Goal: Task Accomplishment & Management: Complete application form

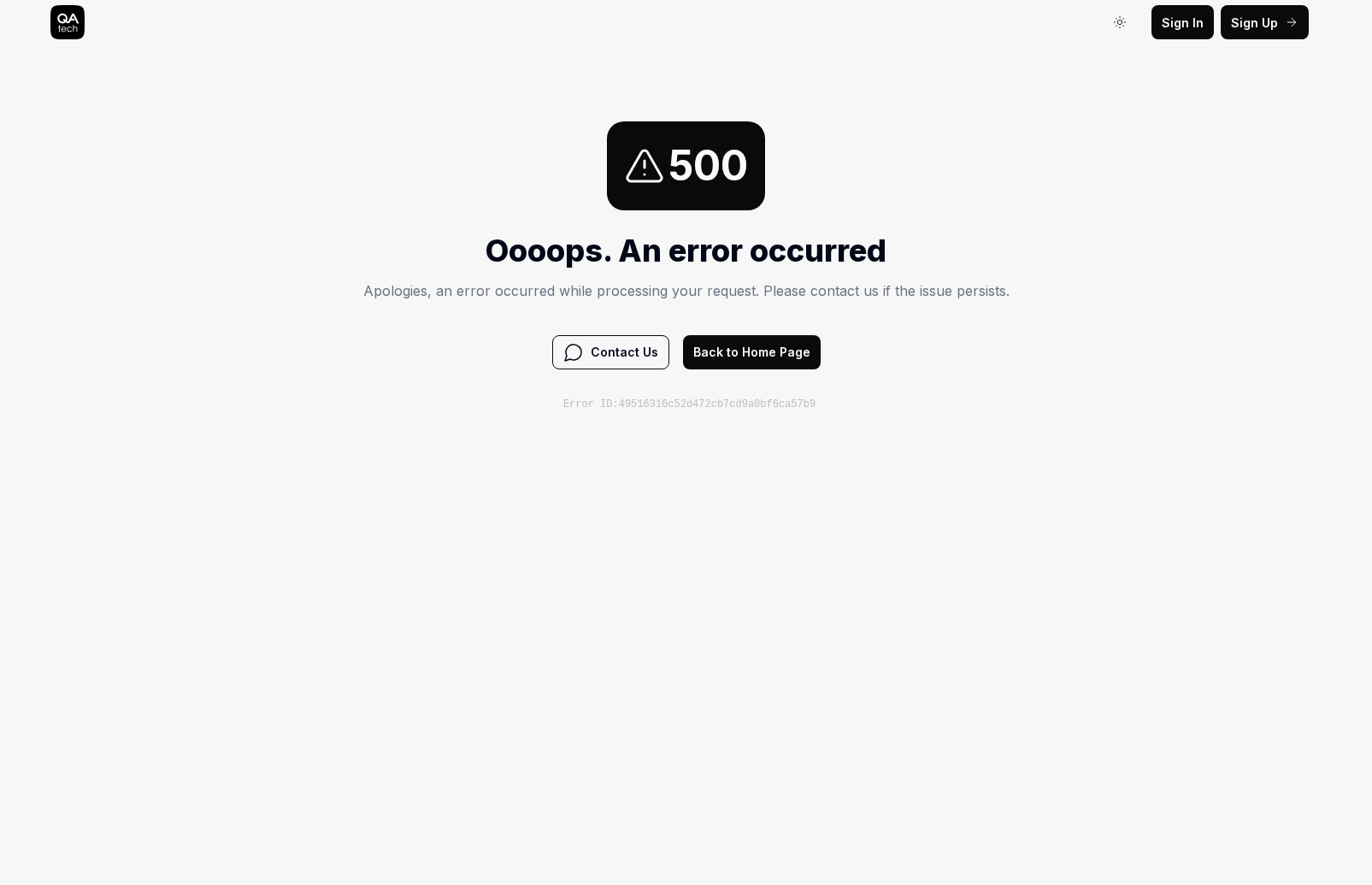
click at [726, 362] on button "Back to Home Page" at bounding box center [751, 351] width 137 height 34
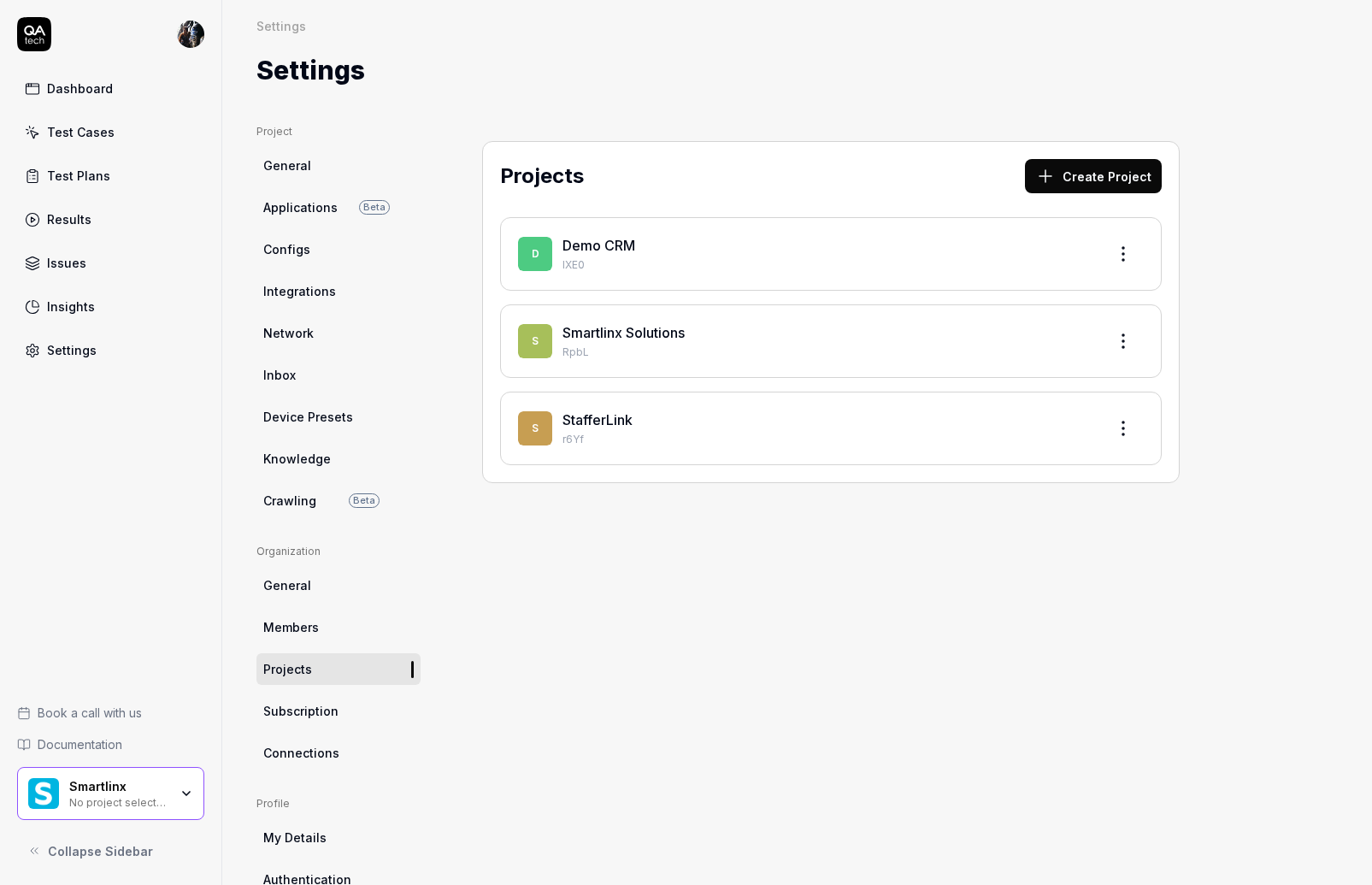
click at [701, 733] on div "Projects Create Project D Demo CRM IXE0 S Smartlinx Solutions RpbL S StafferLin…" at bounding box center [831, 551] width 766 height 855
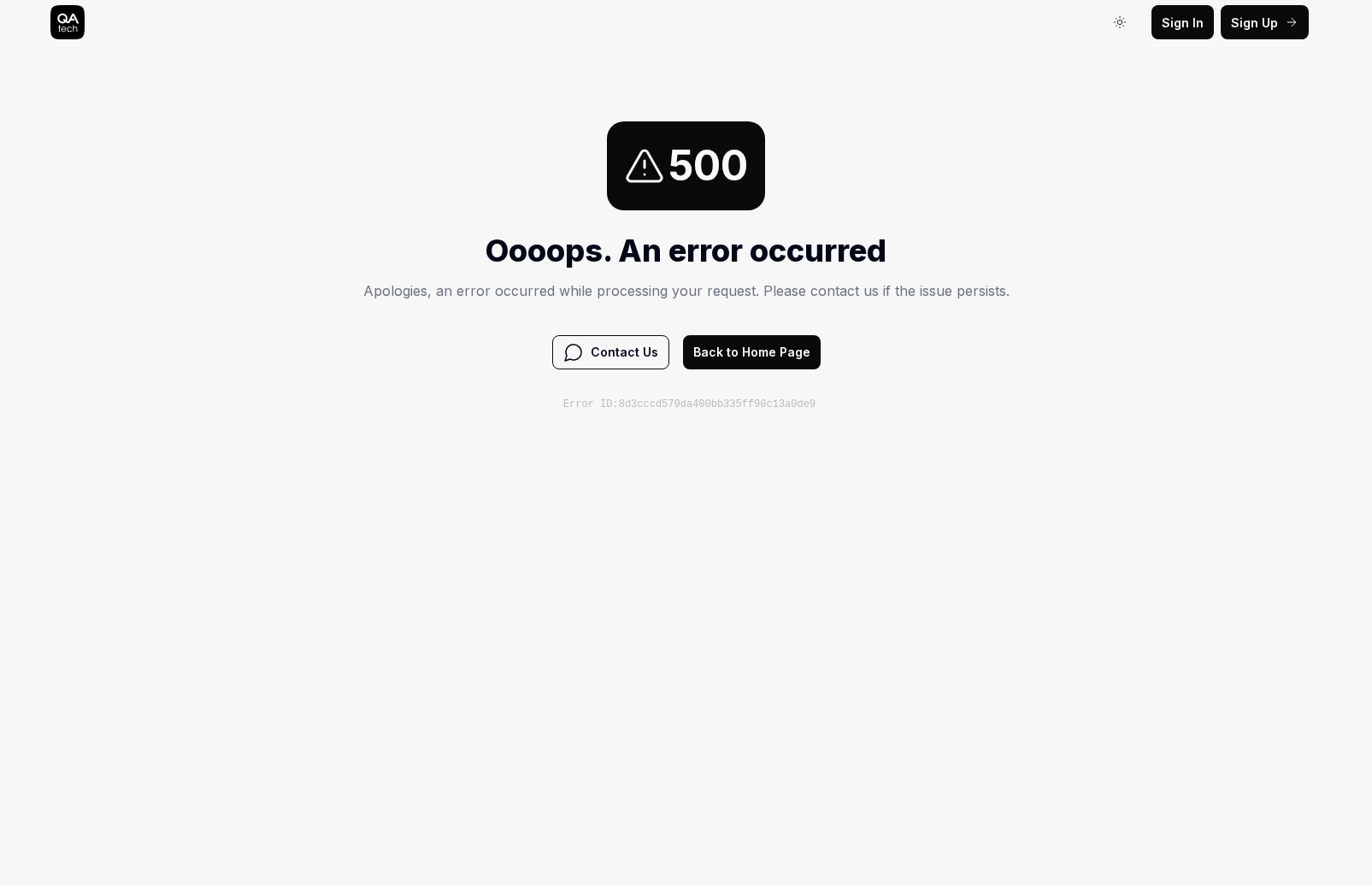
click at [753, 358] on button "Back to Home Page" at bounding box center [751, 351] width 137 height 34
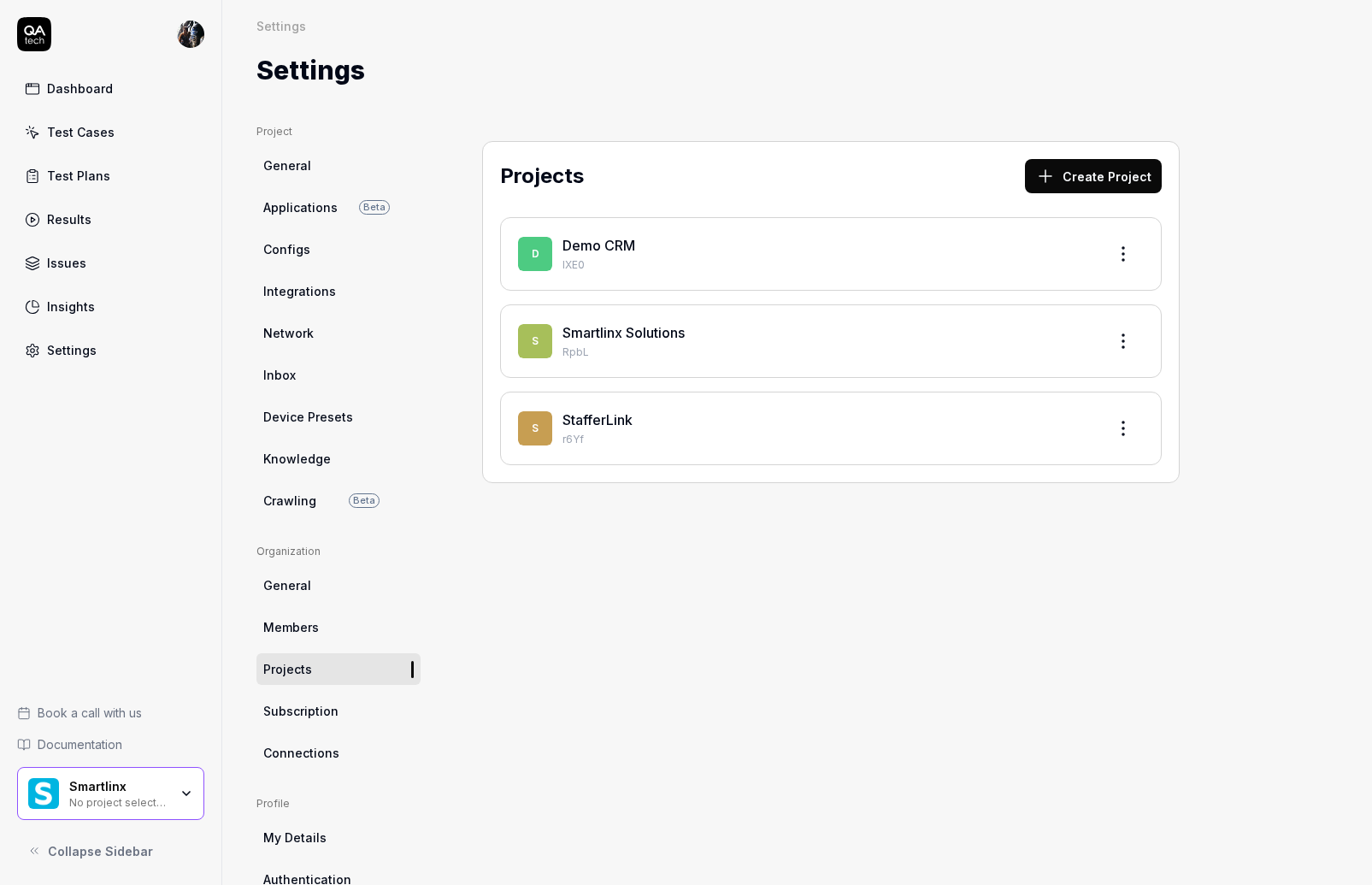
click at [202, 31] on html "Dashboard Test Cases Test Plans Results Issues Insights Settings Book a call wi…" at bounding box center [686, 442] width 1372 height 885
click at [653, 682] on html "Dashboard Test Cases Test Plans Results Issues Insights Settings Book a call wi…" at bounding box center [686, 442] width 1372 height 885
click at [92, 93] on div "Dashboard" at bounding box center [79, 88] width 66 height 18
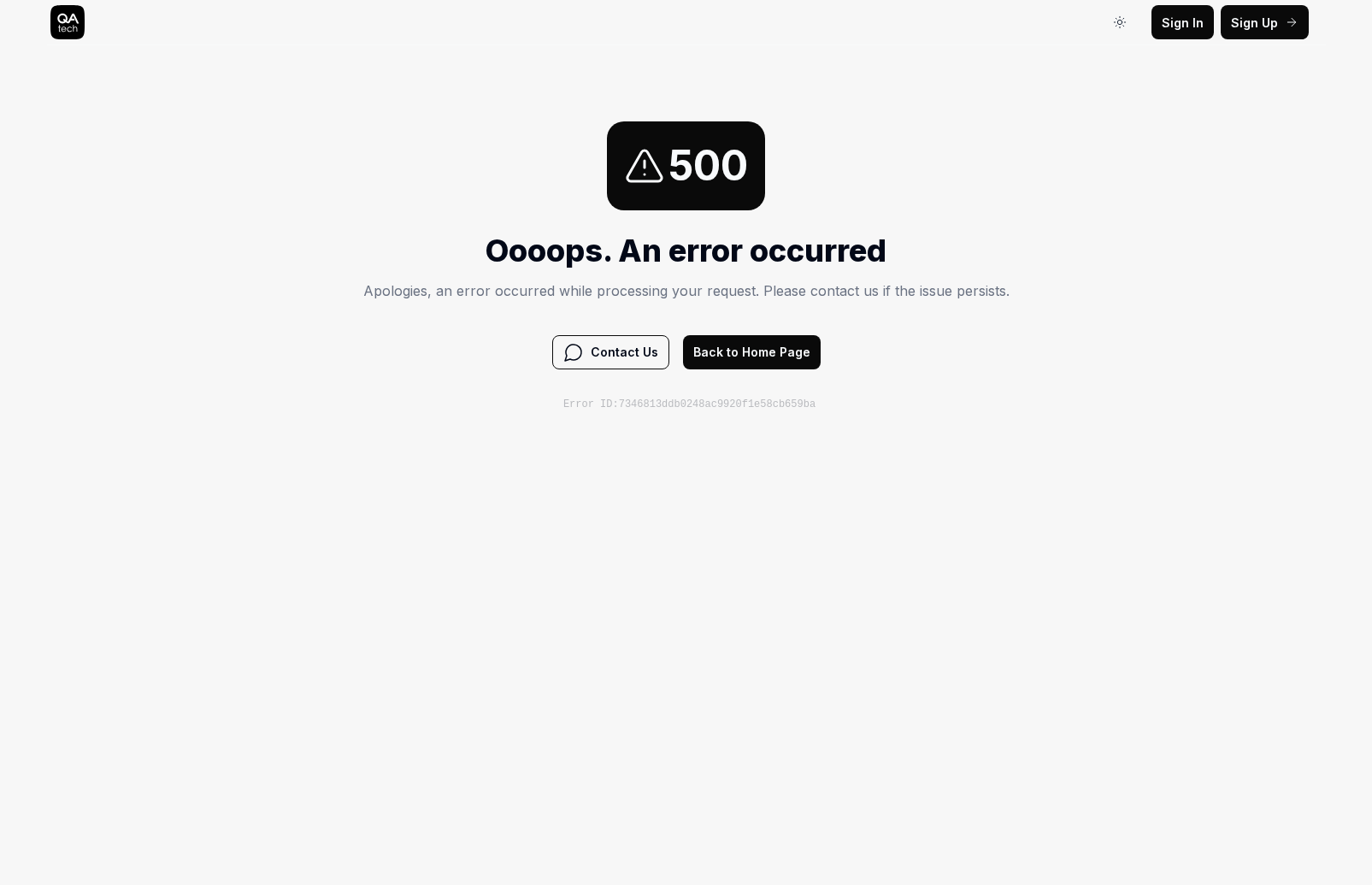
click at [757, 358] on button "Back to Home Page" at bounding box center [751, 351] width 137 height 34
click at [64, 14] on icon at bounding box center [68, 19] width 21 height 11
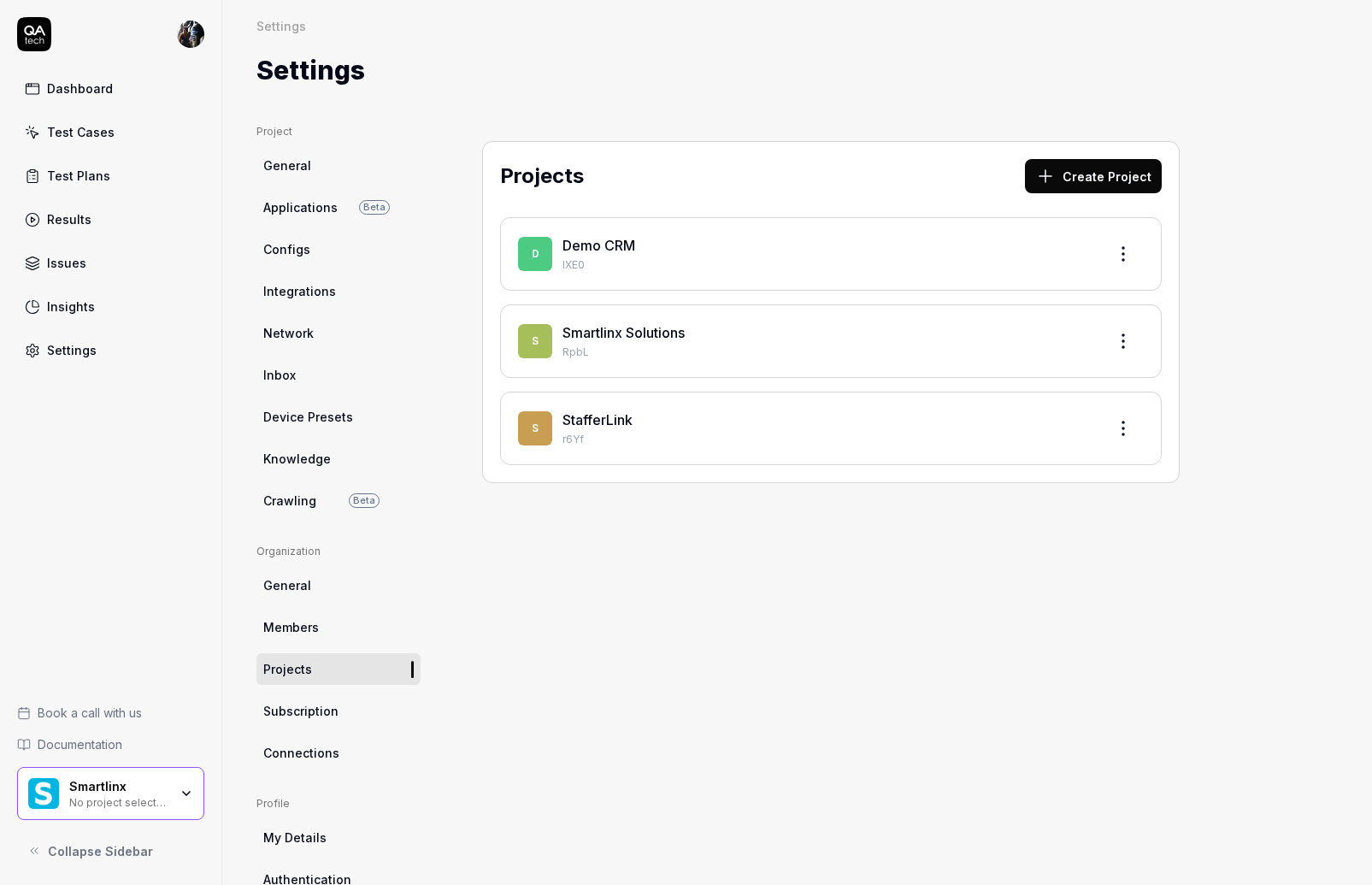
click at [105, 867] on div "Dashboard Test Cases Test Plans Results Issues Insights Settings Book a call wi…" at bounding box center [111, 442] width 222 height 885
click at [102, 844] on span "Collapse Sidebar" at bounding box center [100, 851] width 105 height 18
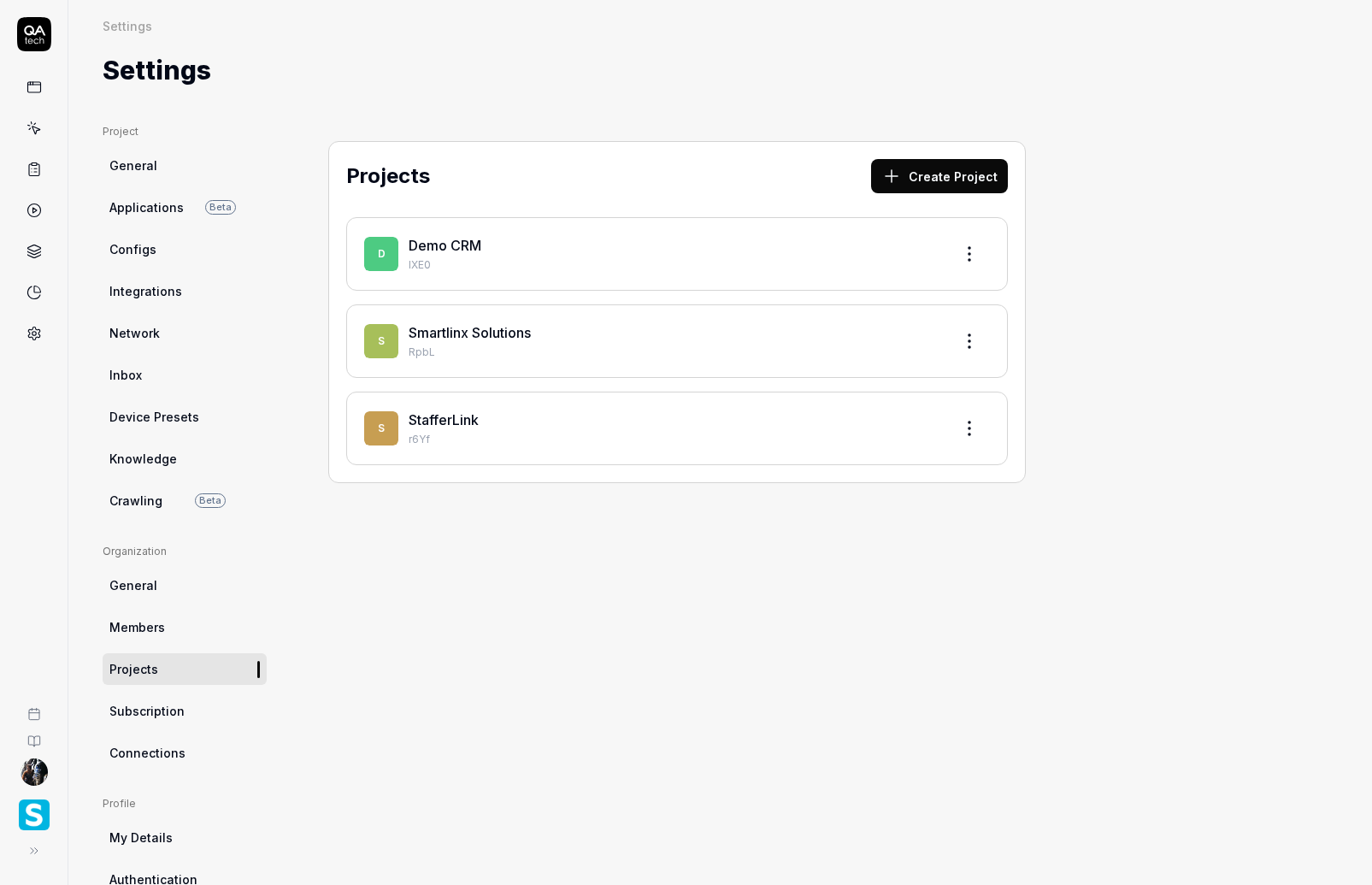
click at [33, 848] on icon at bounding box center [34, 851] width 14 height 14
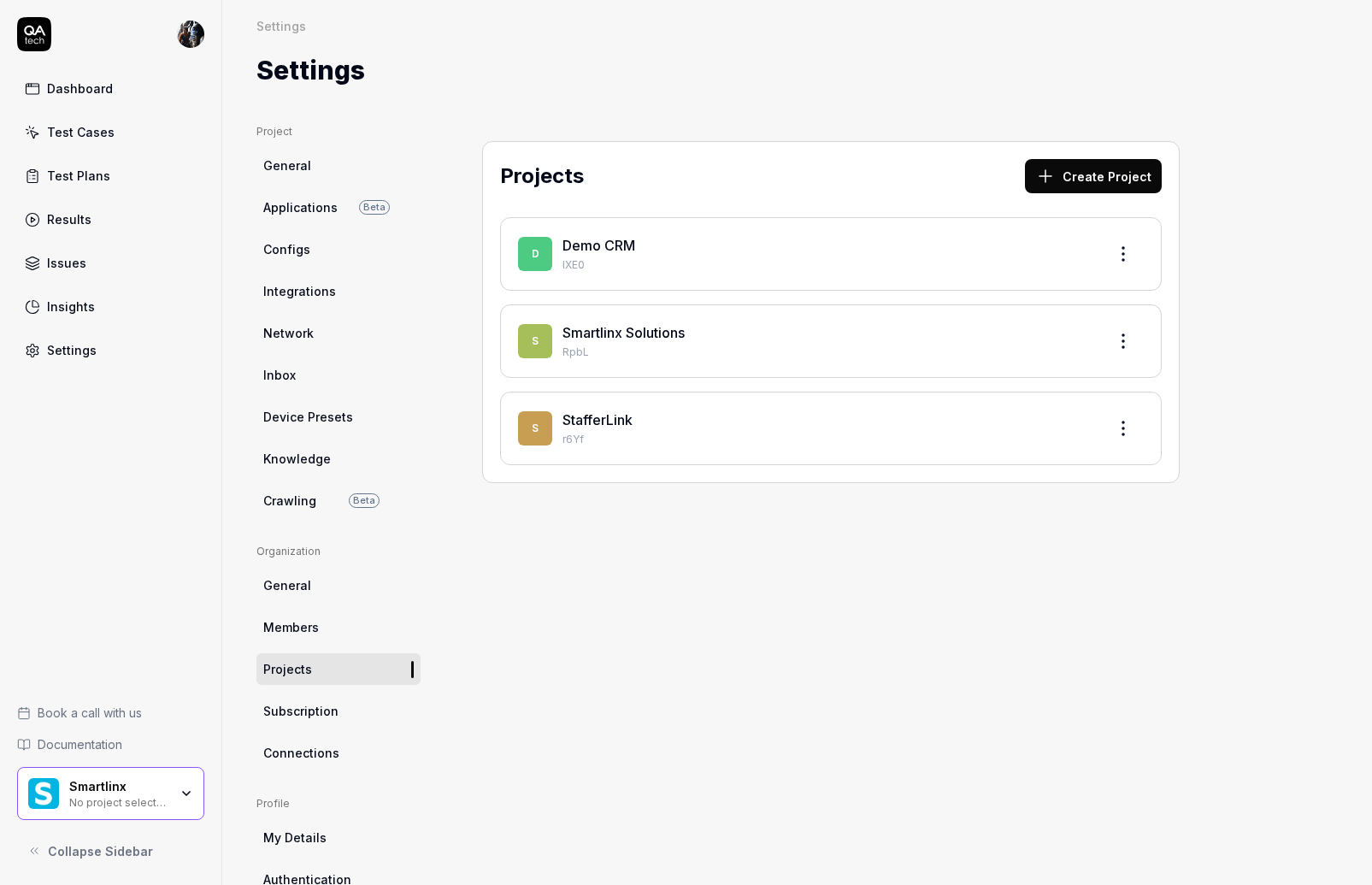
click at [117, 763] on div "Book a call with us Documentation Smartlinx No project selected Collapse Sidebar" at bounding box center [110, 778] width 221 height 178
click at [118, 799] on div "No project selected" at bounding box center [119, 801] width 100 height 14
click at [99, 100] on link "Dashboard" at bounding box center [110, 89] width 188 height 33
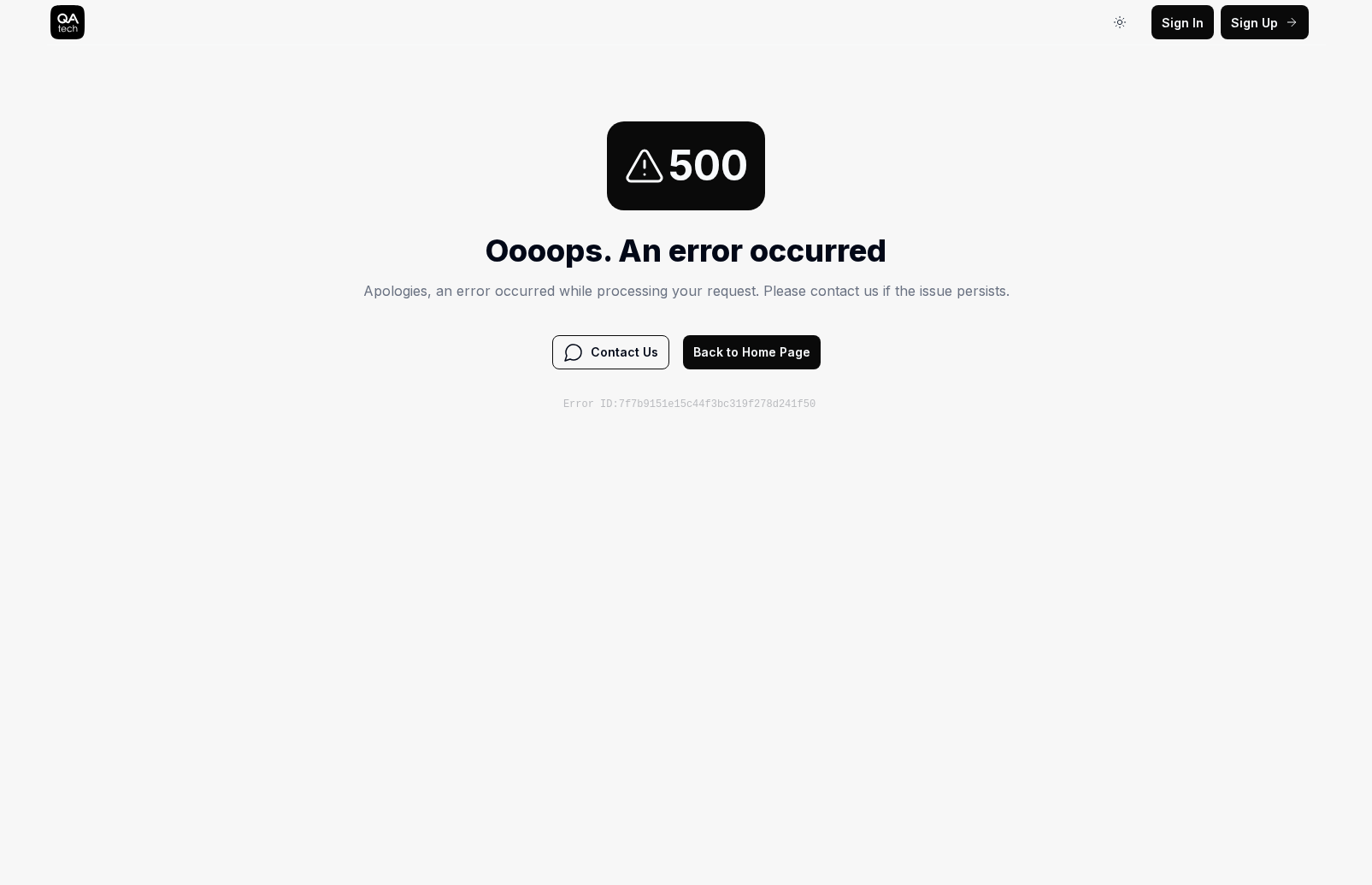
click at [771, 358] on button "Back to Home Page" at bounding box center [751, 351] width 137 height 34
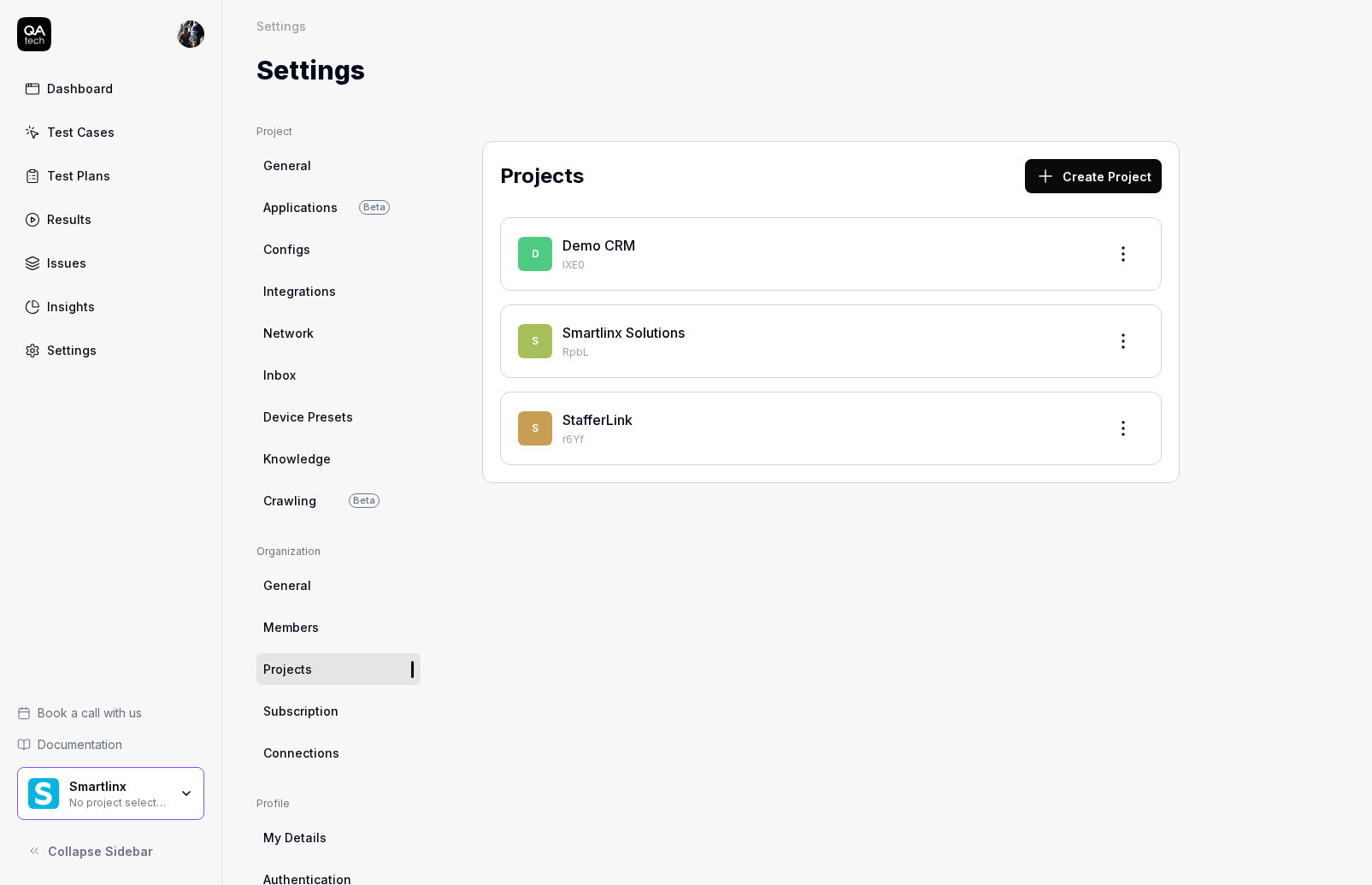
click at [198, 33] on html "Dashboard Test Cases Test Plans Results Issues Insights Settings Book a call wi…" at bounding box center [686, 442] width 1372 height 885
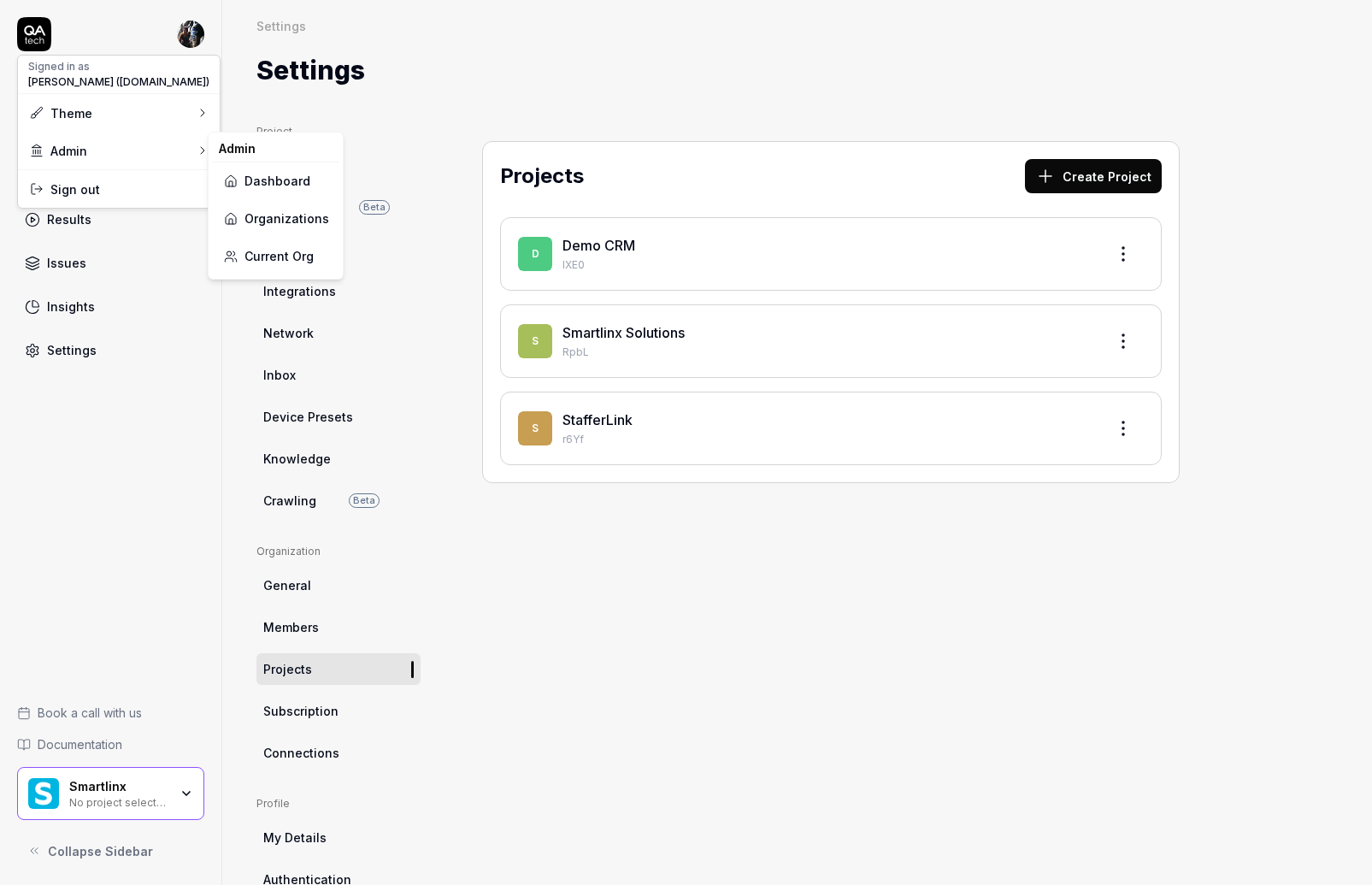
click at [638, 570] on html "Dashboard Test Cases Test Plans Results Issues Insights Settings Book a call wi…" at bounding box center [686, 442] width 1372 height 885
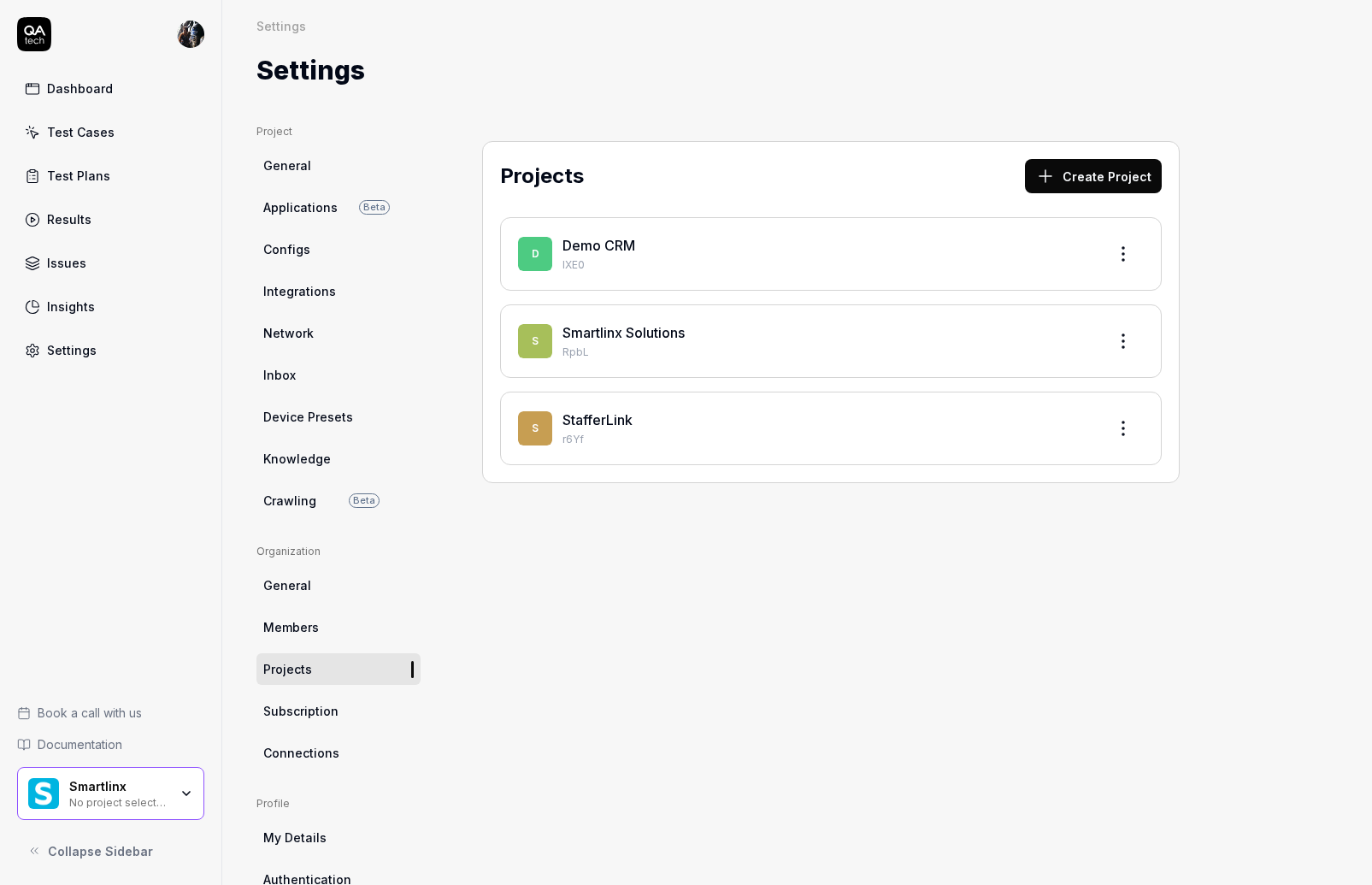
click at [91, 73] on link "Dashboard" at bounding box center [110, 89] width 188 height 33
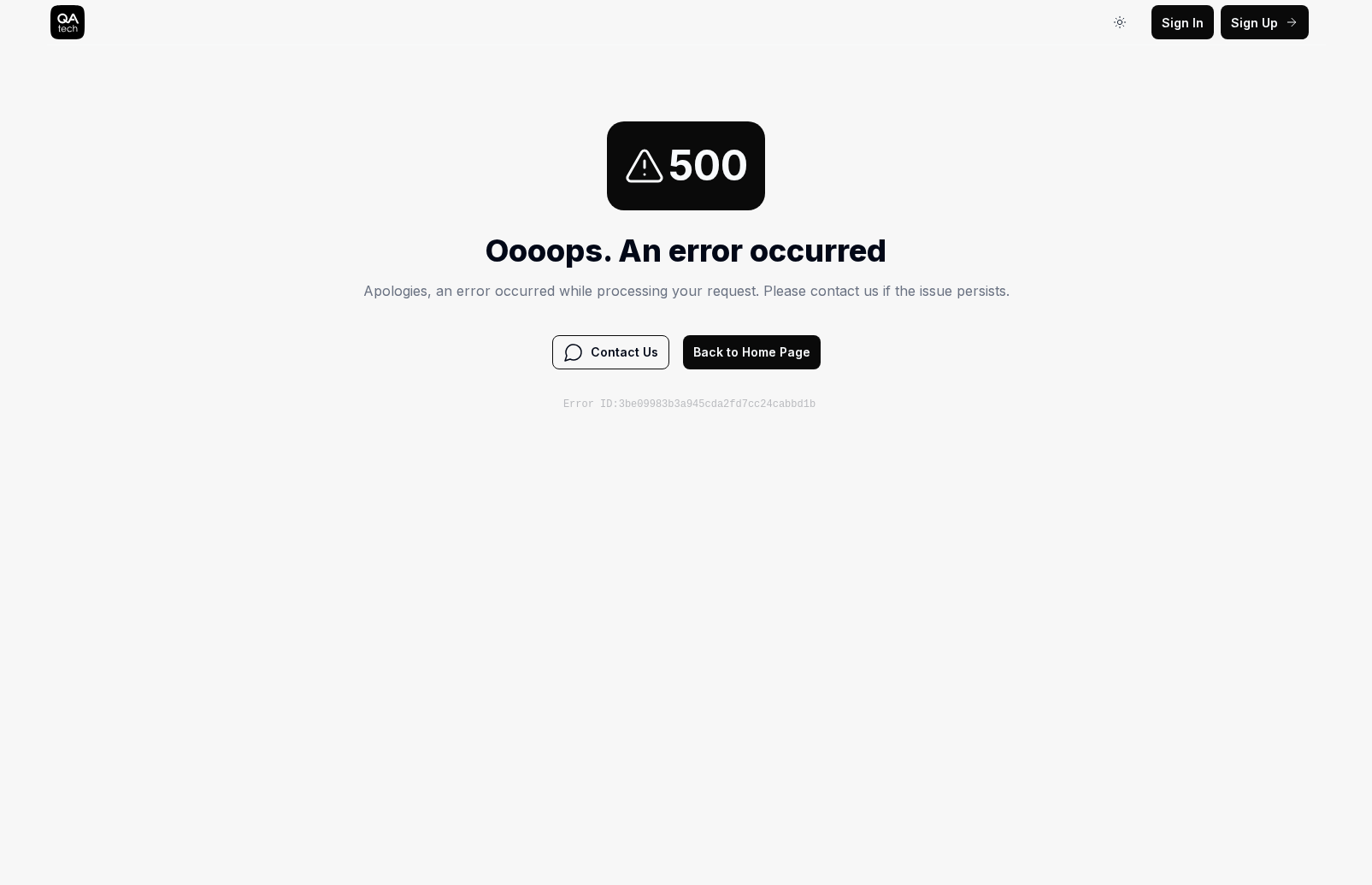
click at [745, 342] on button "Back to Home Page" at bounding box center [751, 351] width 137 height 34
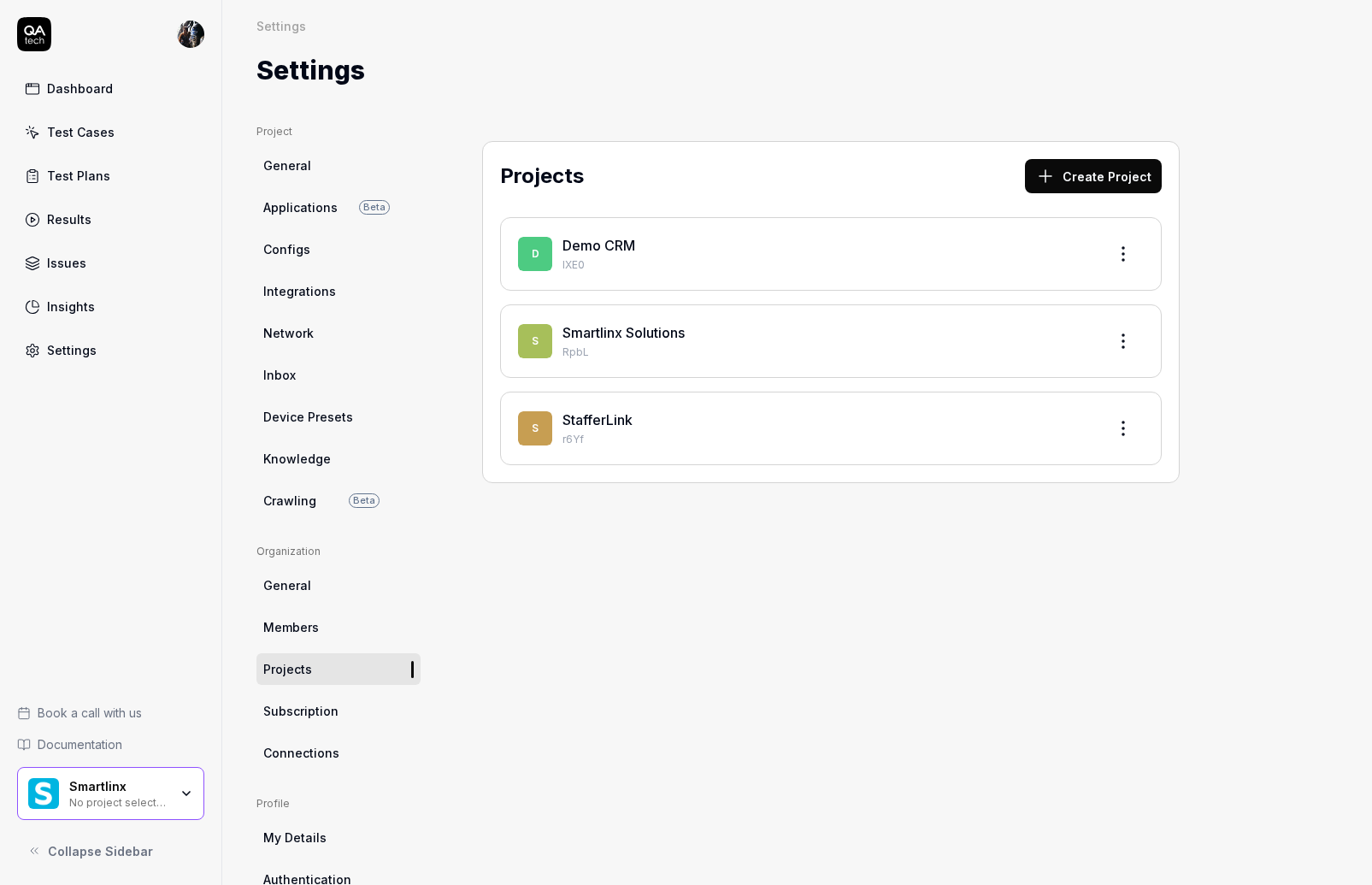
click at [112, 800] on div "No project selected" at bounding box center [119, 801] width 100 height 14
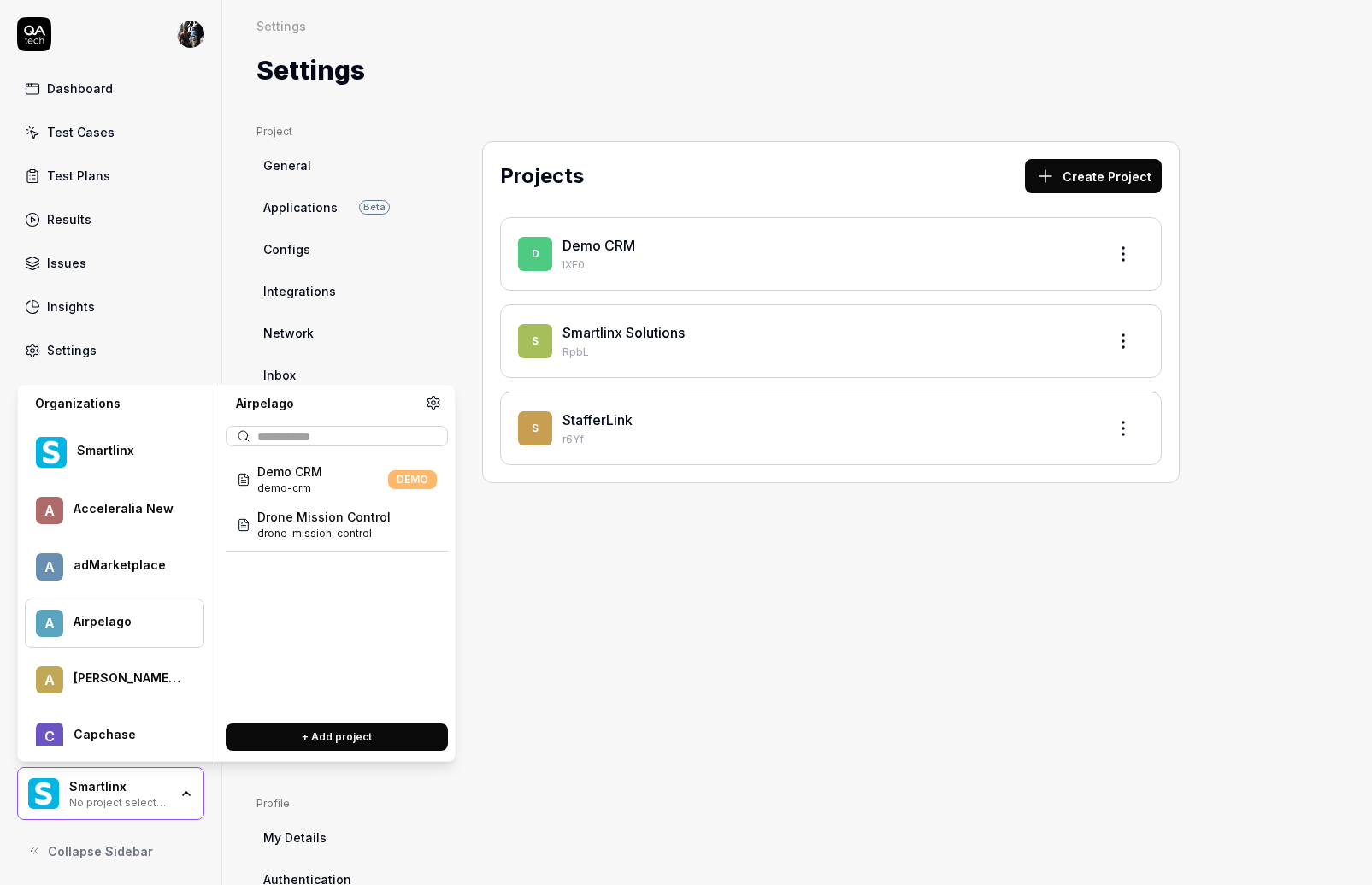
click at [126, 630] on div at bounding box center [127, 631] width 107 height 4
click at [301, 515] on span "Drone Mission Control" at bounding box center [323, 517] width 133 height 18
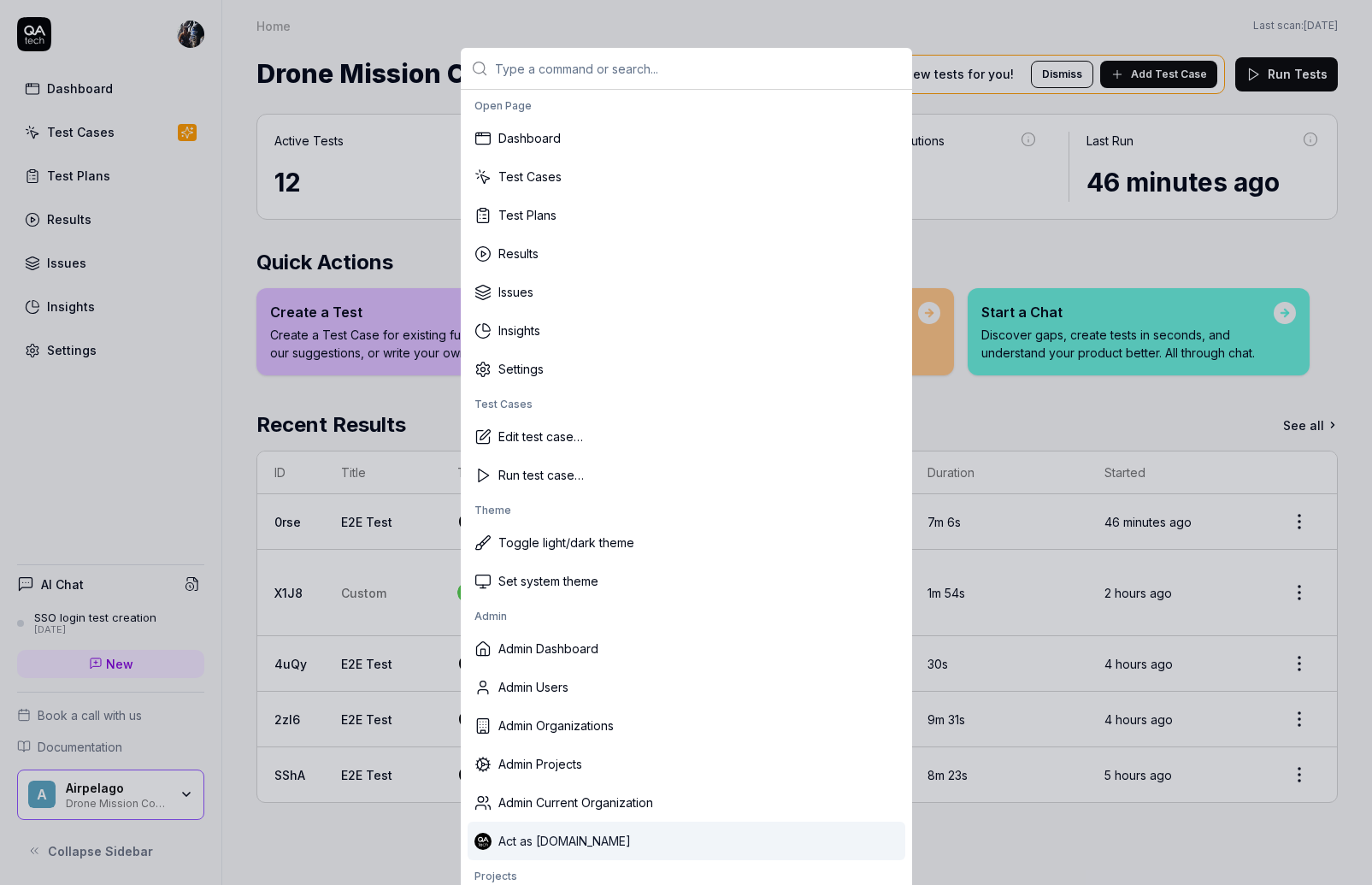
click at [573, 835] on div "Act as QA.tech" at bounding box center [686, 841] width 438 height 39
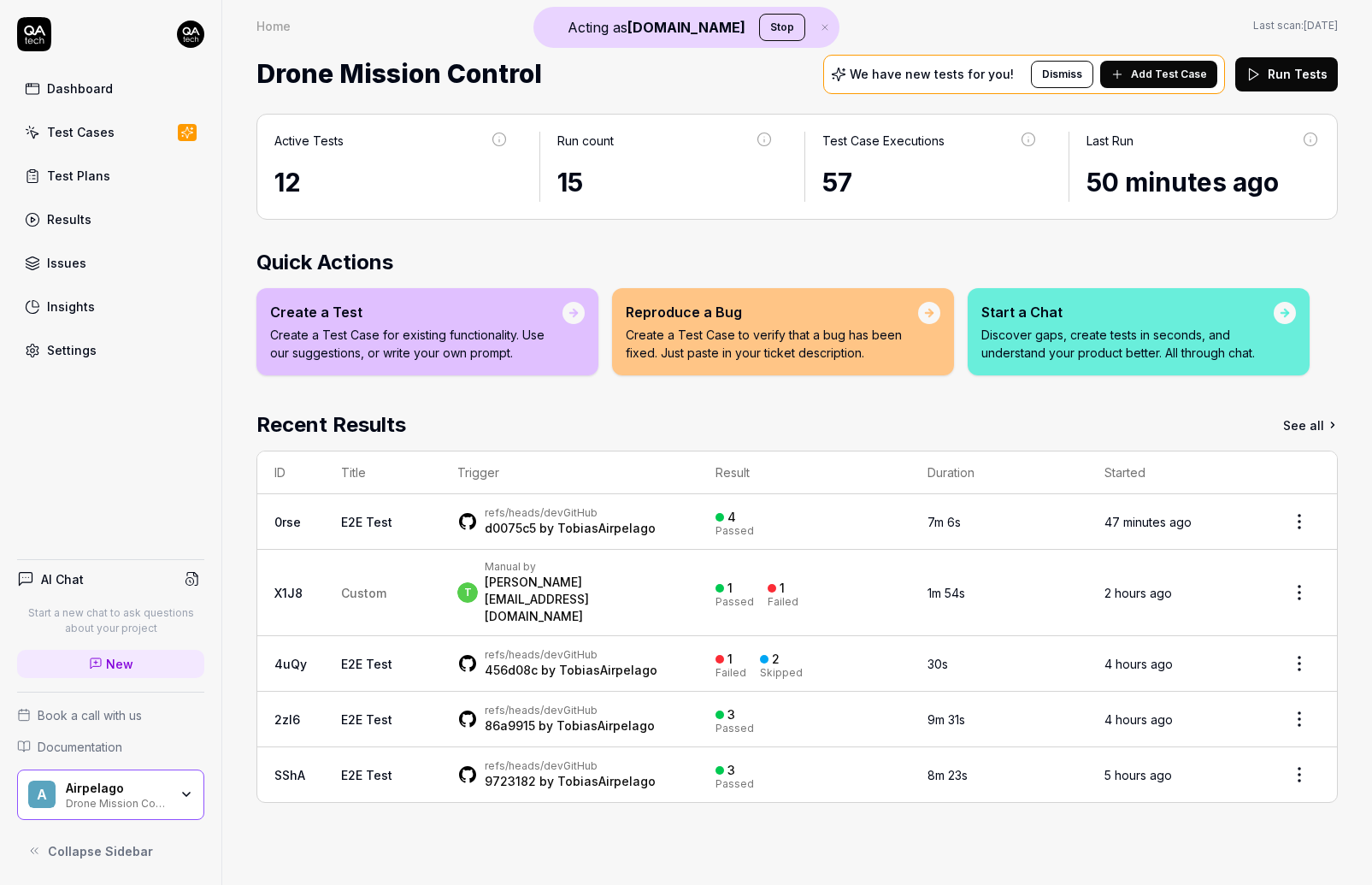
click at [172, 790] on div "Airpelago Drone Mission Control" at bounding box center [122, 794] width 114 height 29
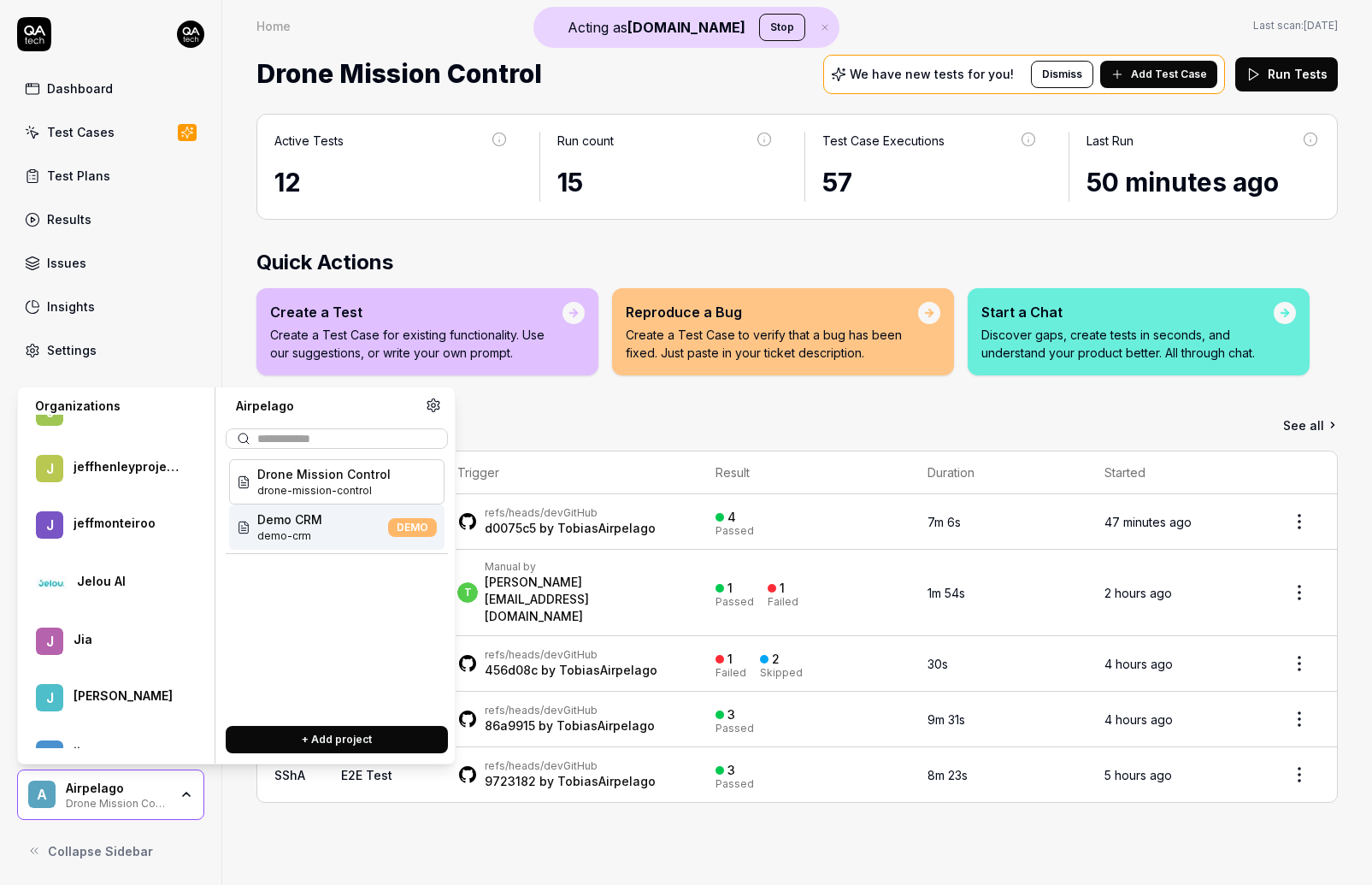
scroll to position [41320, 0]
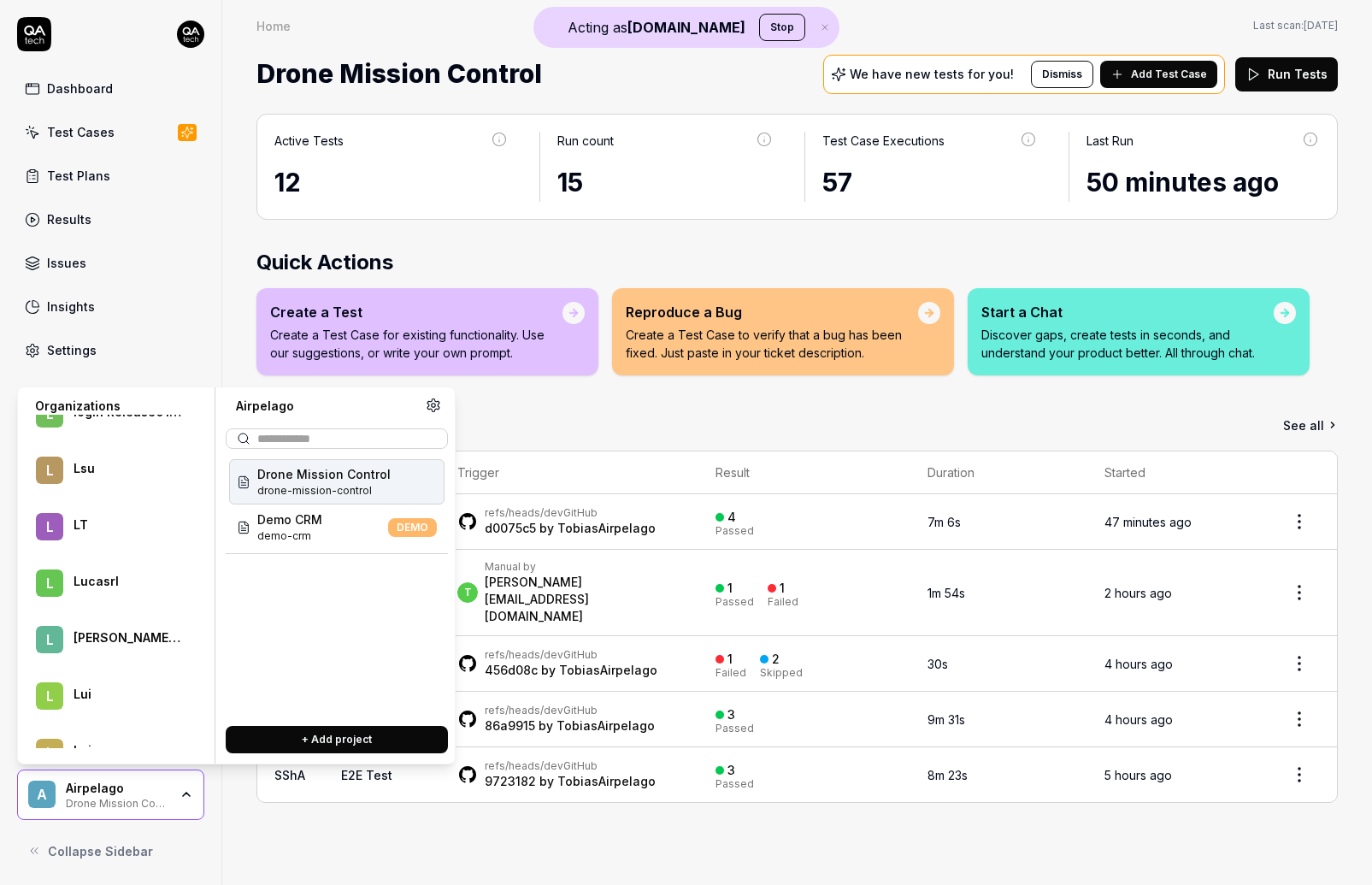
click at [116, 585] on div "Lucasrl" at bounding box center [127, 580] width 107 height 15
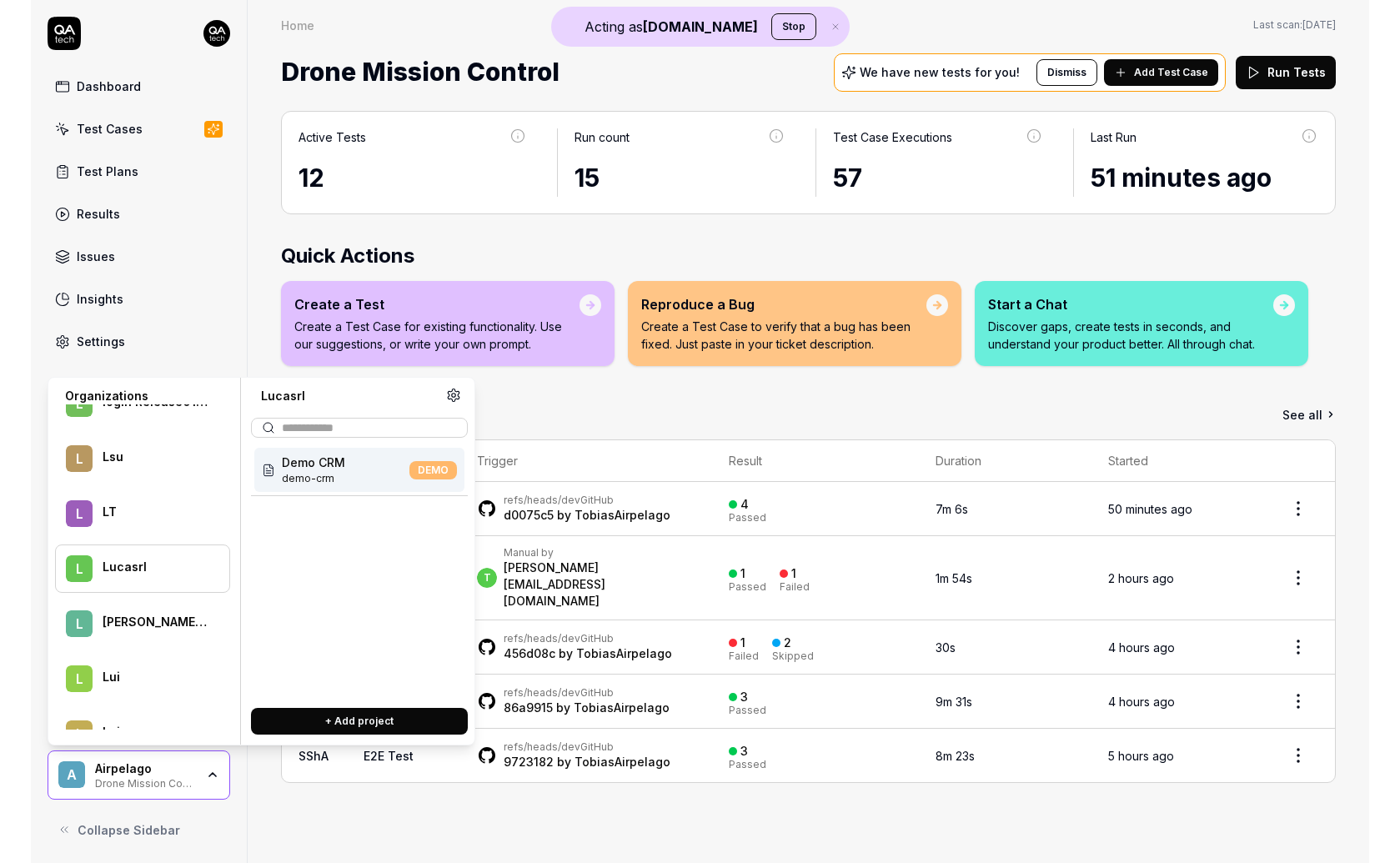
scroll to position [31060, 0]
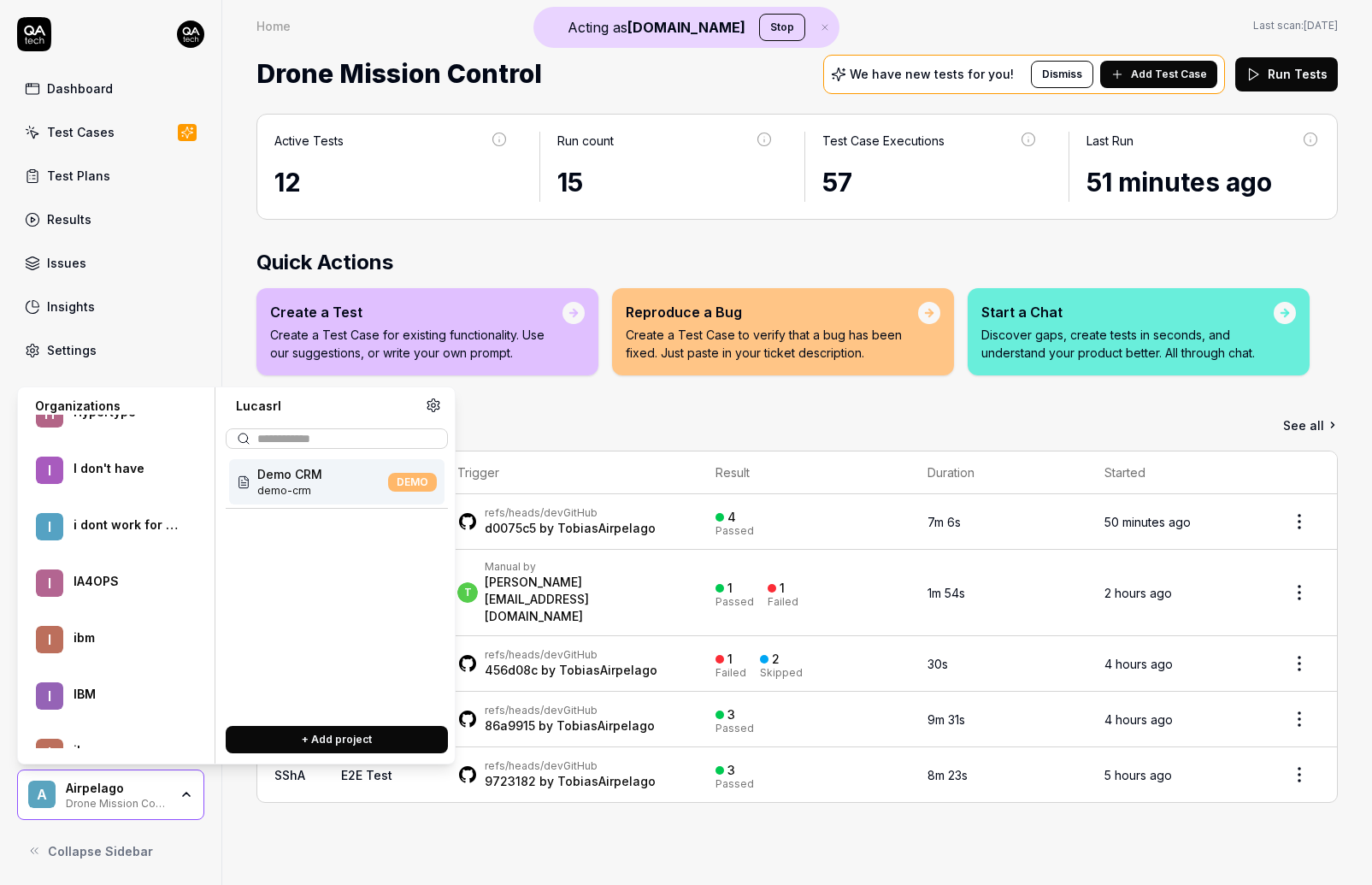
click at [115, 595] on div "I IA4OPS" at bounding box center [114, 583] width 180 height 49
click at [369, 530] on span "web-app-ia4ops-test" at bounding box center [320, 535] width 125 height 15
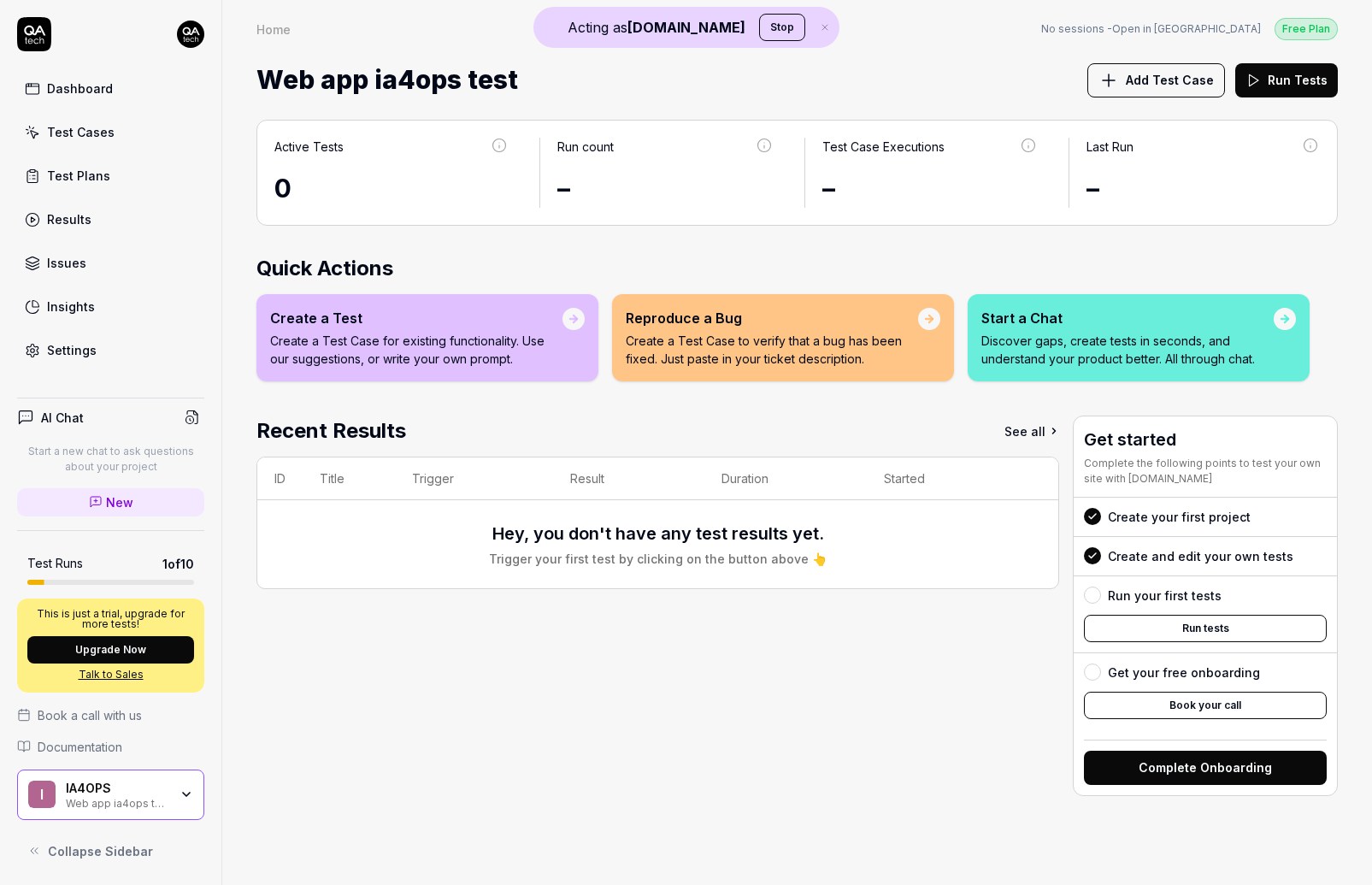
click at [185, 800] on icon "button" at bounding box center [187, 794] width 14 height 14
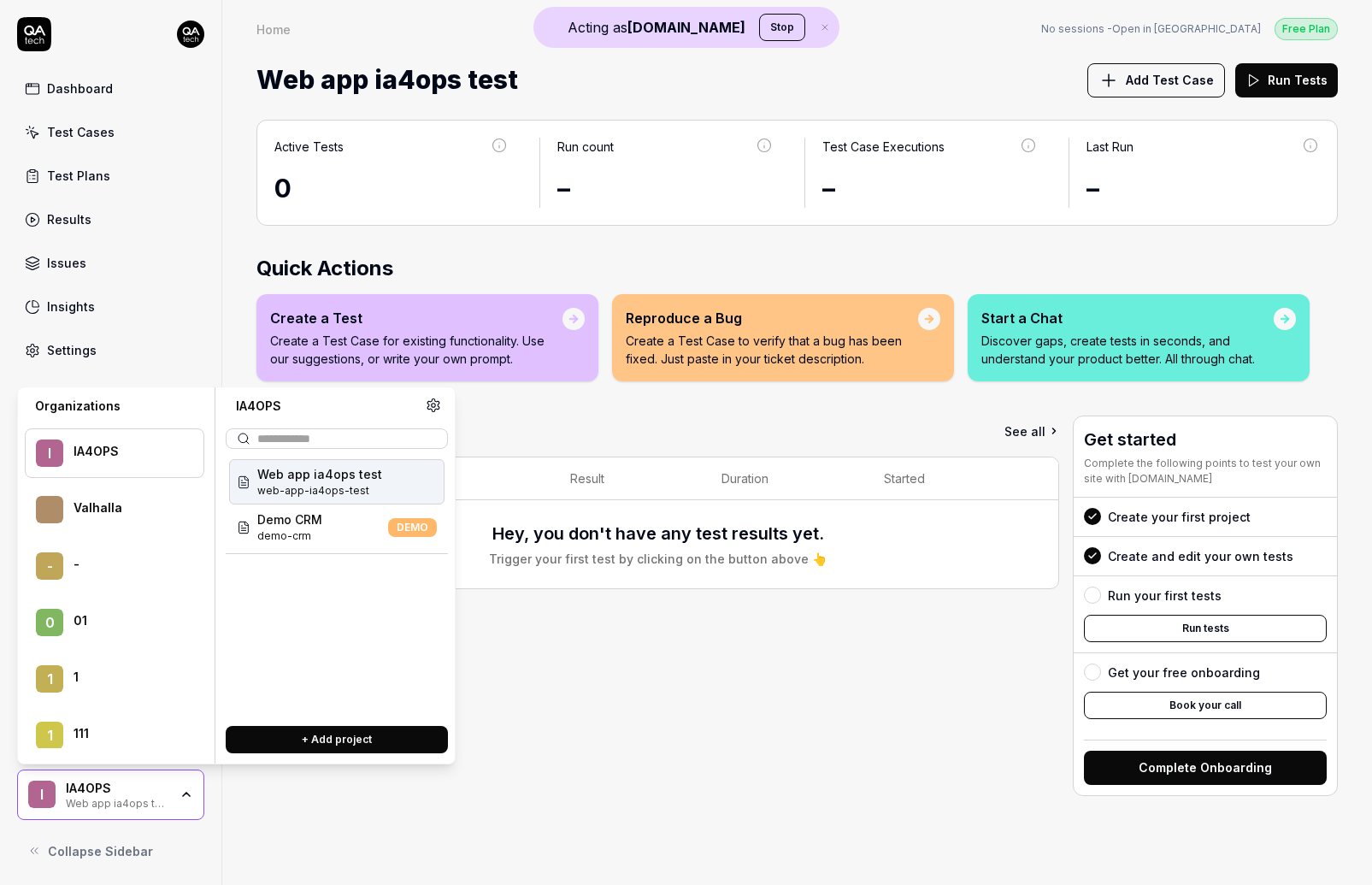
click at [378, 476] on div "Web app ia4ops test web-app-ia4ops-test" at bounding box center [336, 481] width 216 height 45
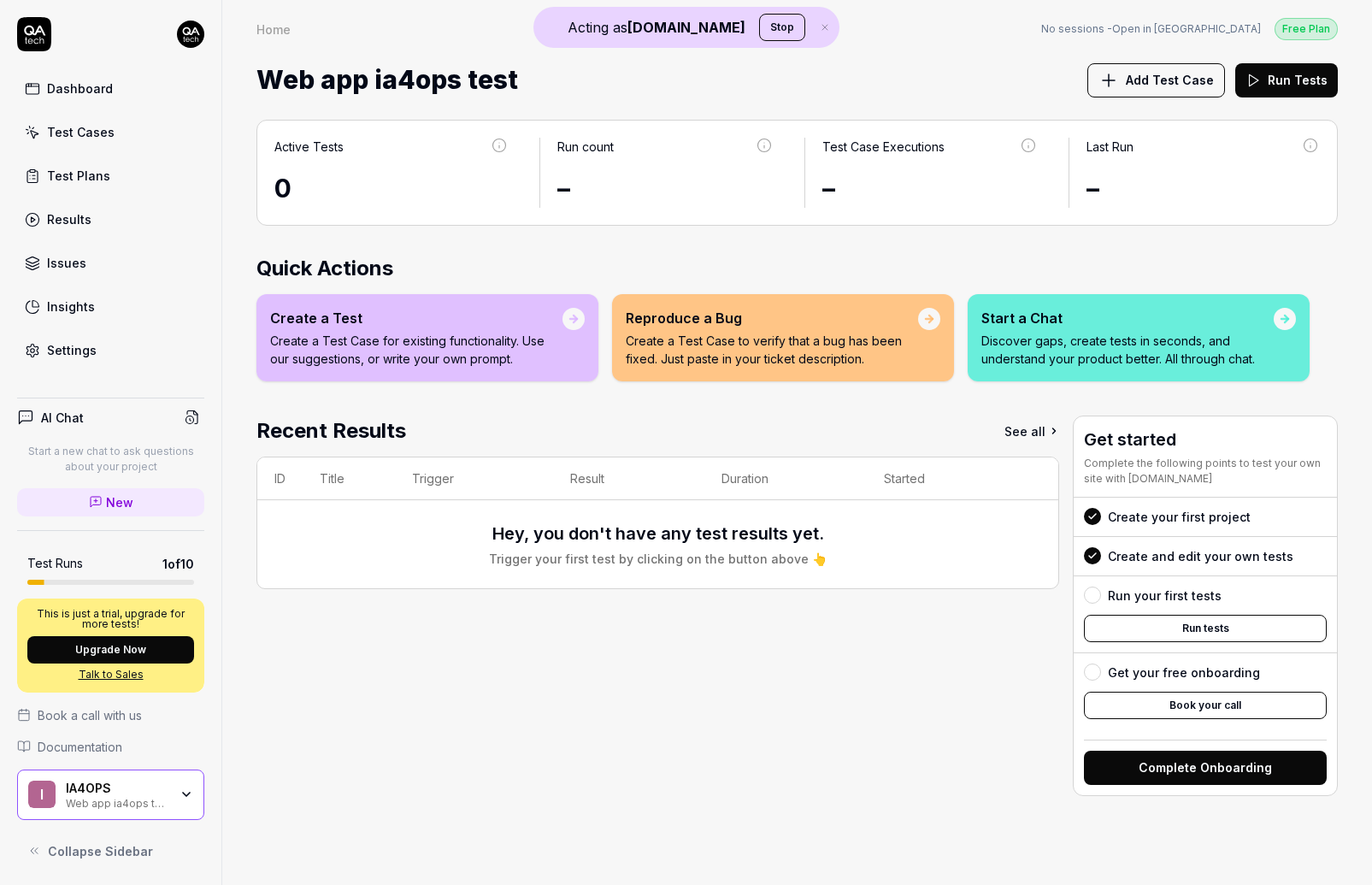
click at [543, 418] on div "Recent Results See all" at bounding box center [657, 431] width 802 height 31
click at [103, 80] on div "Dashboard" at bounding box center [79, 88] width 66 height 18
click at [101, 125] on div "Test Cases" at bounding box center [80, 132] width 68 height 18
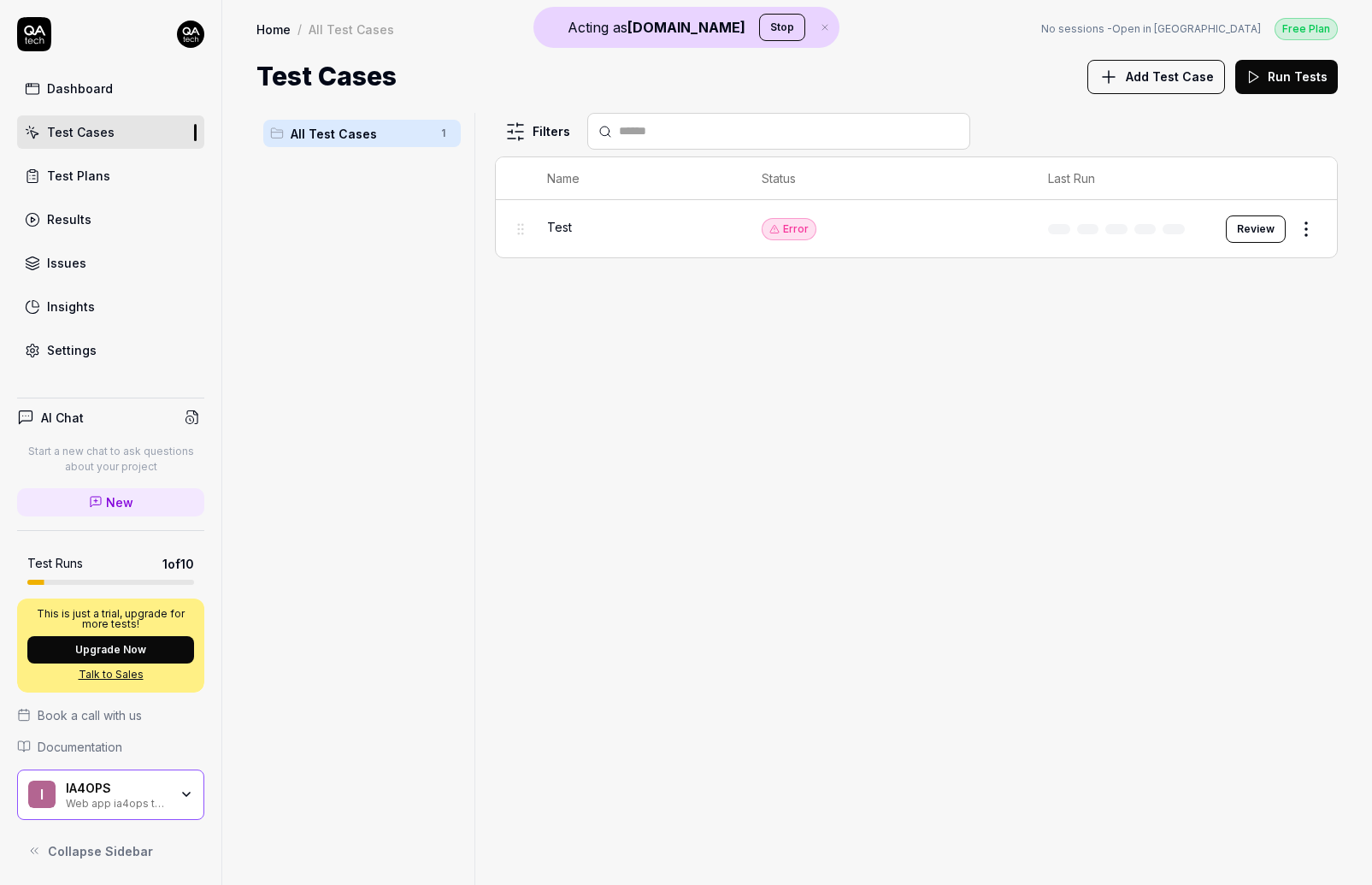
click at [1243, 232] on button "Review" at bounding box center [1256, 229] width 60 height 27
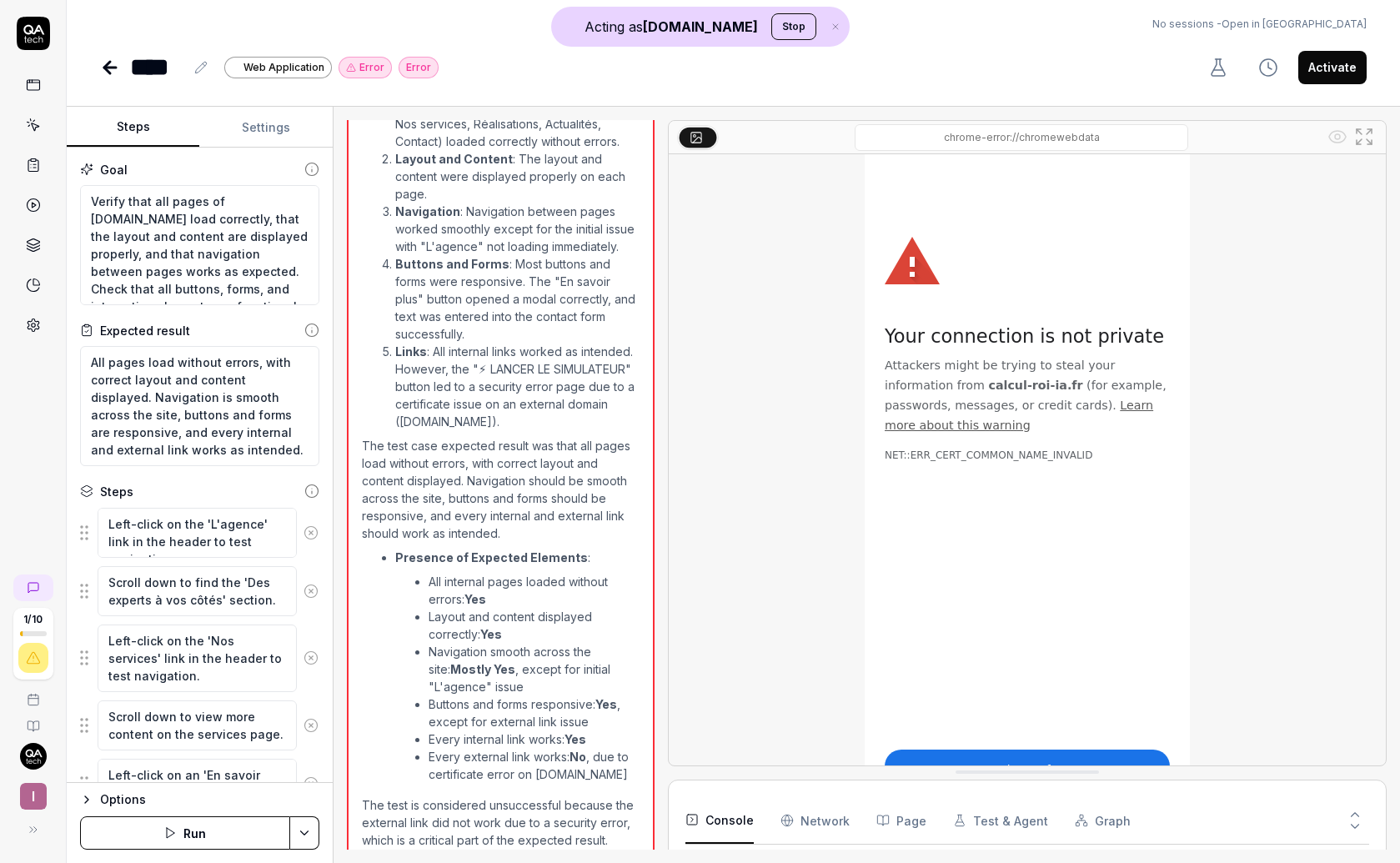
scroll to position [216, 0]
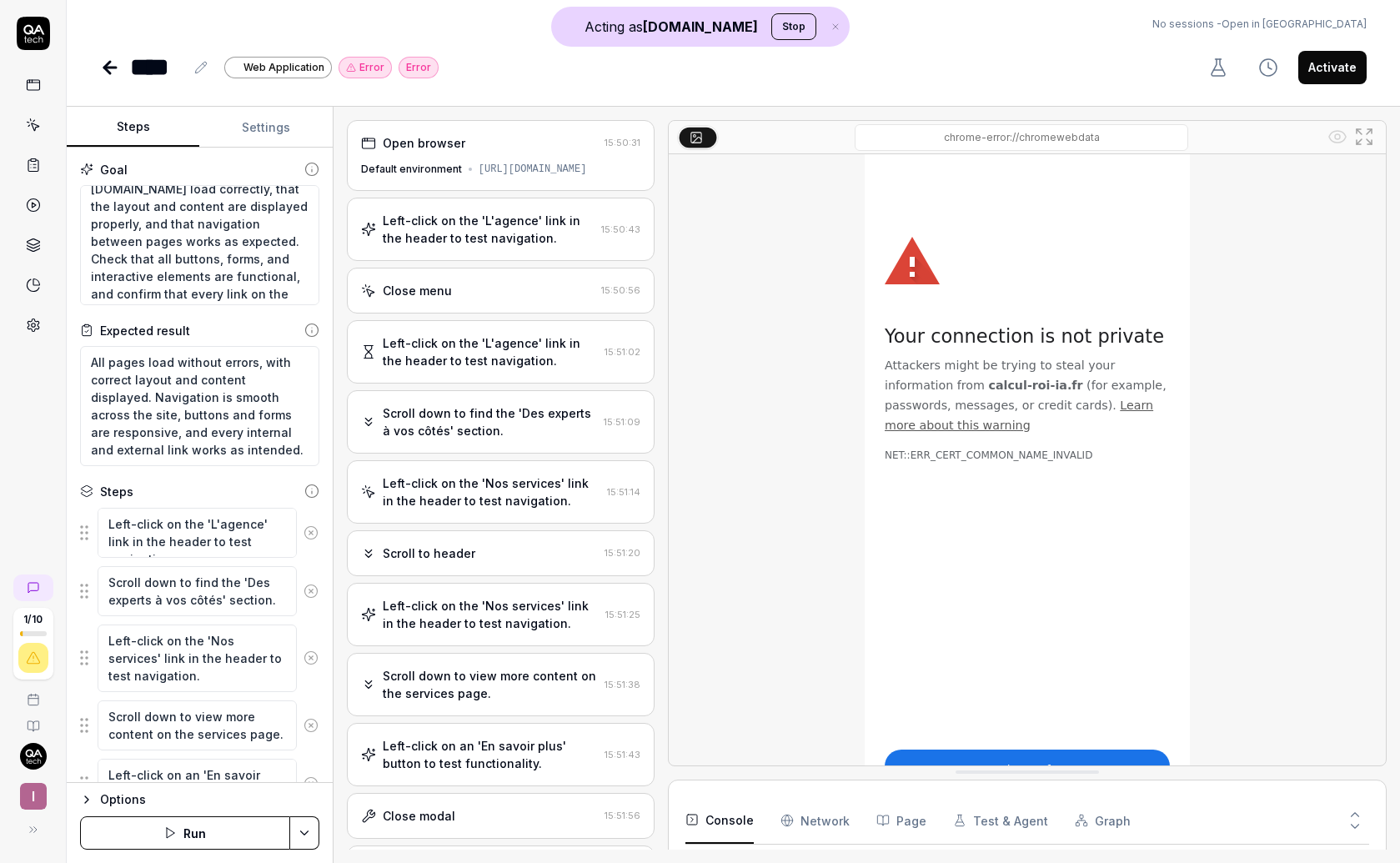
scroll to position [40, 0]
click at [460, 159] on div "Open browser 15:50:31 Default environment https://www.ia4ops.com" at bounding box center [501, 155] width 307 height 70
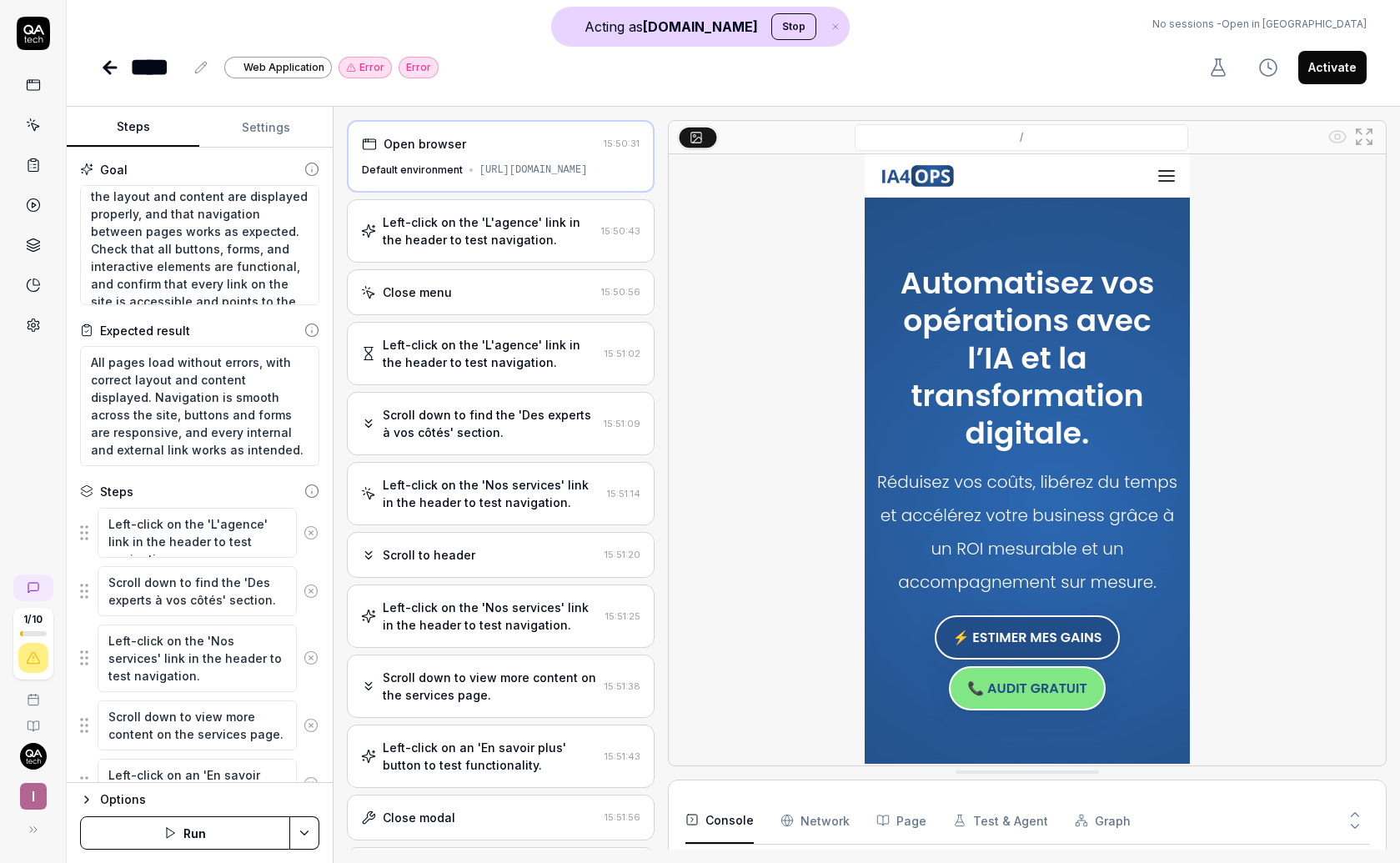
click at [485, 235] on div "Left-click on the 'L'agence' link in the header to test navigation." at bounding box center [488, 230] width 212 height 35
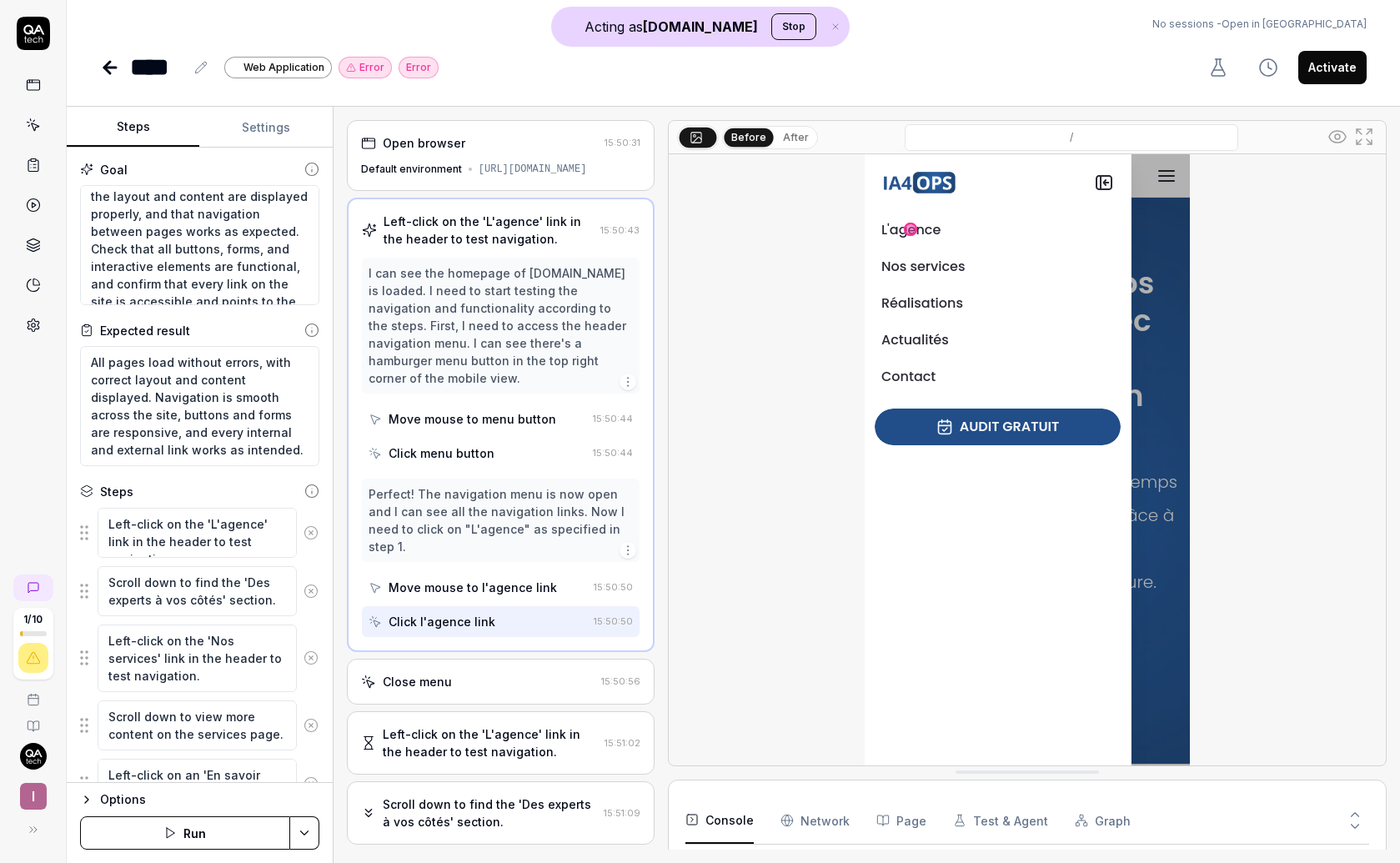
click at [447, 166] on div "Default environment" at bounding box center [411, 168] width 100 height 15
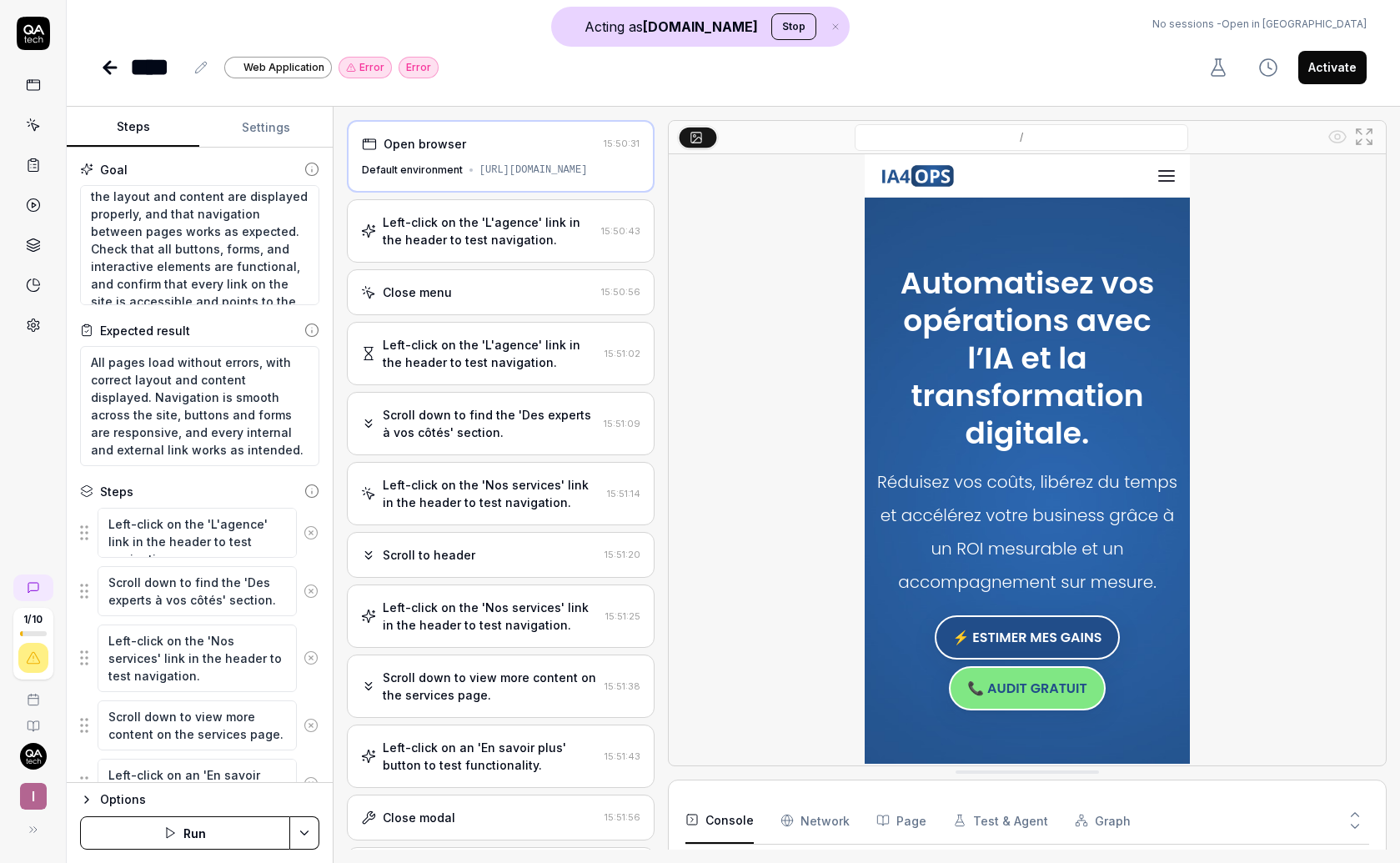
click at [526, 225] on div "Left-click on the 'L'agence' link in the header to test navigation." at bounding box center [488, 230] width 212 height 35
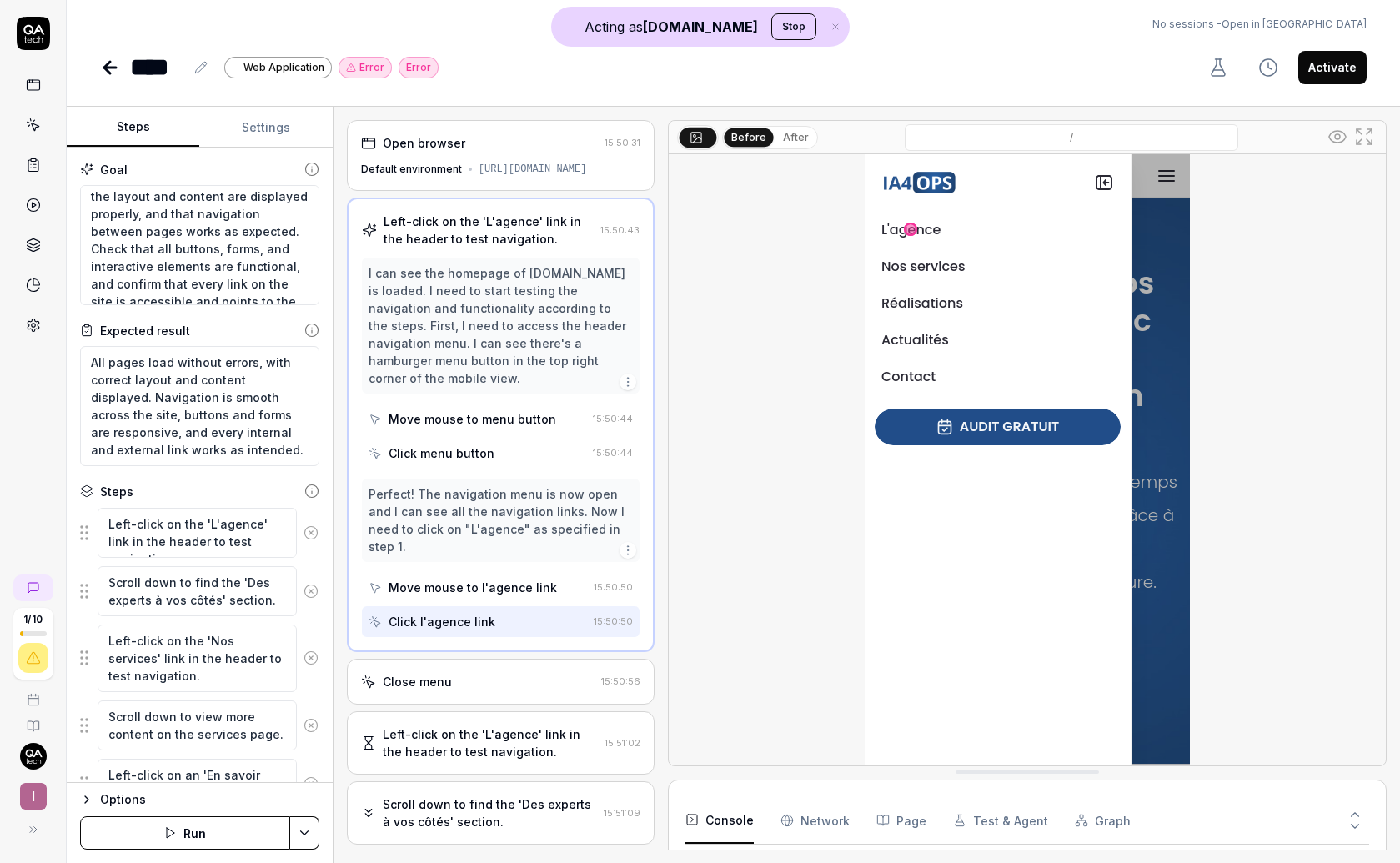
click at [496, 672] on div "Close menu" at bounding box center [478, 681] width 234 height 17
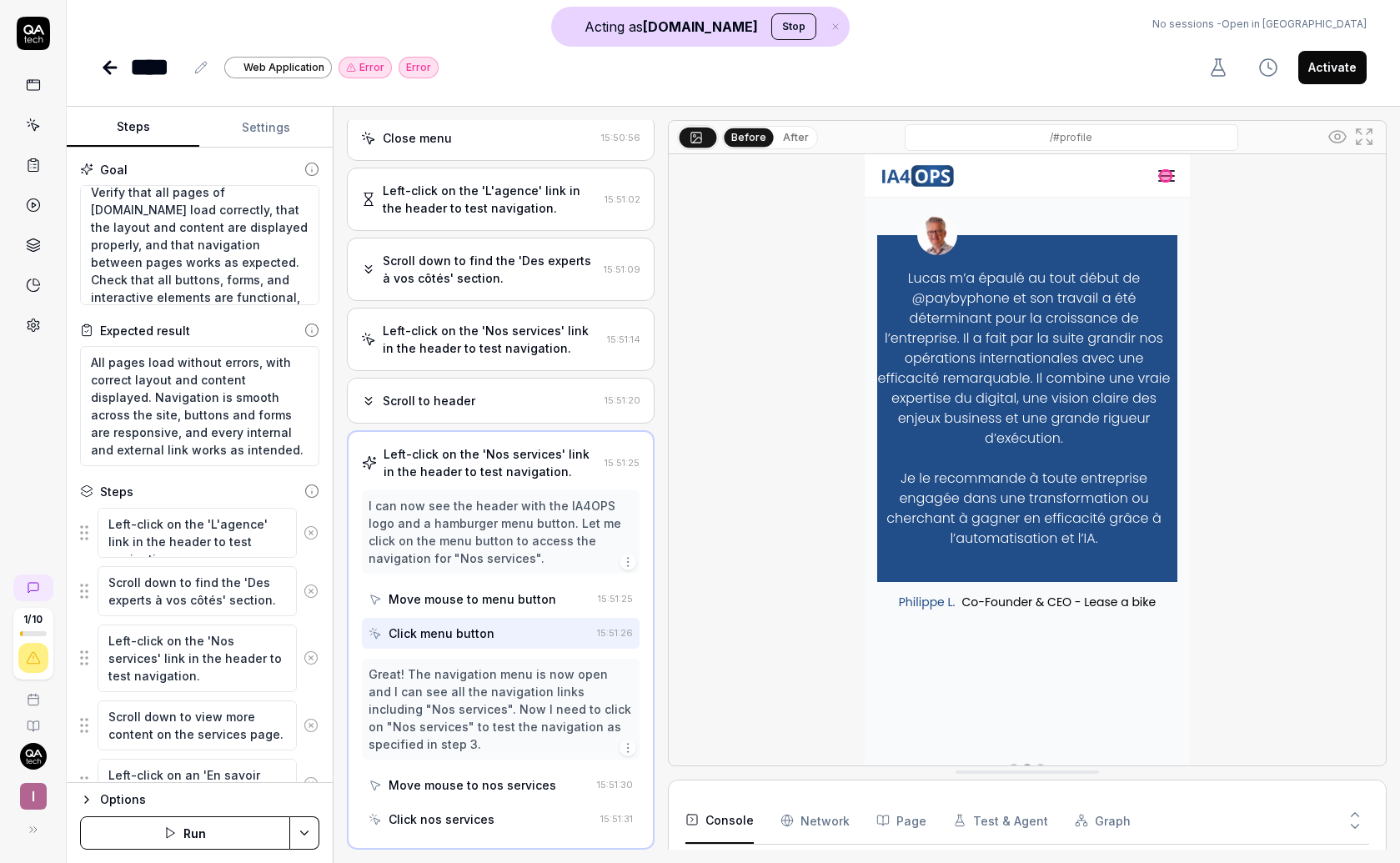
scroll to position [0, 0]
drag, startPoint x: 90, startPoint y: 201, endPoint x: 162, endPoint y: 269, distance: 99.0
click at [162, 269] on textarea "Verify that all pages of ia4ops.com load correctly, that the layout and content…" at bounding box center [199, 245] width 240 height 120
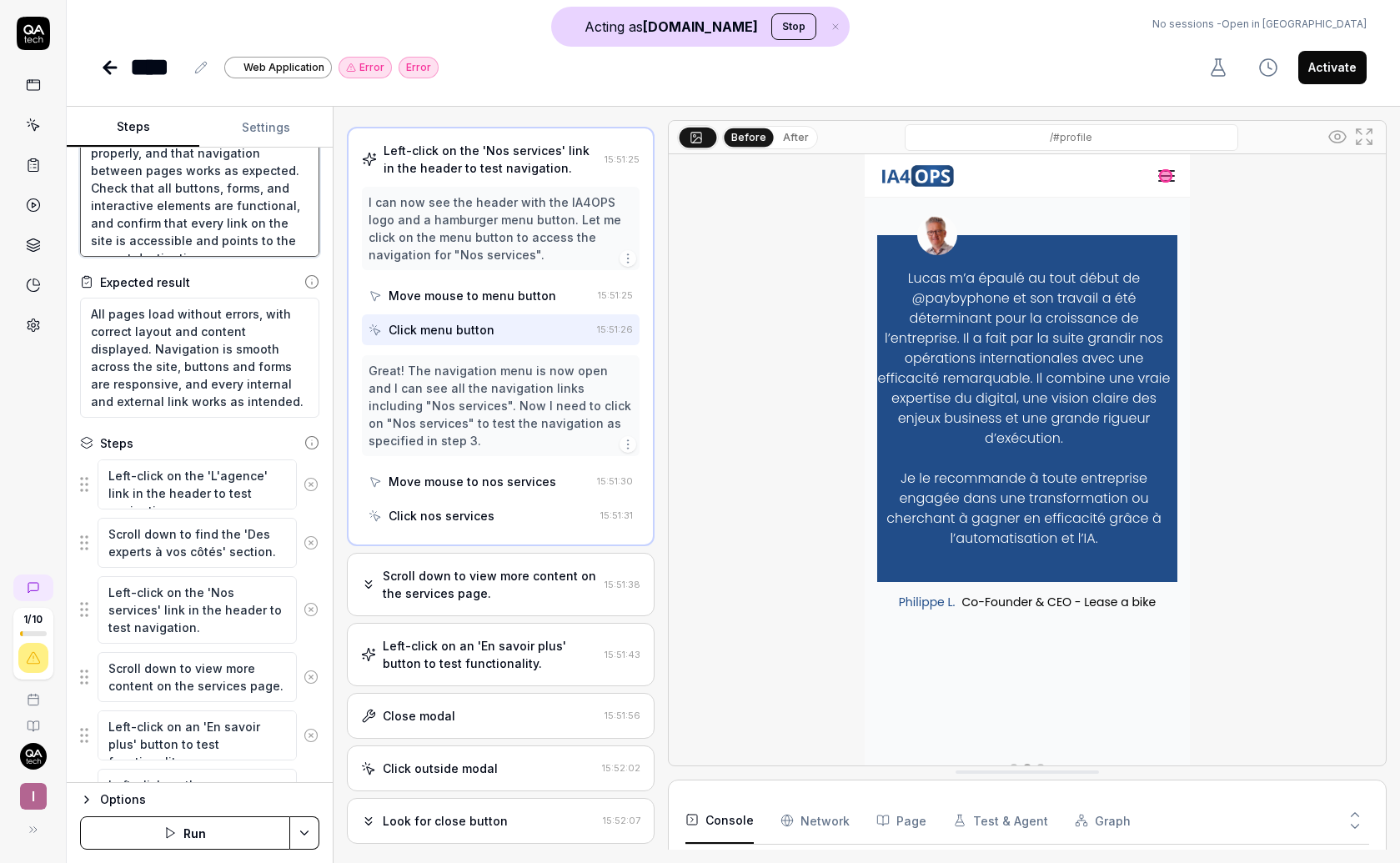
scroll to position [459, 0]
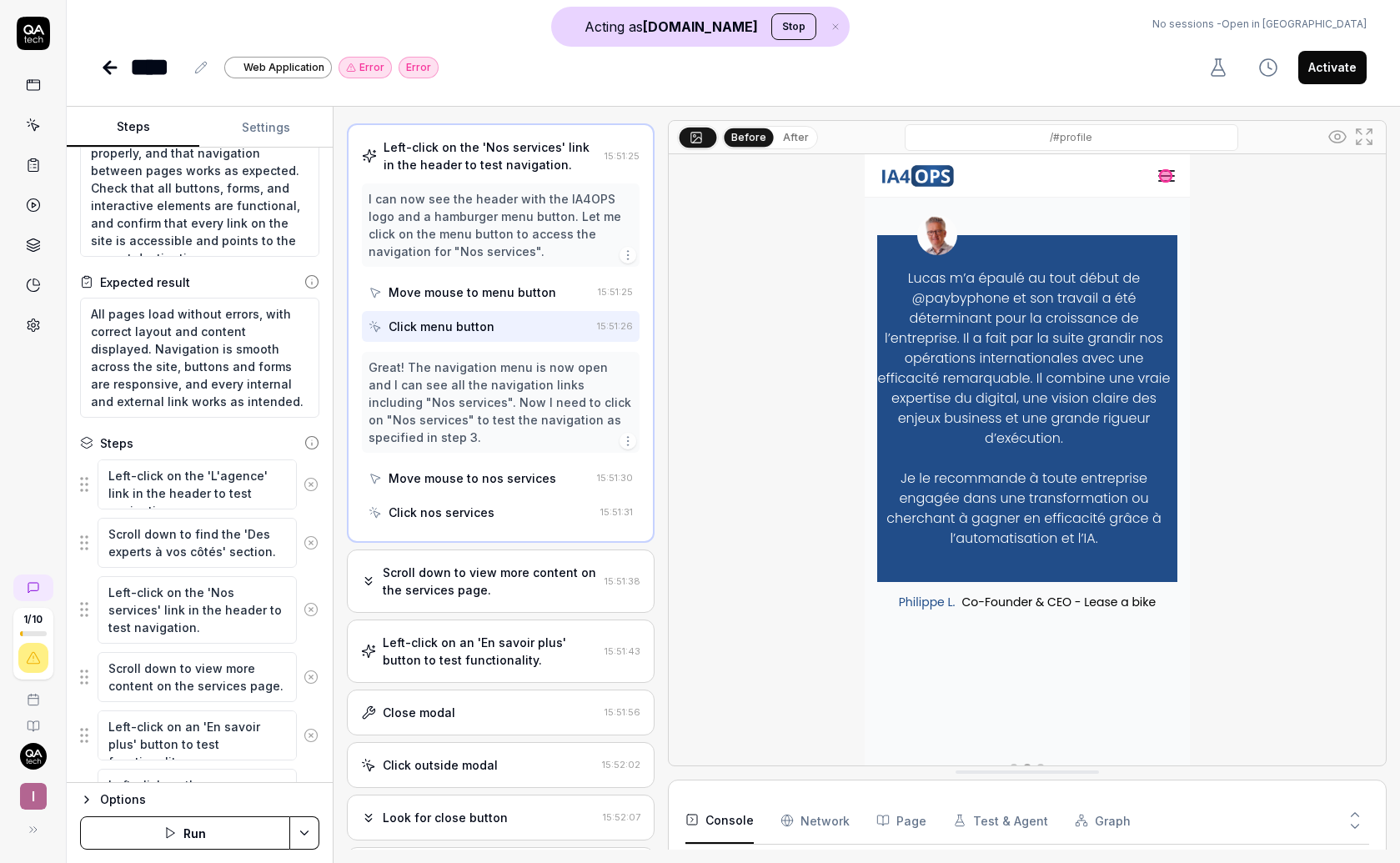
click at [553, 518] on div "Click nos services" at bounding box center [481, 512] width 225 height 31
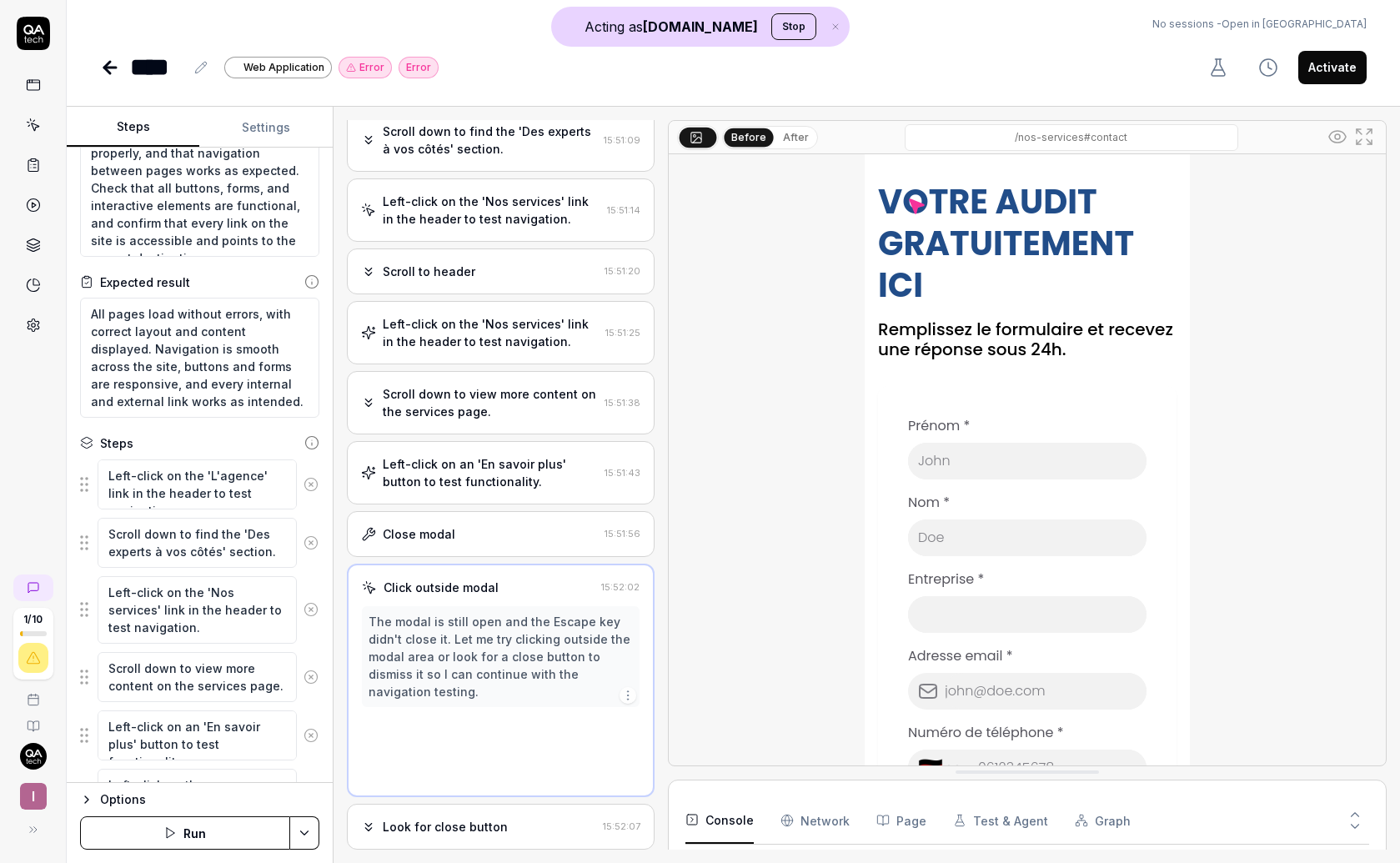
scroll to position [212, 0]
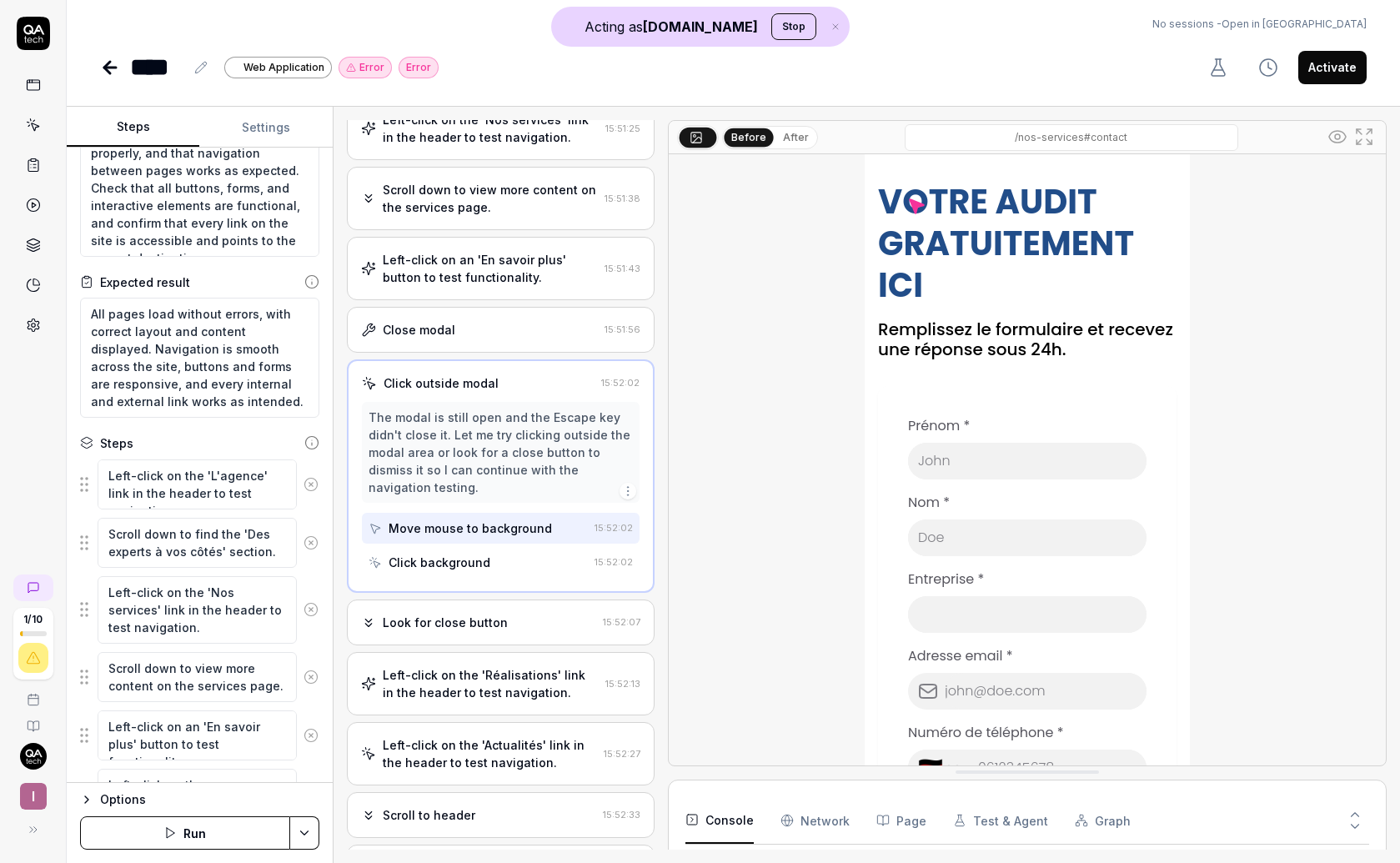
click at [478, 343] on div "Close modal 15:51:56" at bounding box center [501, 329] width 307 height 46
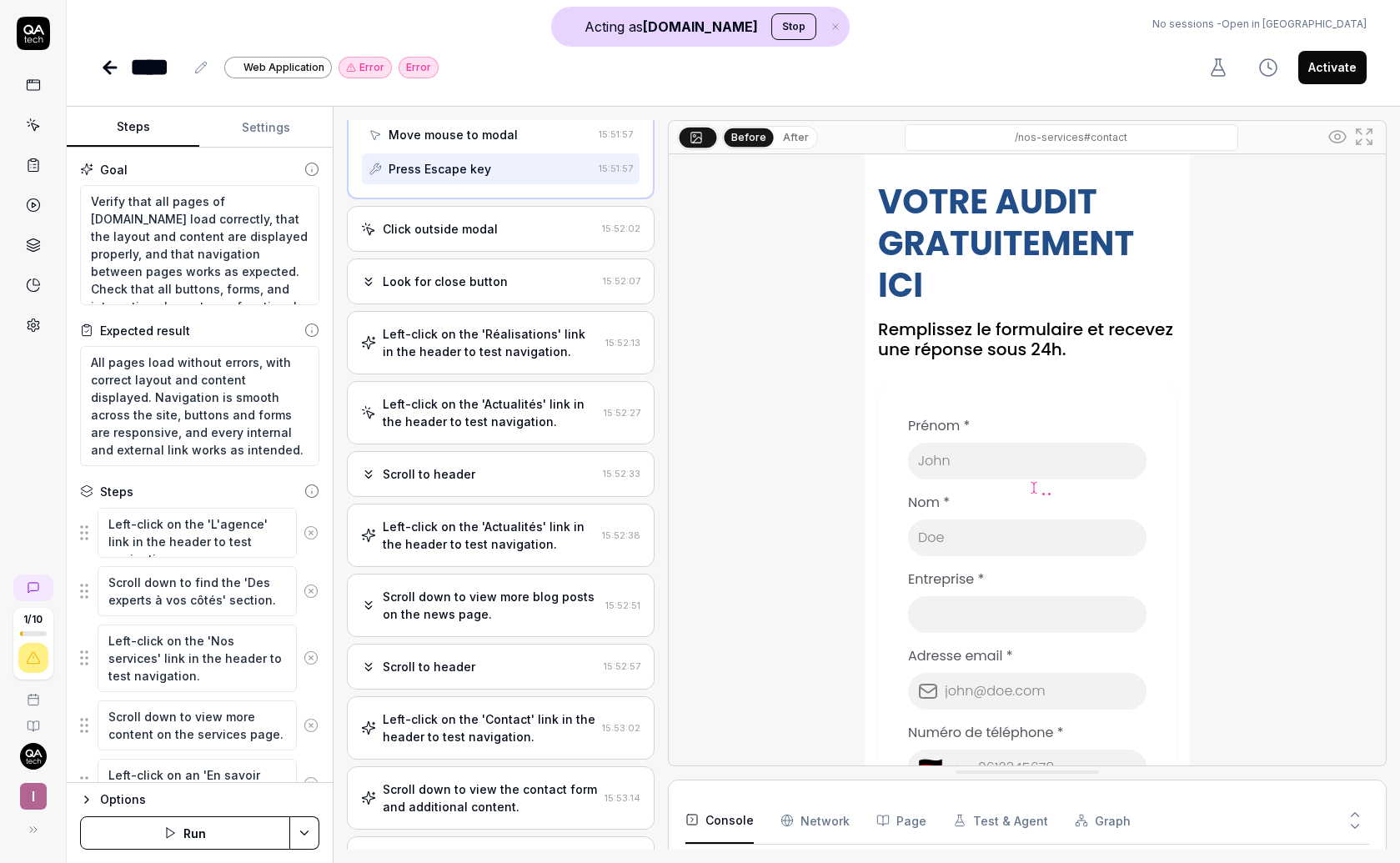
scroll to position [1472, 0]
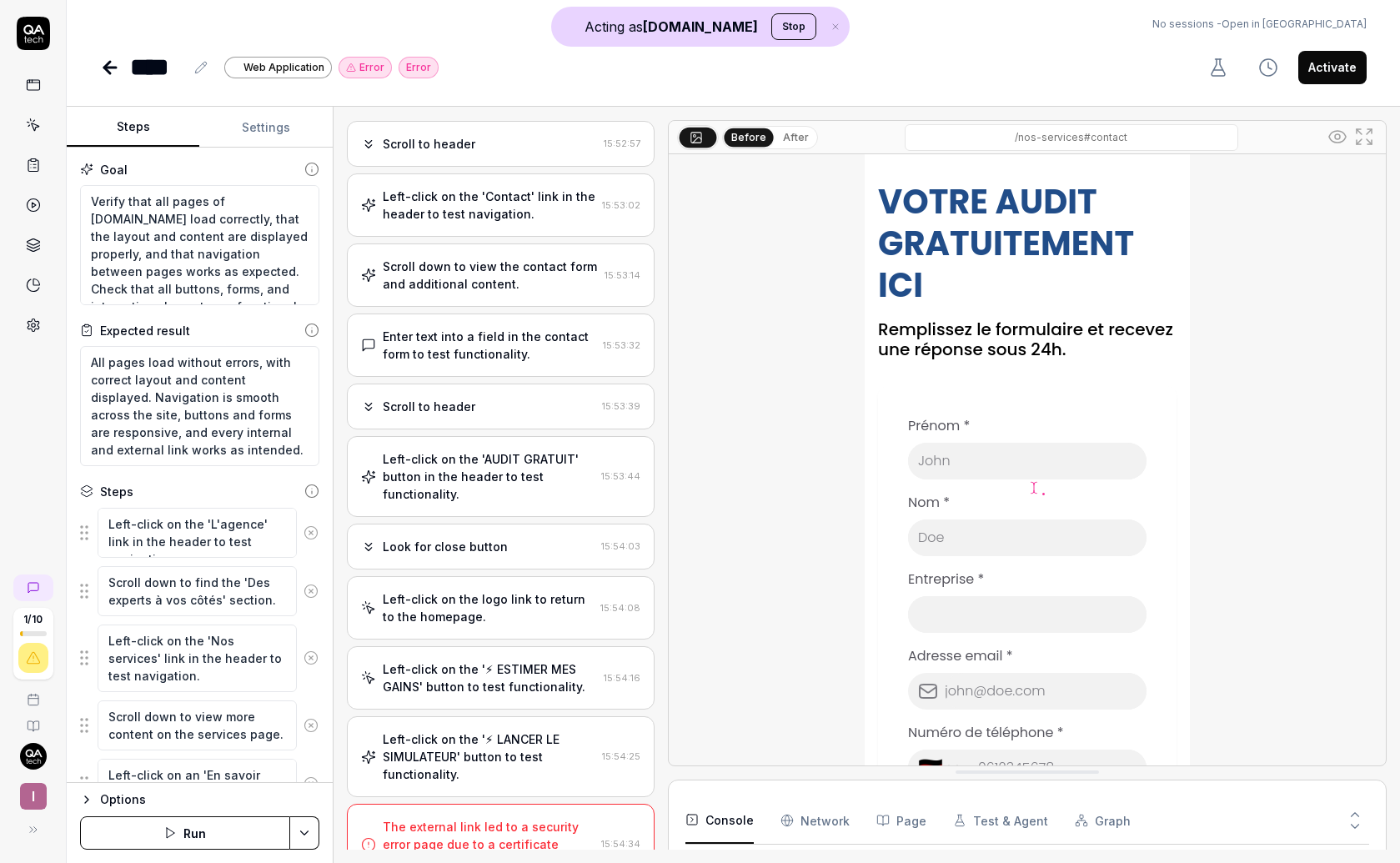
click at [480, 660] on div "Left-click on the '⚡ ESTIMER MES GAINS' button to test functionality." at bounding box center [489, 678] width 214 height 35
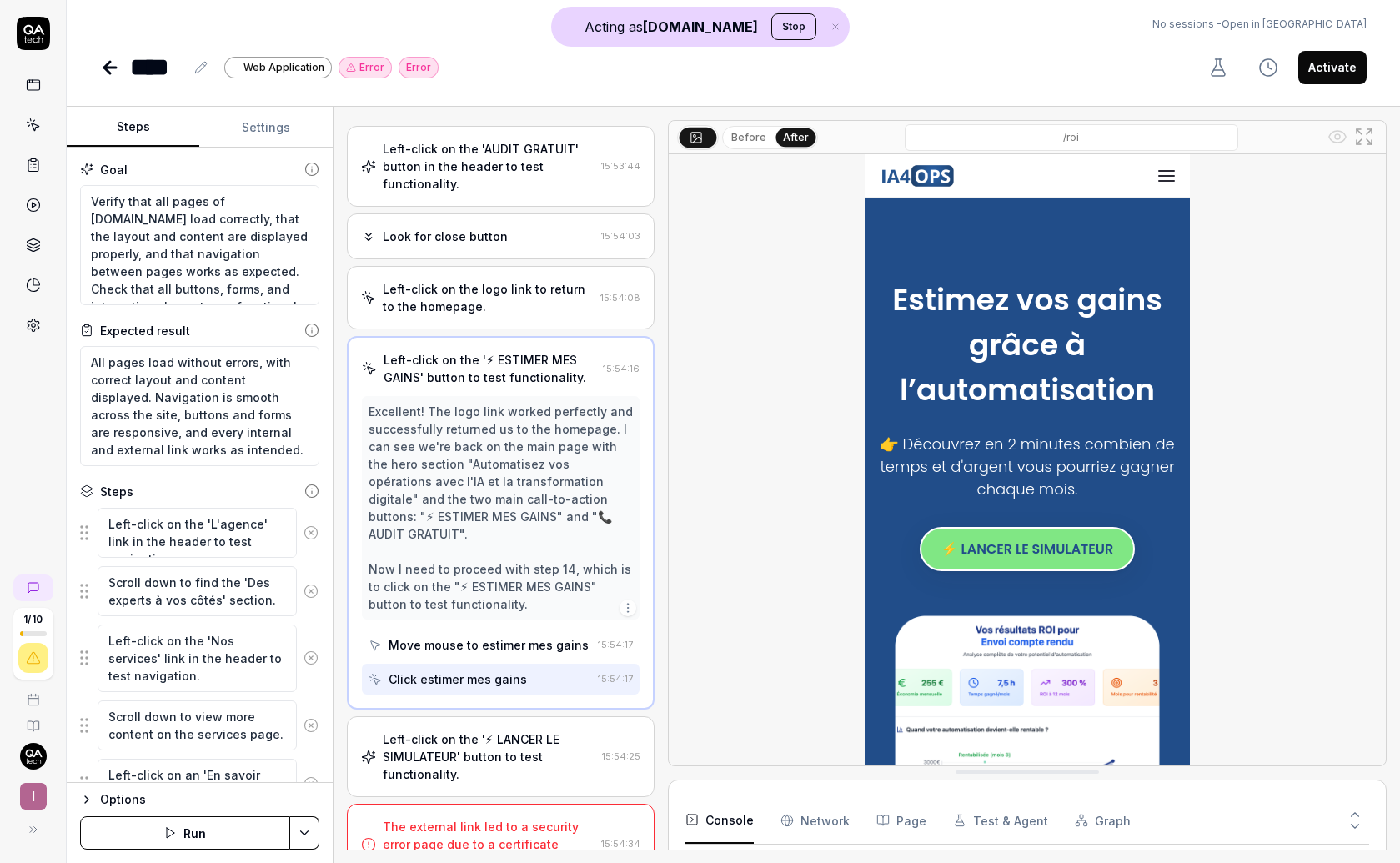
click at [455, 314] on div "Left-click on the logo link to return to the homepage." at bounding box center [488, 297] width 211 height 35
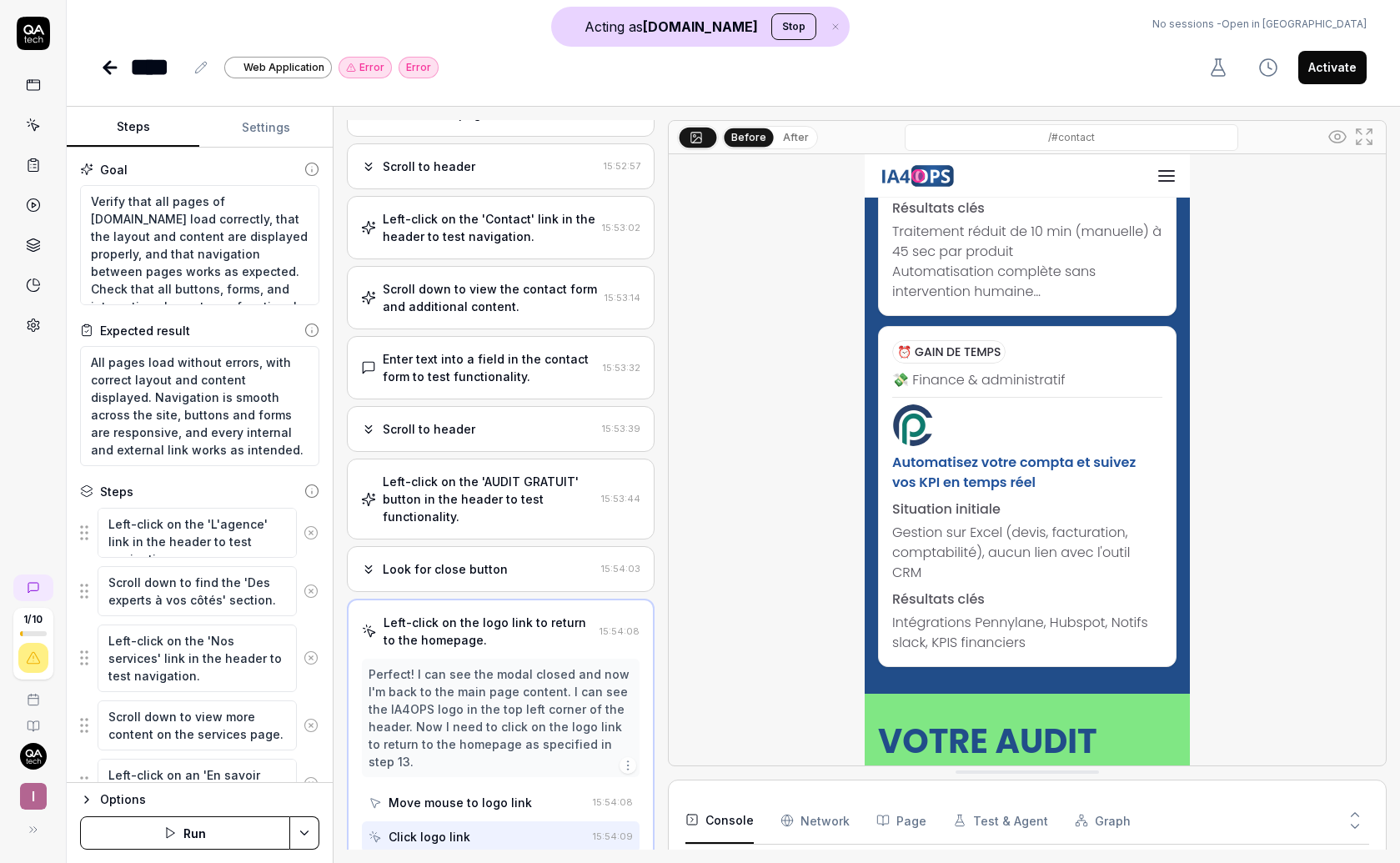
click at [488, 570] on div "Look for close button" at bounding box center [445, 568] width 125 height 17
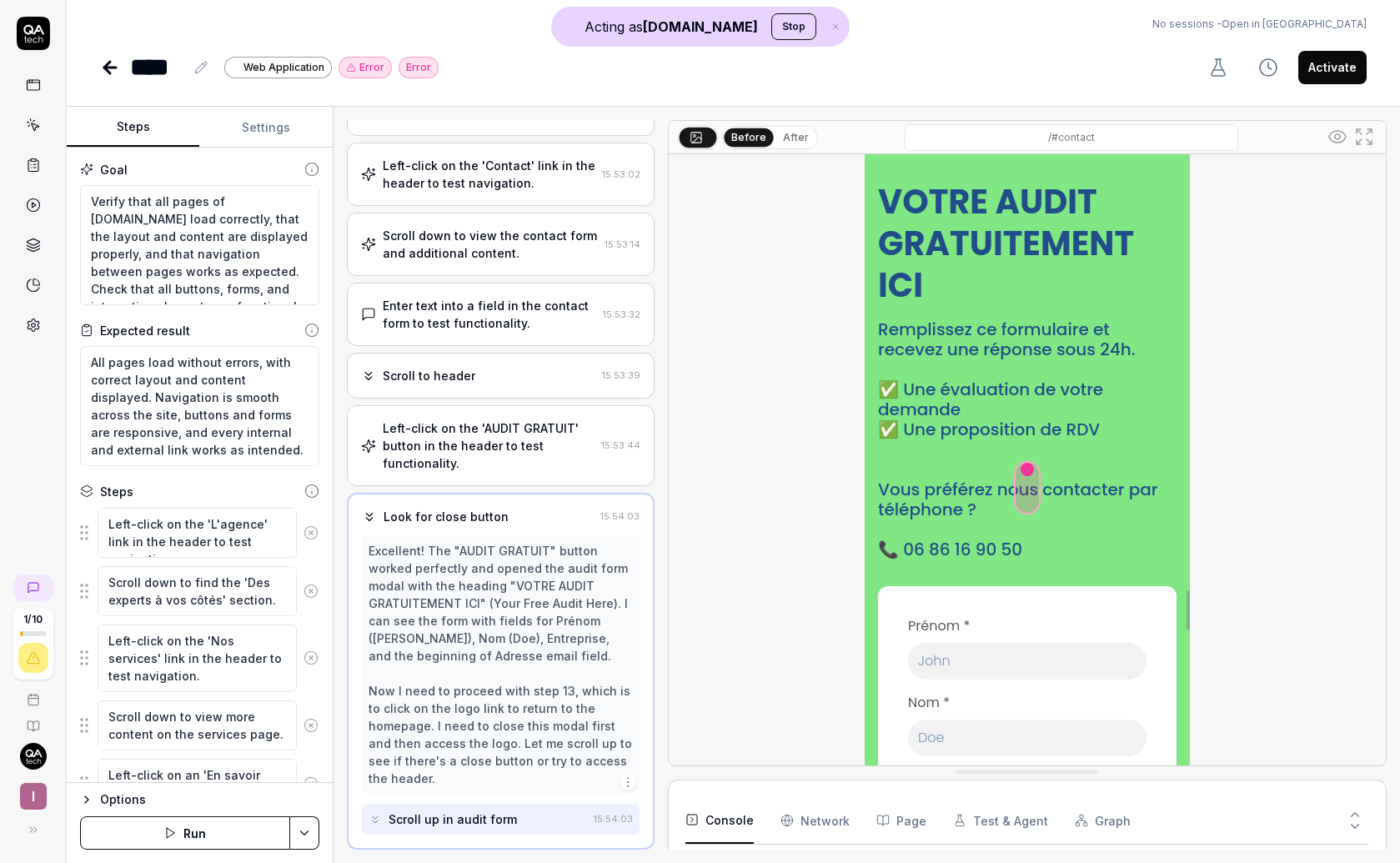
click at [500, 449] on div "Left-click on the 'AUDIT GRATUIT' button in the header to test functionality." at bounding box center [488, 445] width 212 height 52
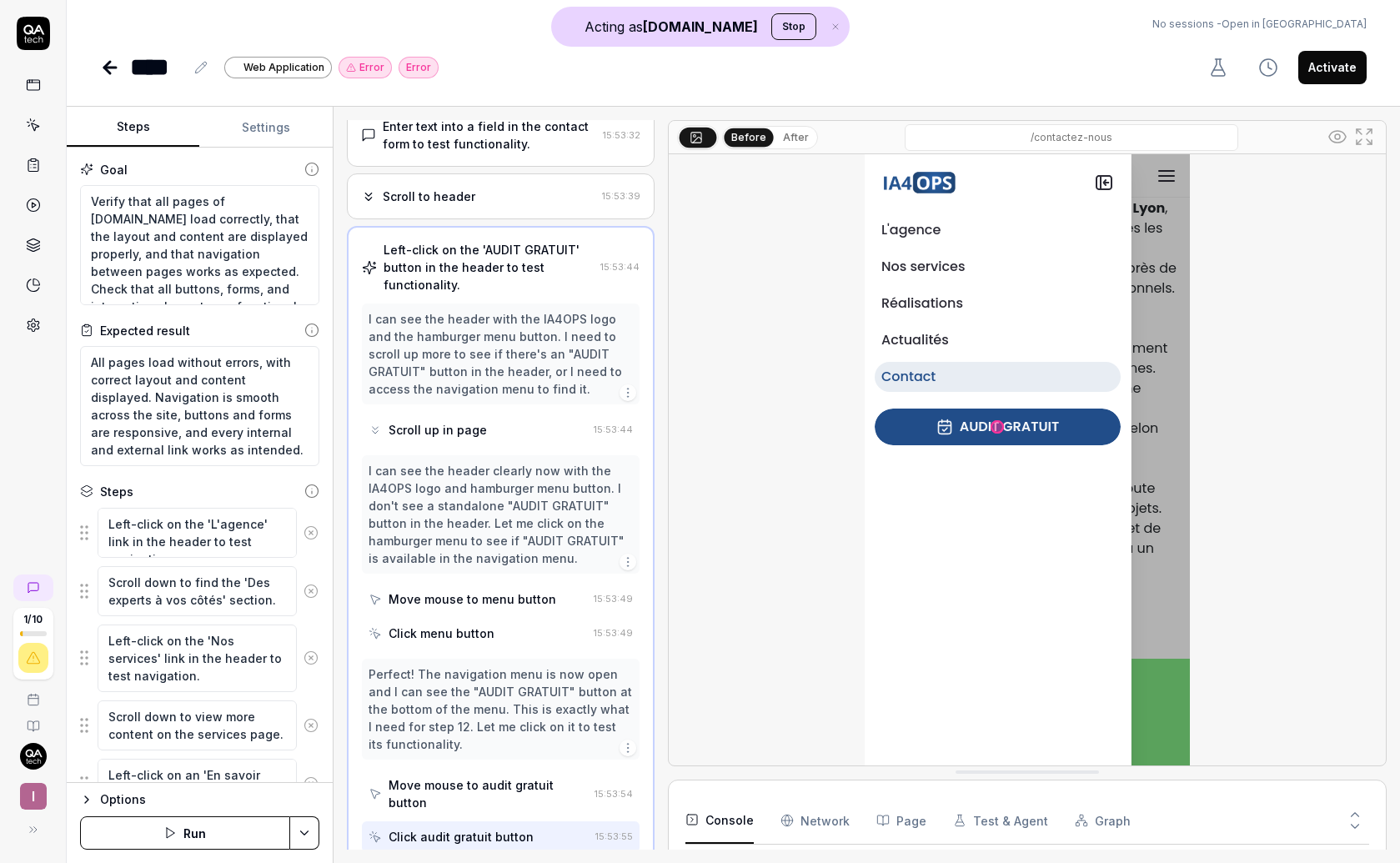
click at [498, 195] on div "Scroll to header" at bounding box center [478, 196] width 234 height 17
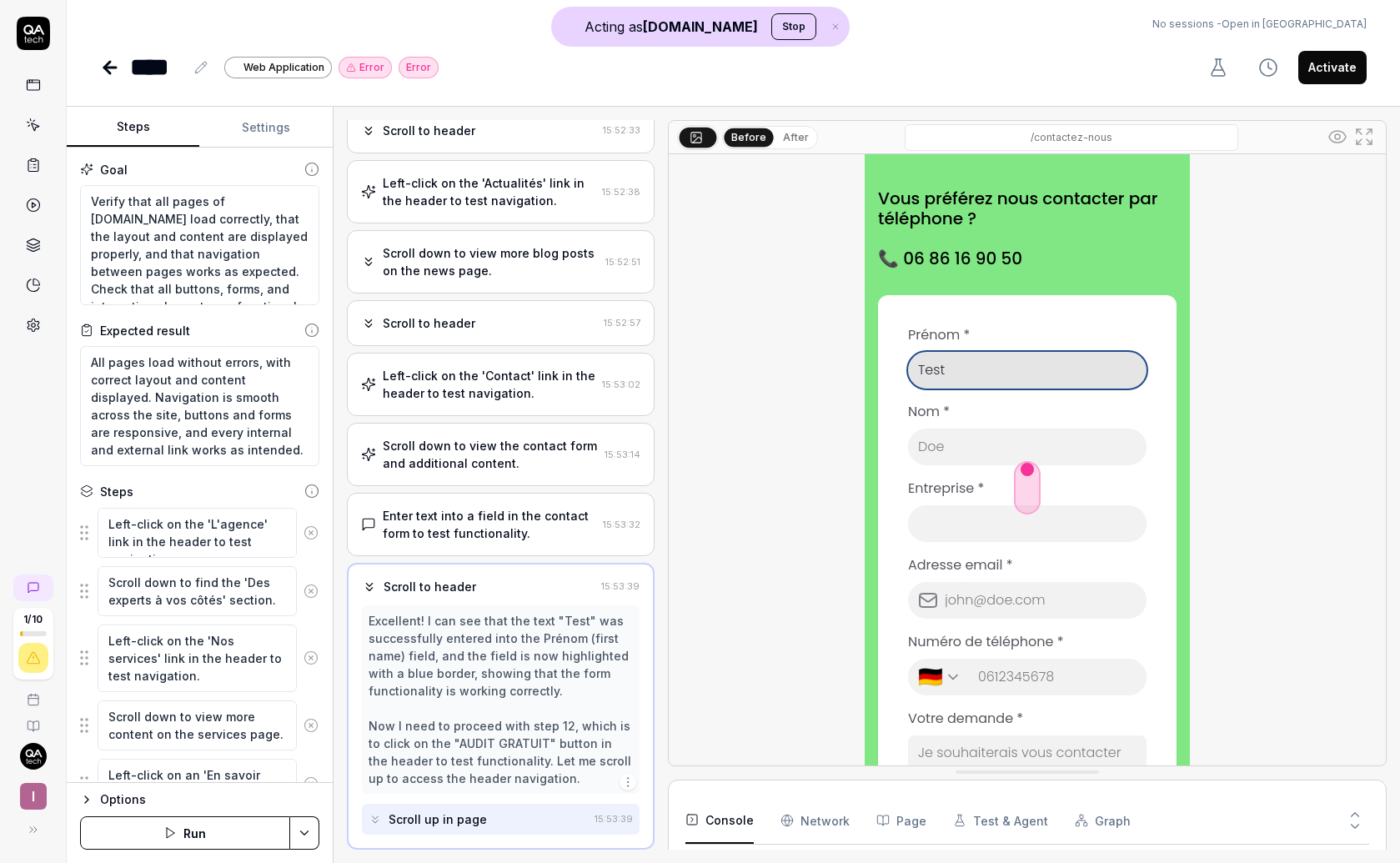
scroll to position [1420, 0]
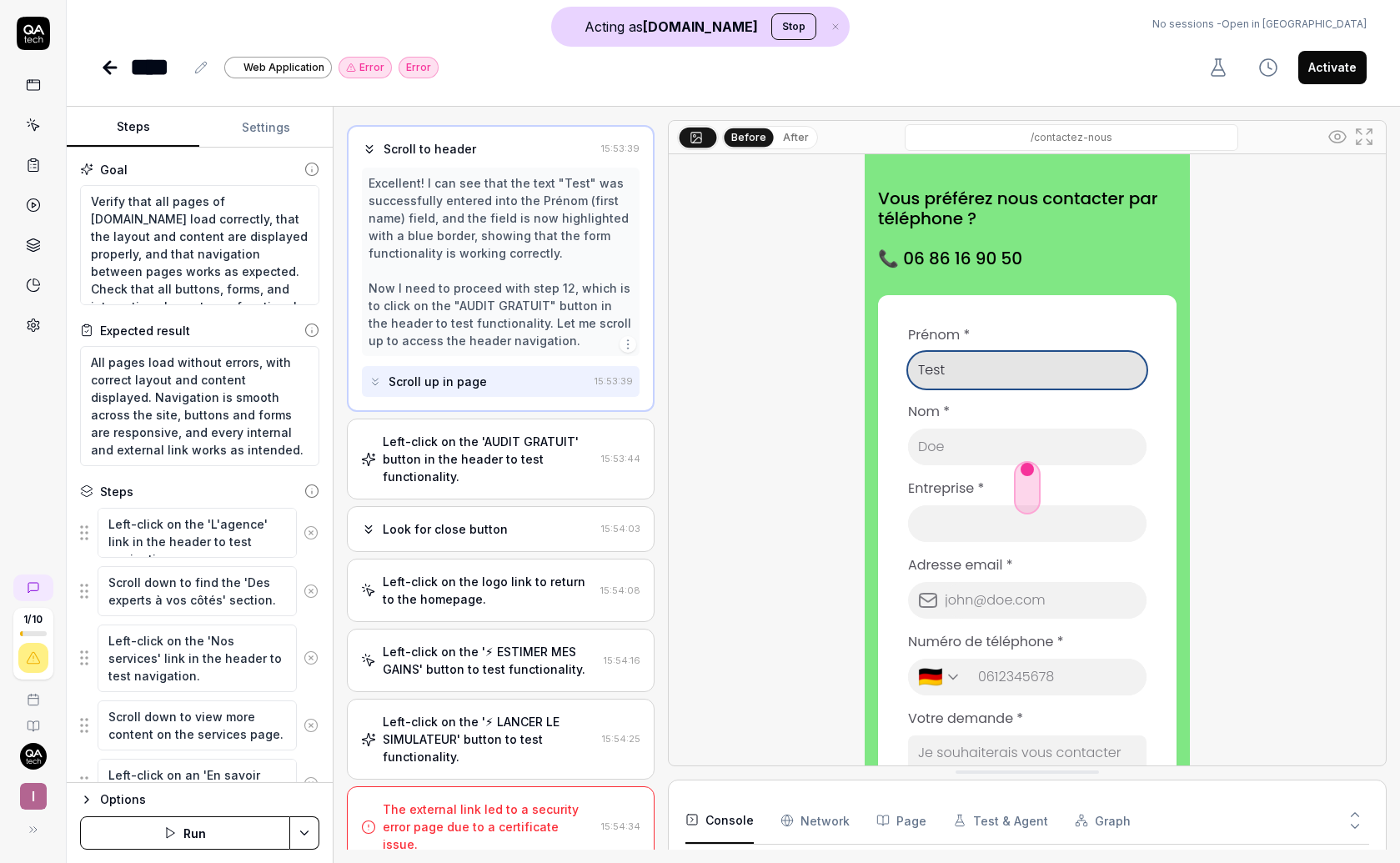
click at [460, 831] on div "The external link led to a security error page due to a certificate issue." at bounding box center [488, 826] width 212 height 52
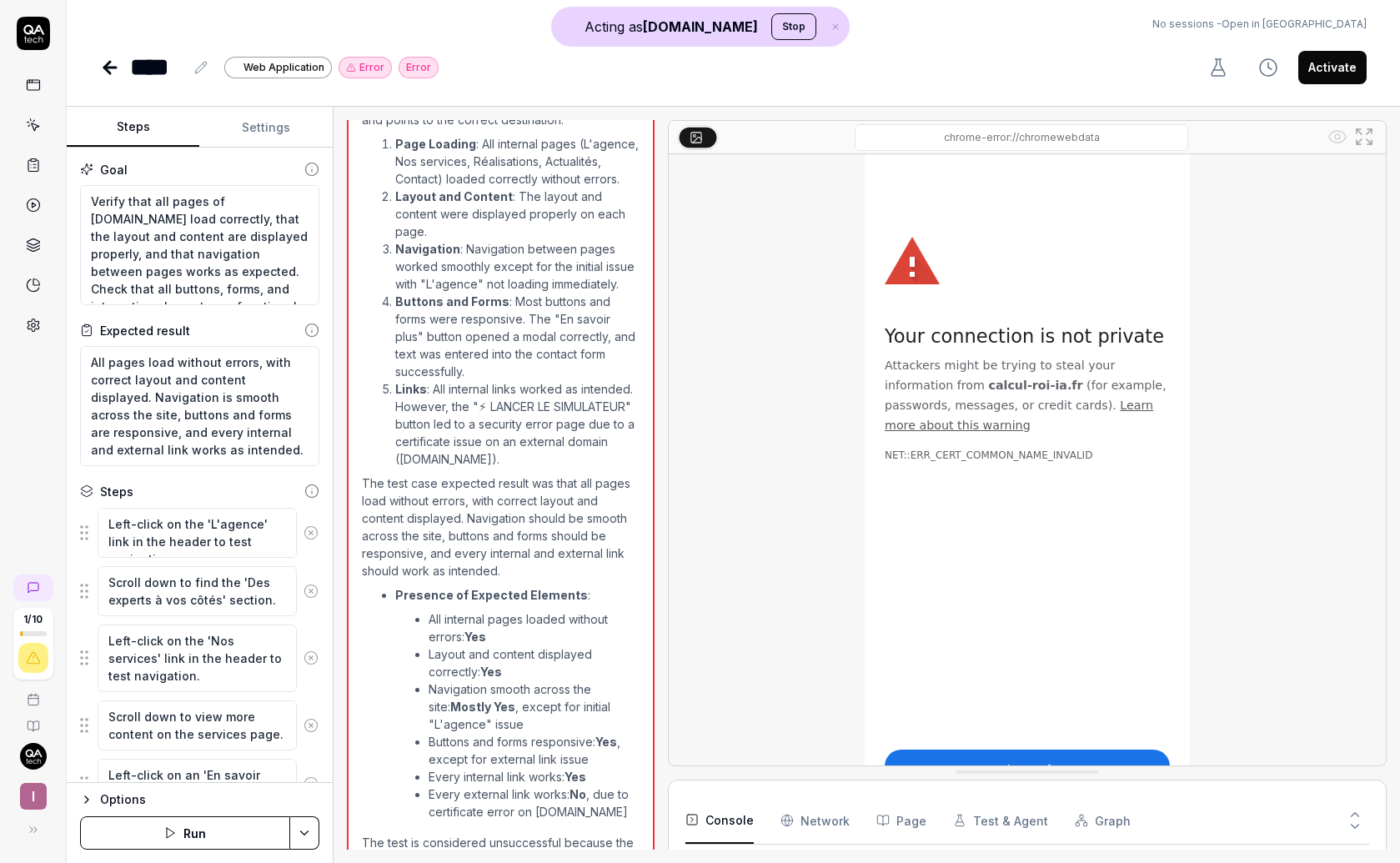
scroll to position [2092, 0]
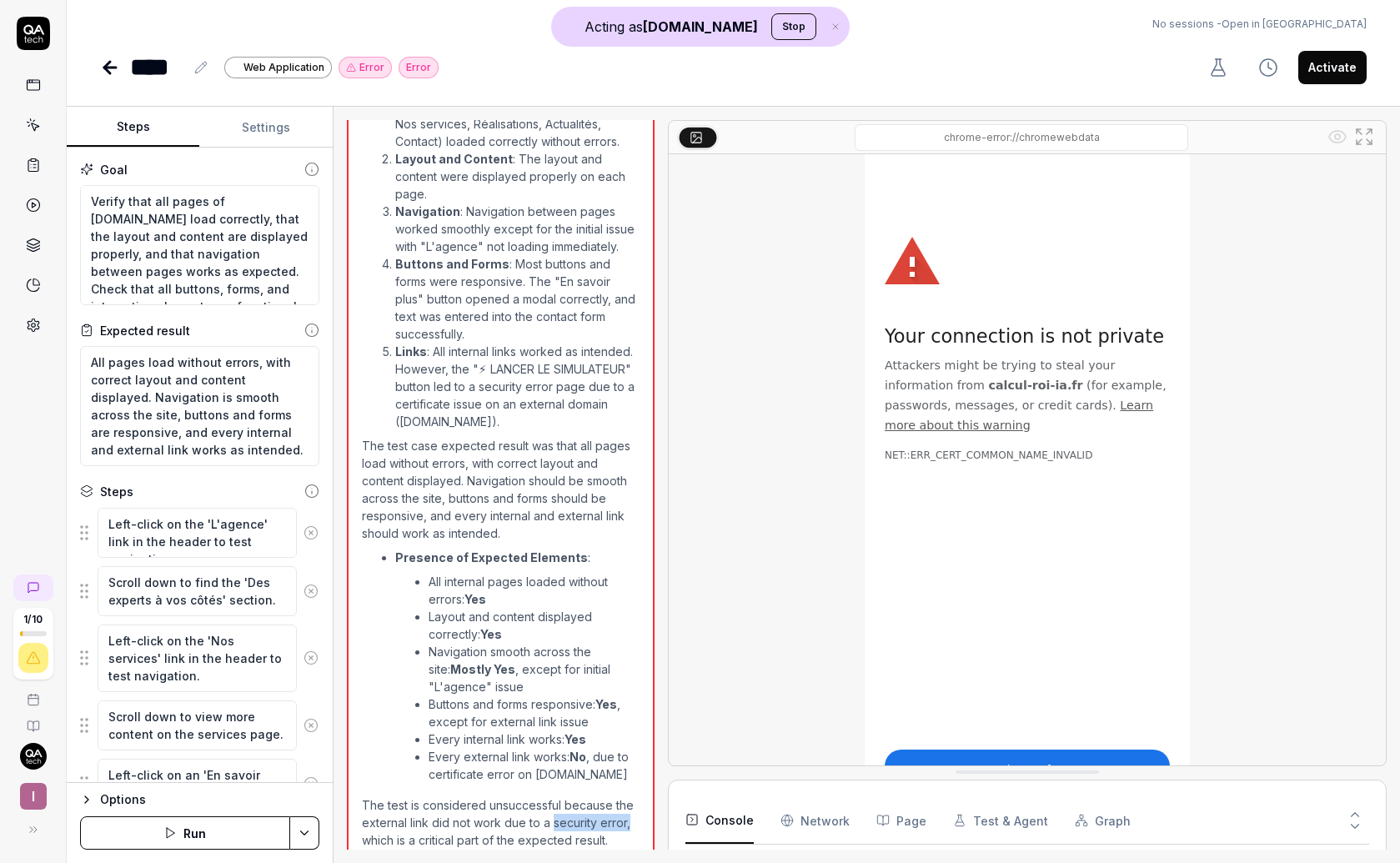
drag, startPoint x: 551, startPoint y: 805, endPoint x: 628, endPoint y: 812, distance: 77.3
click at [629, 812] on p "The test is considered unsuccessful because the external link did not work due …" at bounding box center [500, 822] width 277 height 52
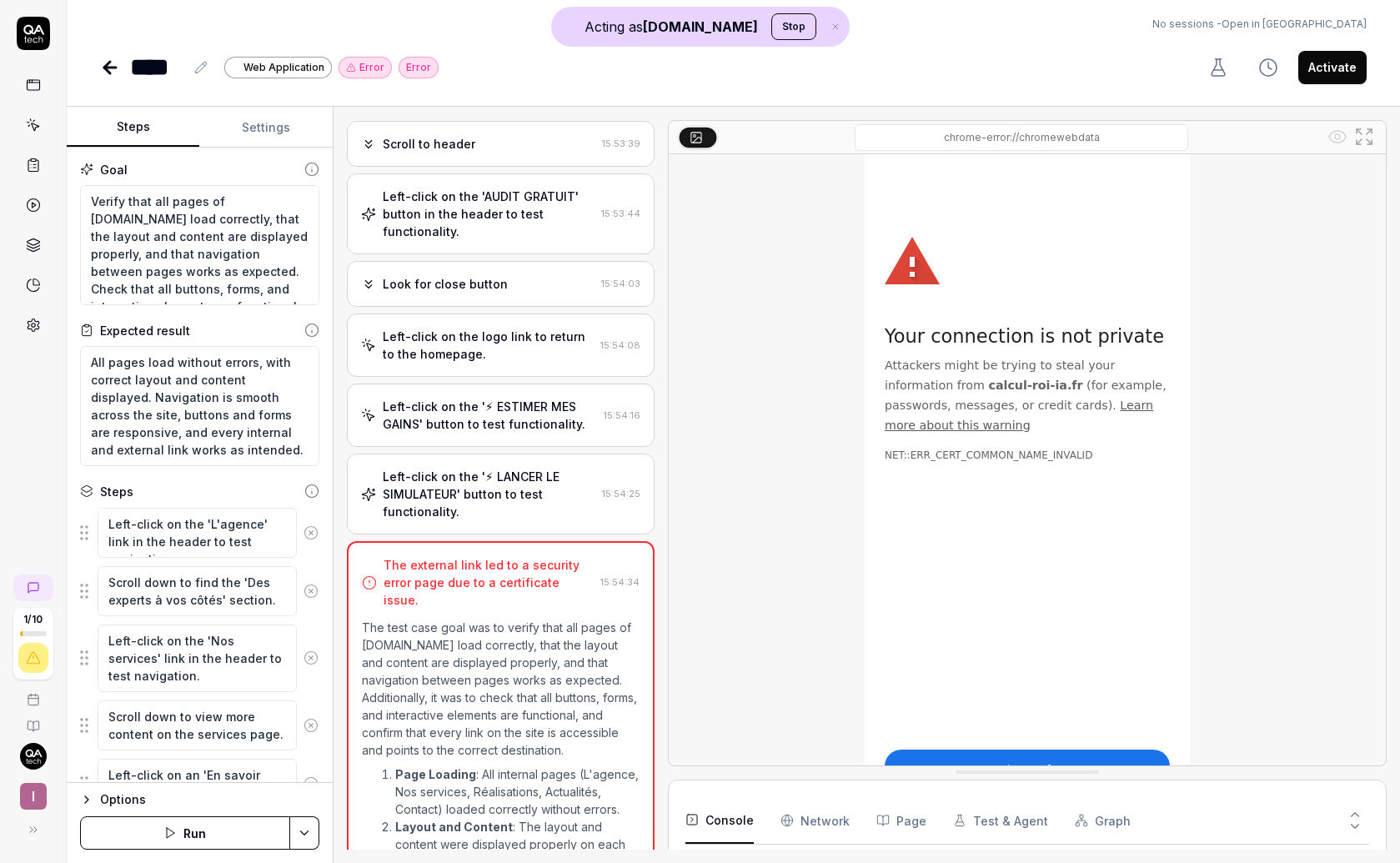
scroll to position [1424, 0]
click at [37, 325] on icon at bounding box center [33, 325] width 12 height 13
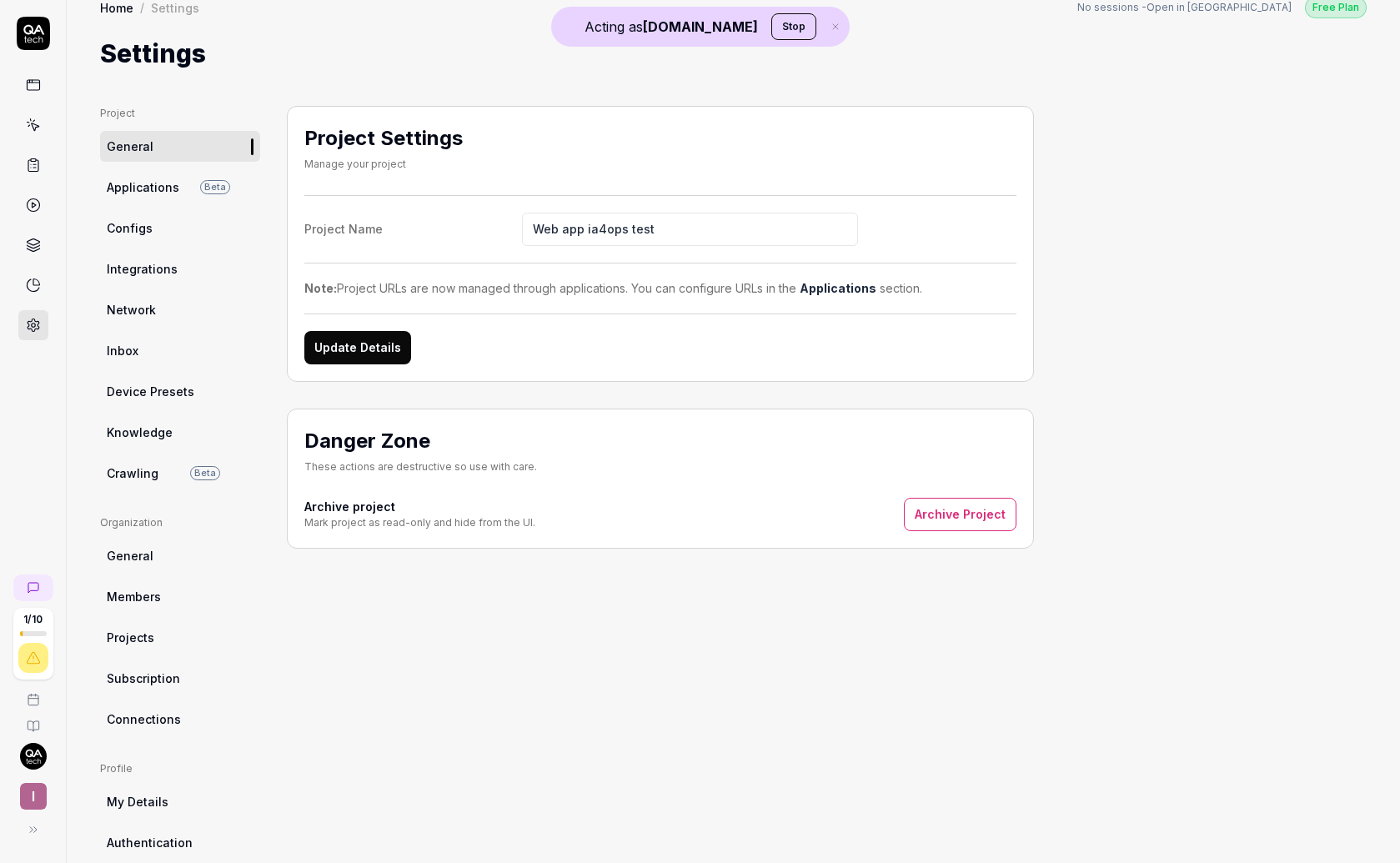
scroll to position [23, 0]
click at [155, 267] on span "Integrations" at bounding box center [142, 266] width 70 height 17
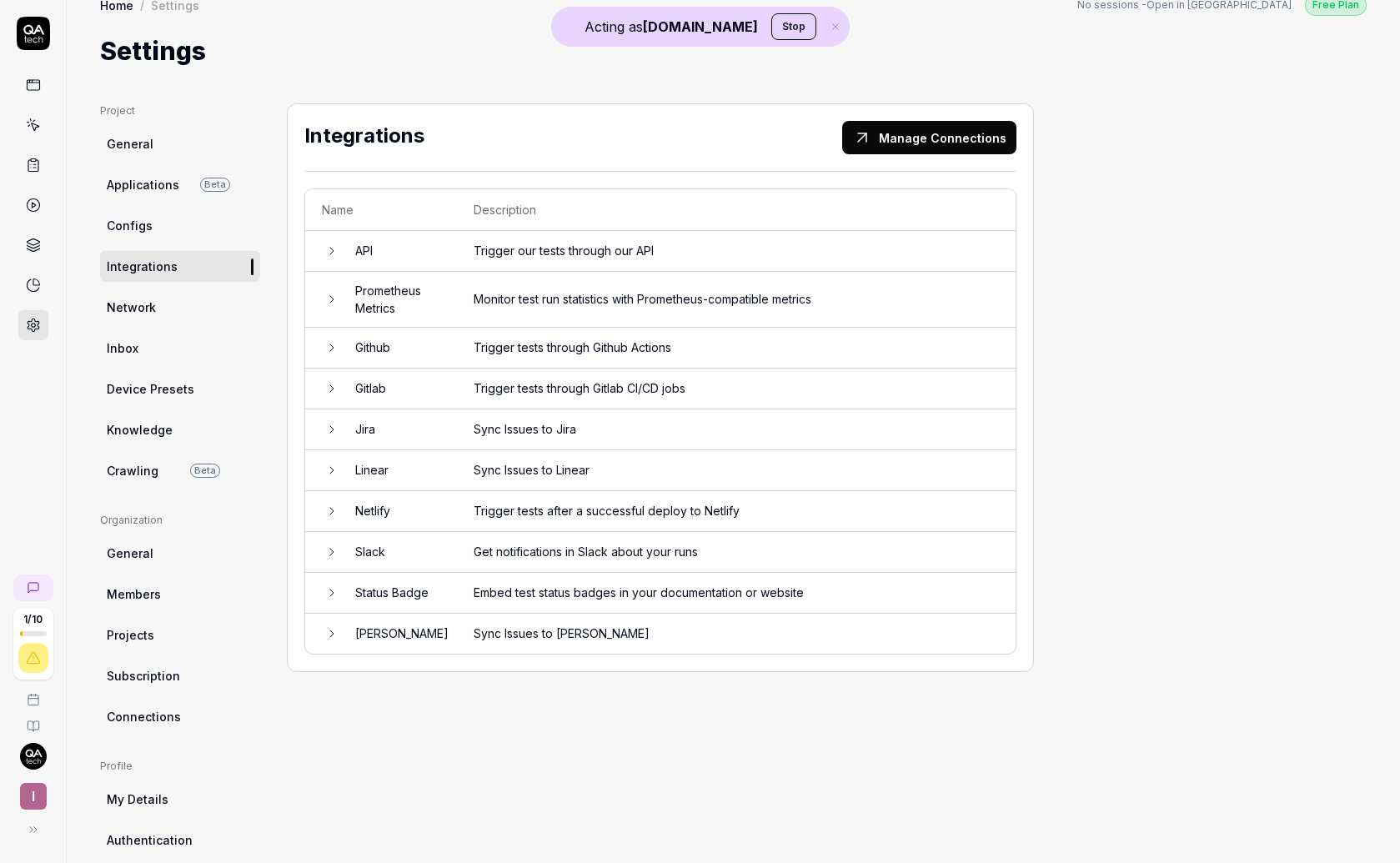
click at [337, 421] on td at bounding box center [321, 430] width 33 height 41
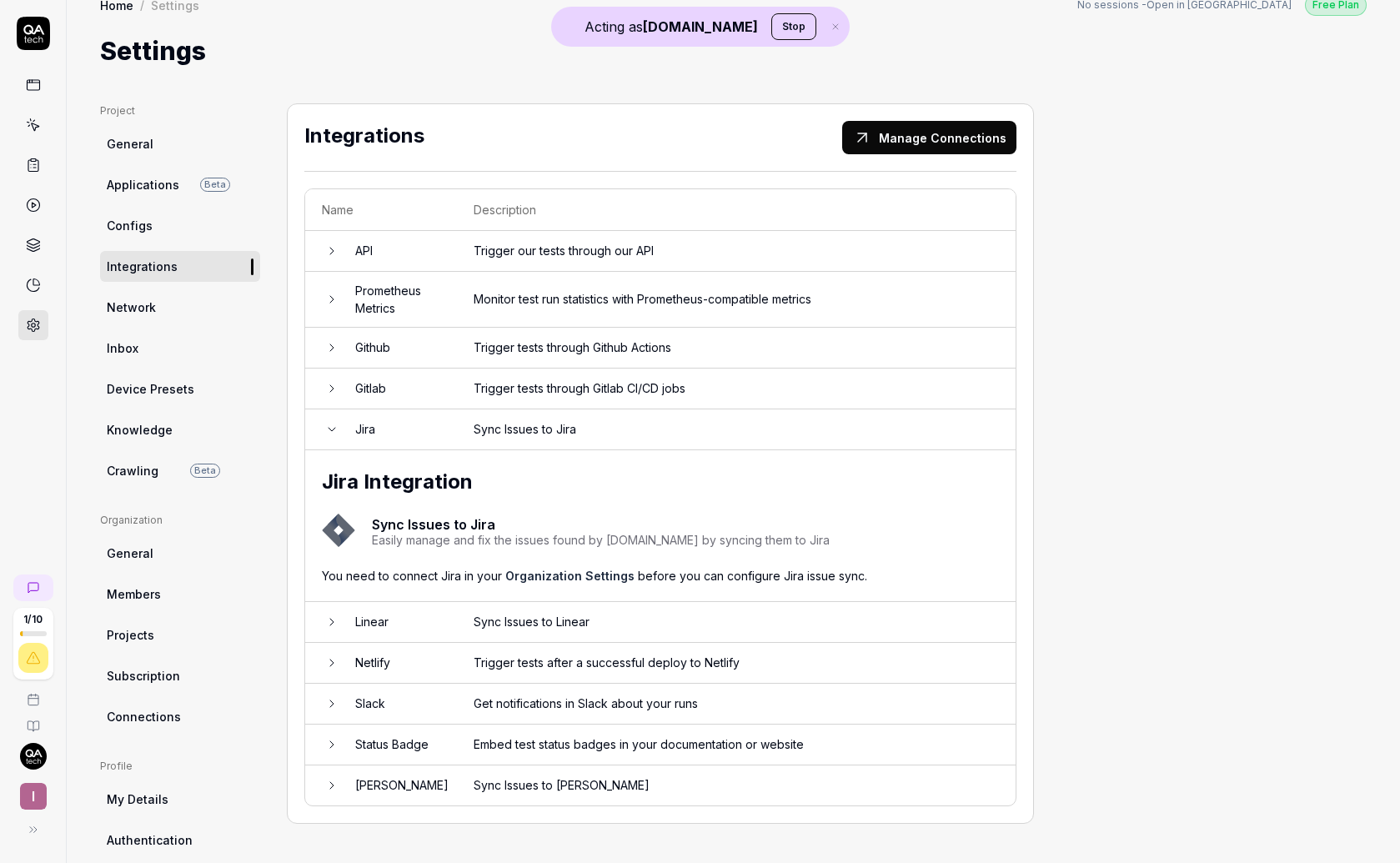
click at [331, 625] on icon at bounding box center [332, 622] width 14 height 14
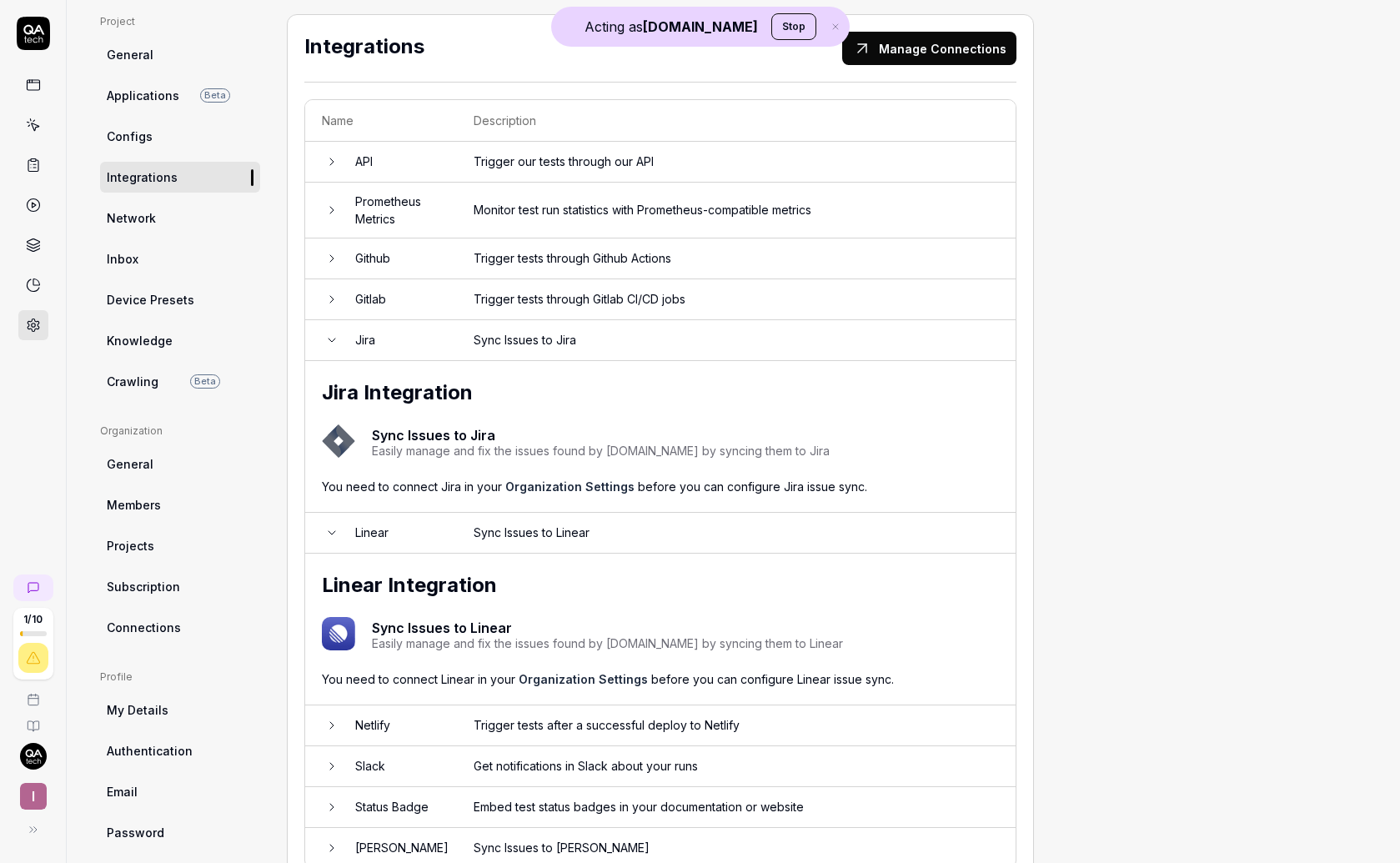
scroll to position [169, 0]
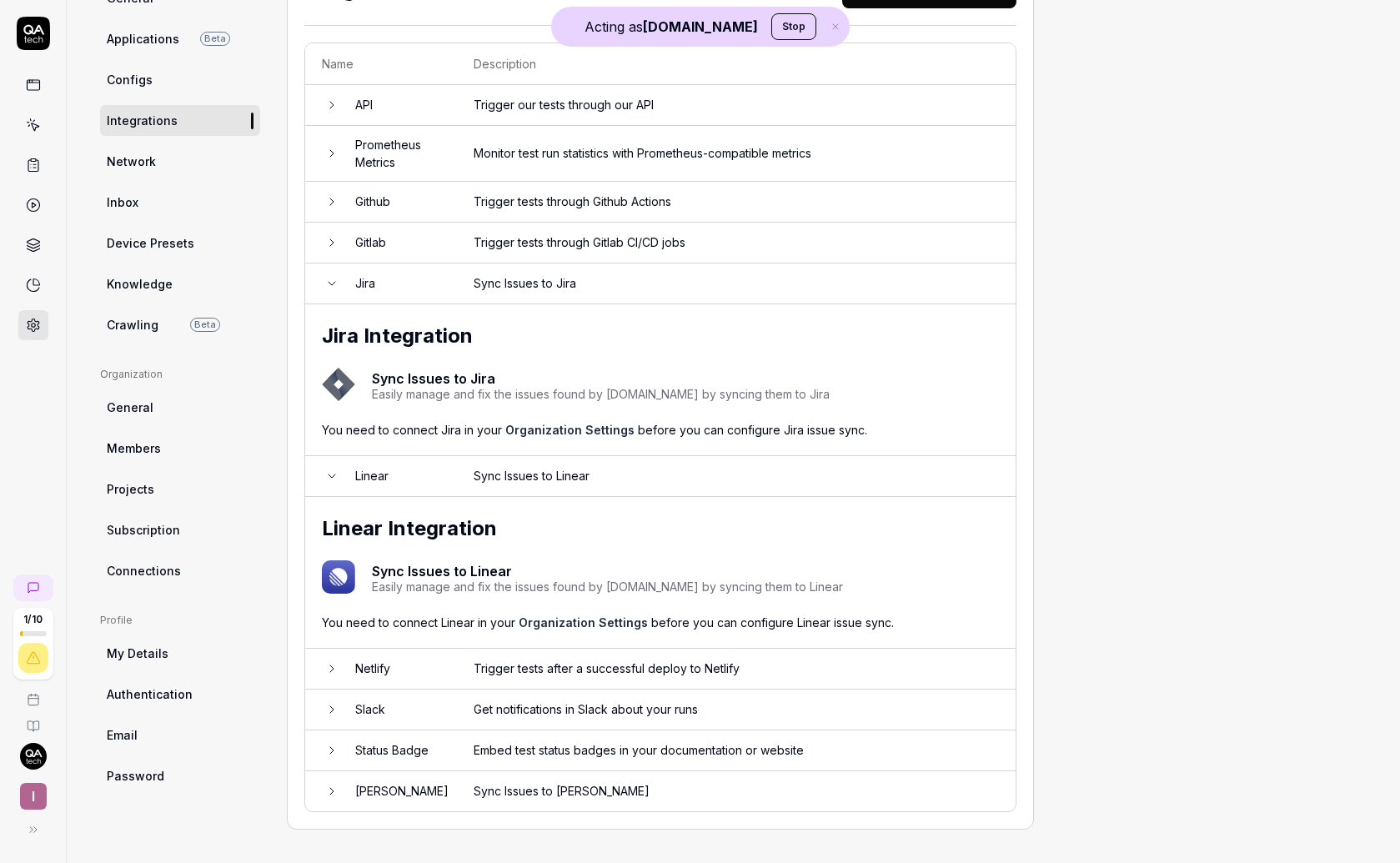
click at [38, 78] on icon at bounding box center [33, 84] width 15 height 15
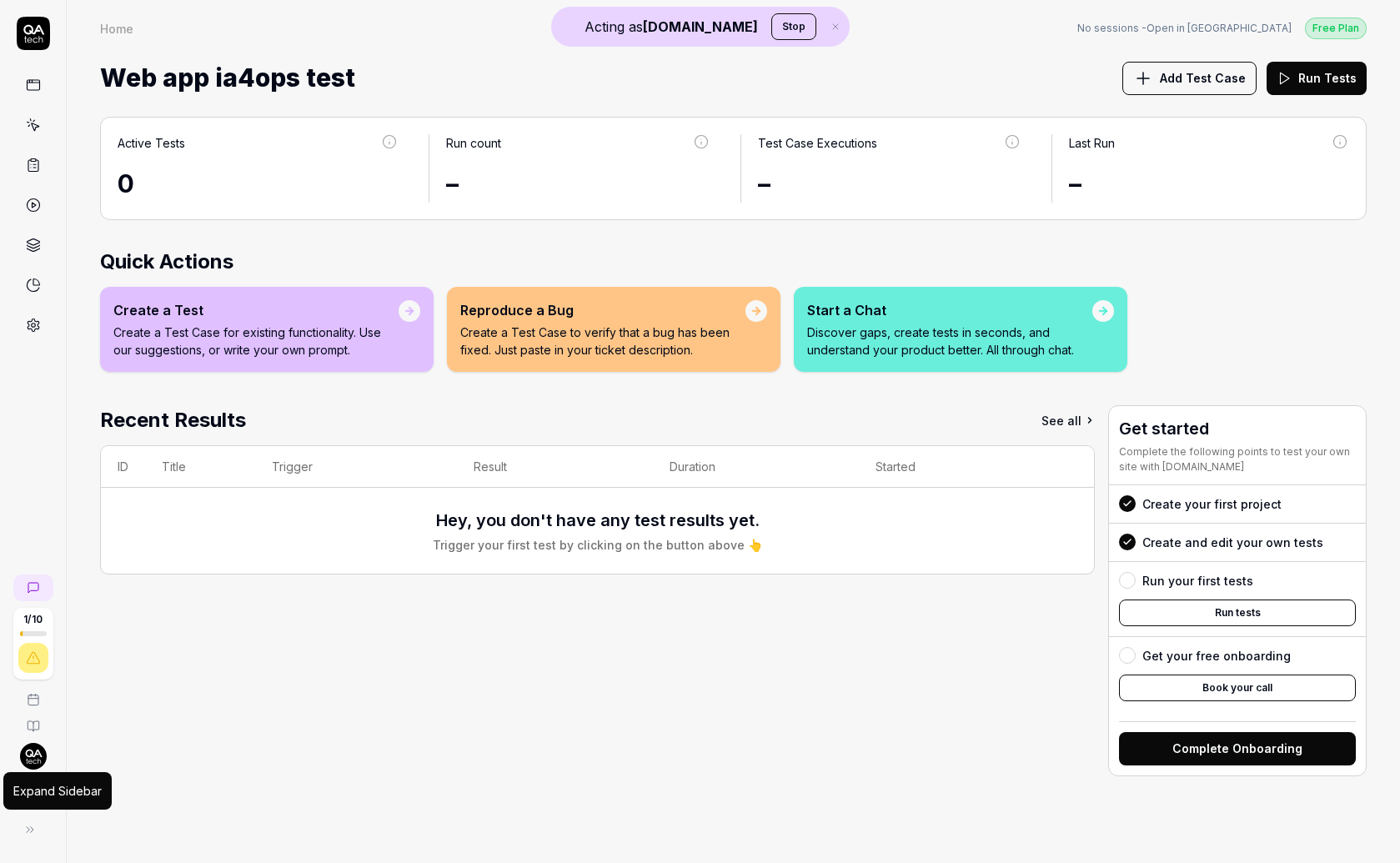
click at [36, 822] on button at bounding box center [30, 829] width 33 height 33
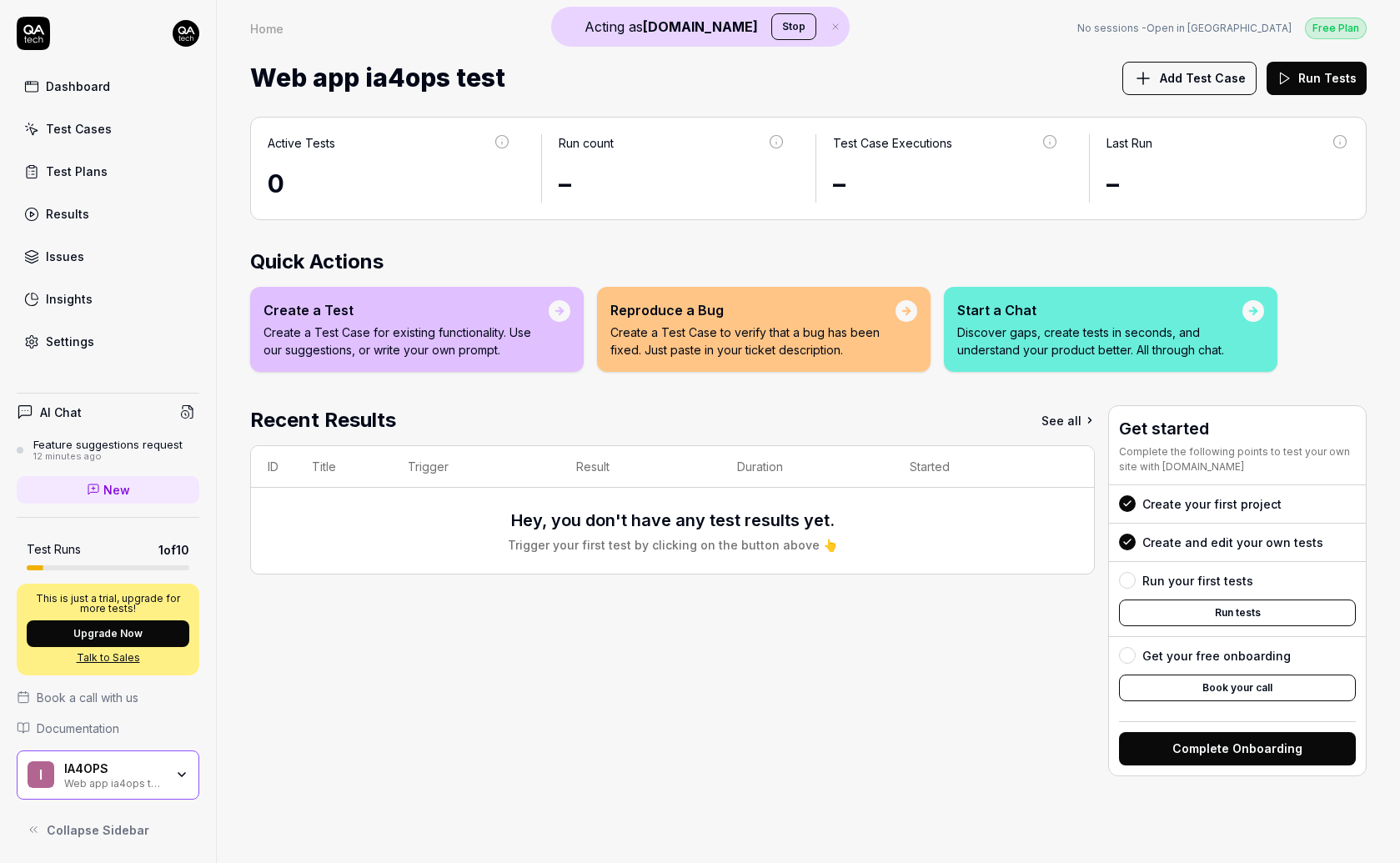
click at [70, 781] on div "Web app ia4ops test" at bounding box center [114, 782] width 100 height 14
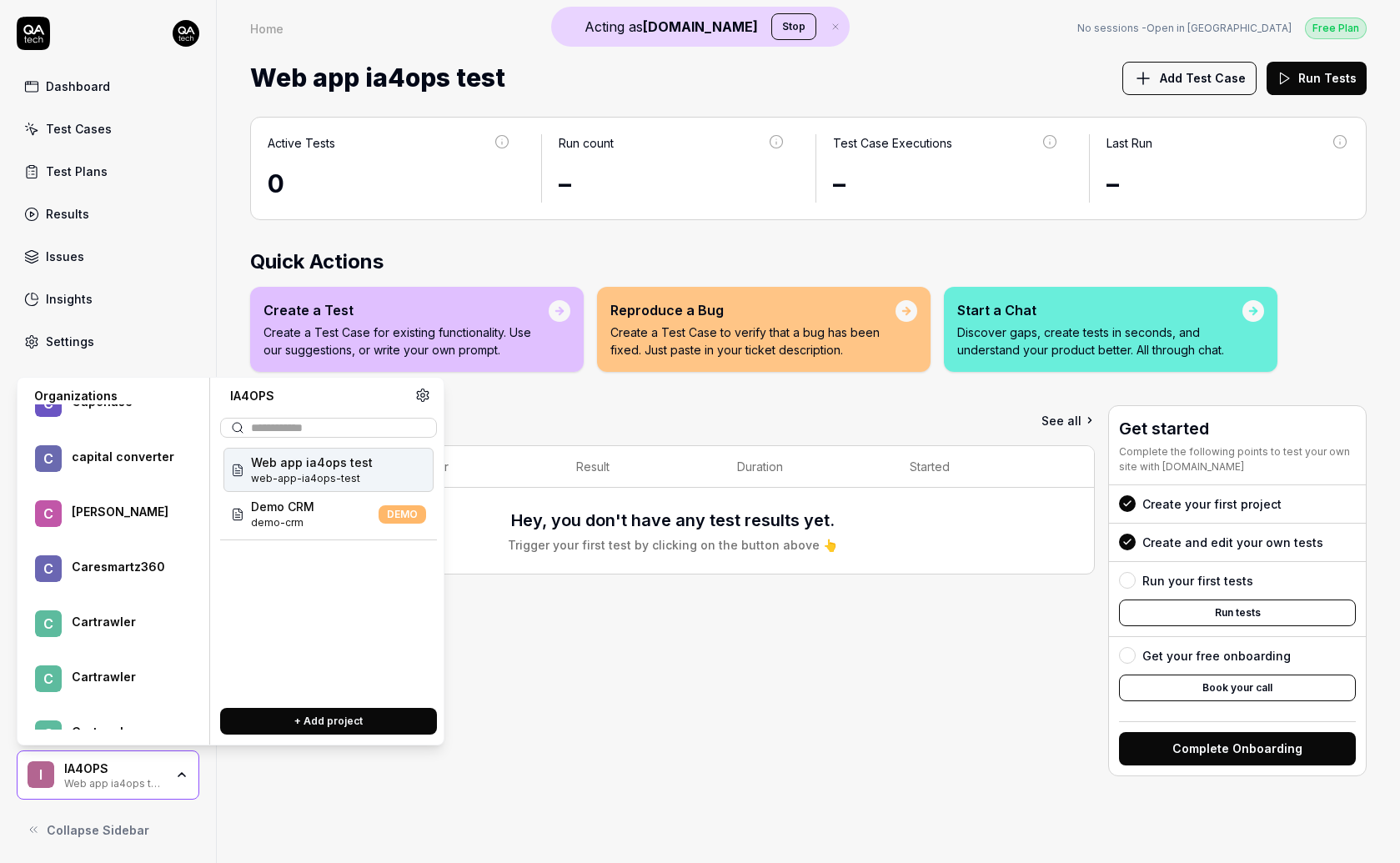
scroll to position [62786, 0]
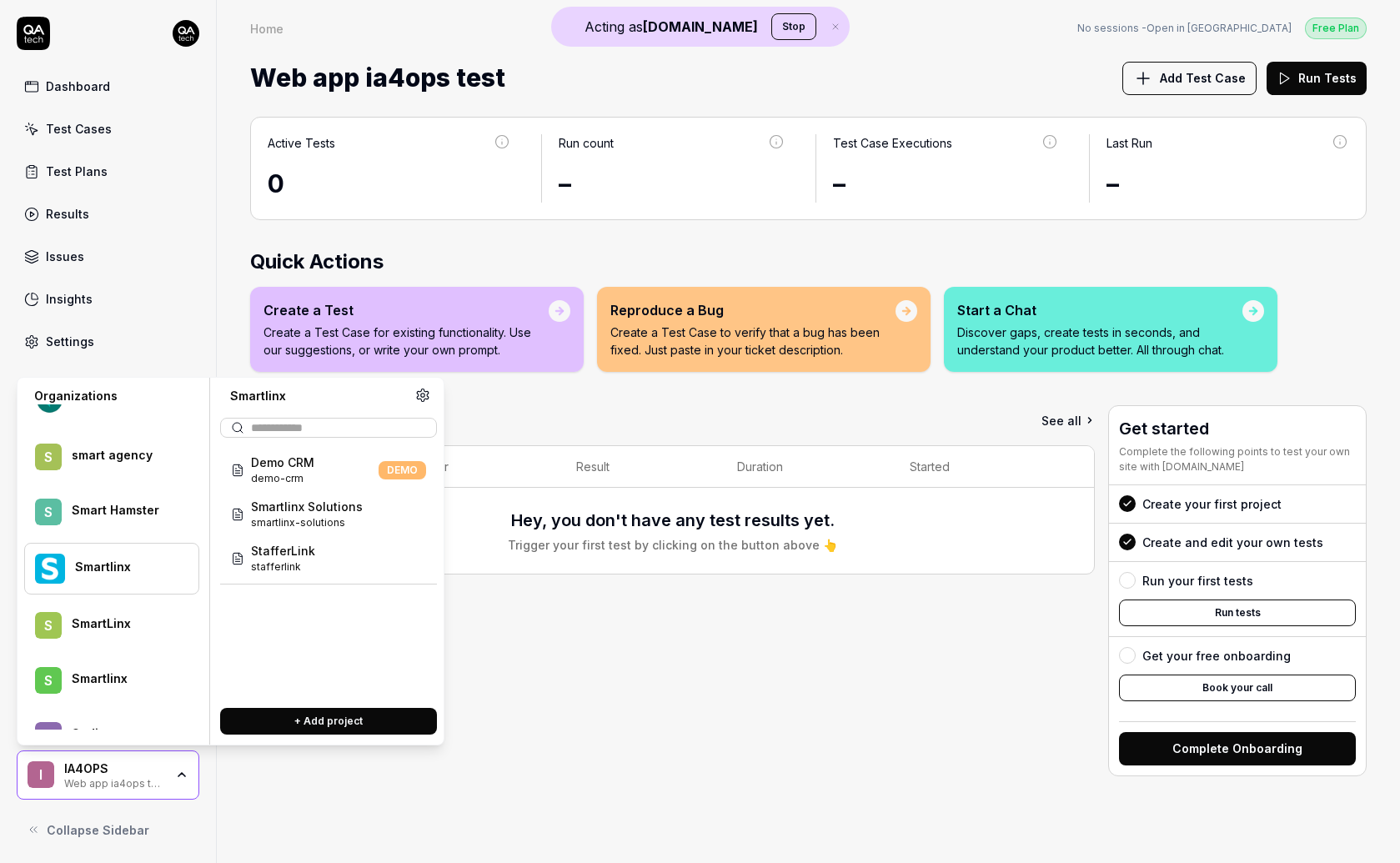
click at [87, 566] on div "Smartlinx" at bounding box center [125, 566] width 101 height 15
click at [338, 527] on span "smartlinx-solutions" at bounding box center [307, 522] width 112 height 15
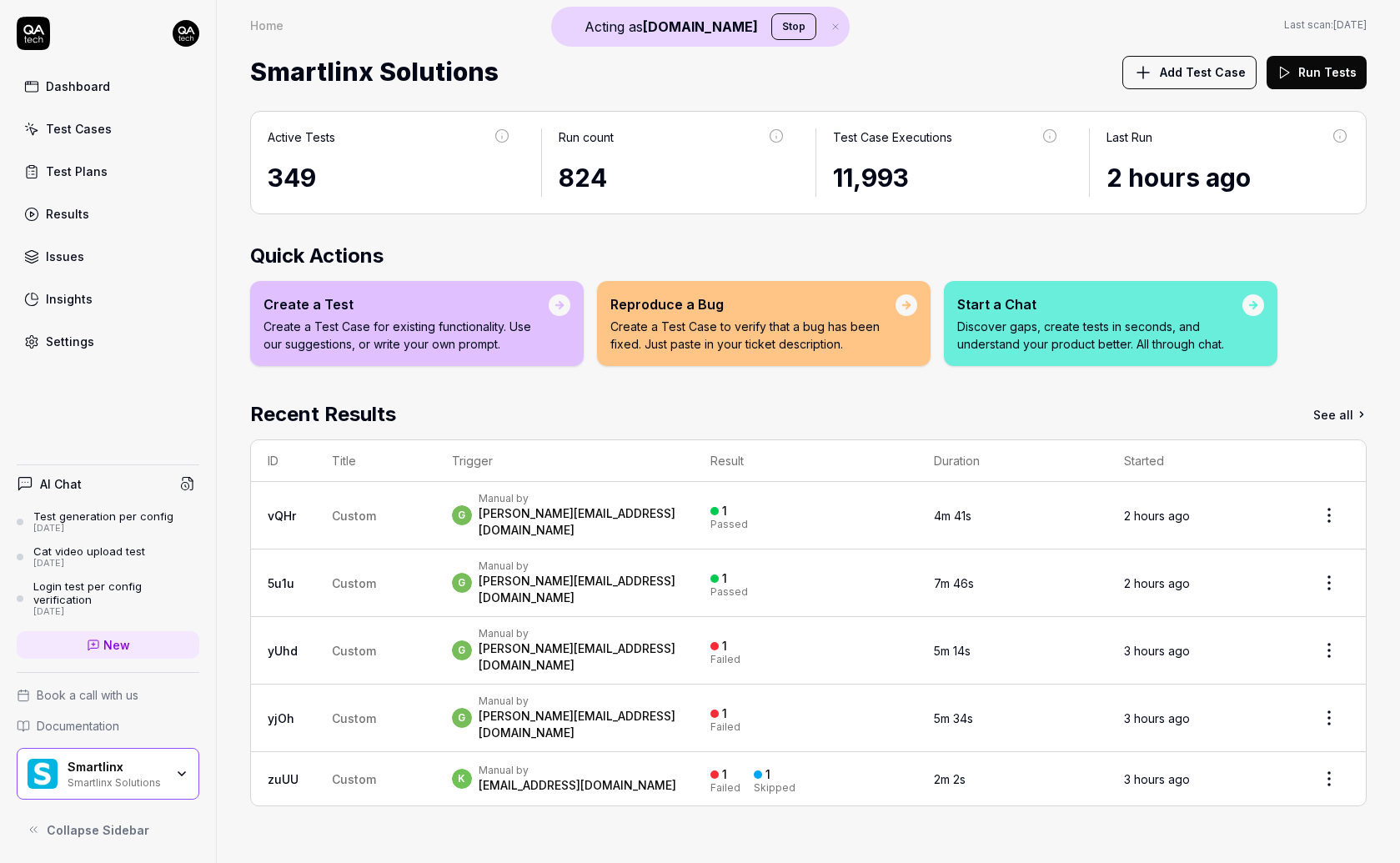
click at [1337, 410] on link "See all" at bounding box center [1340, 414] width 53 height 30
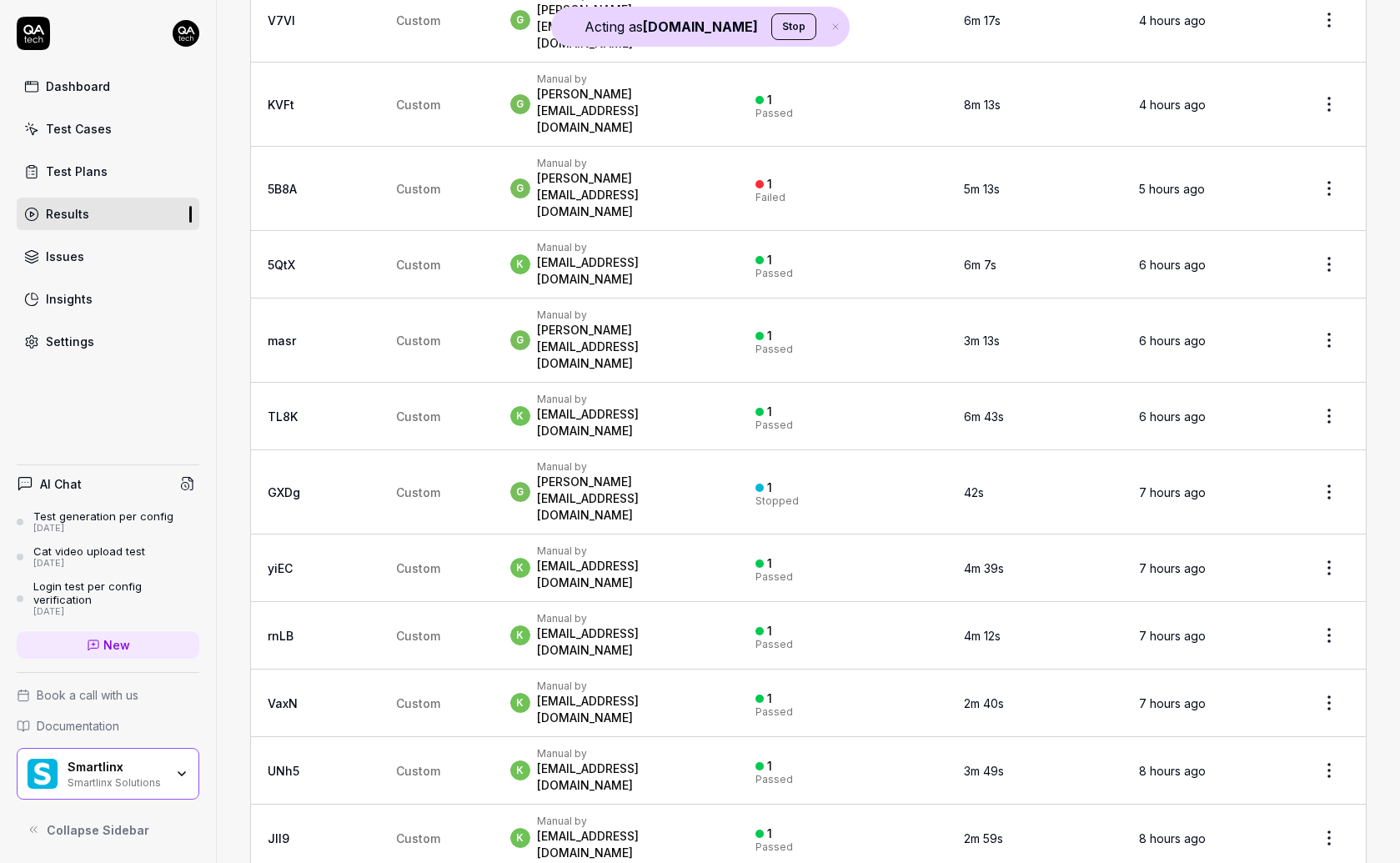
scroll to position [1160, 0]
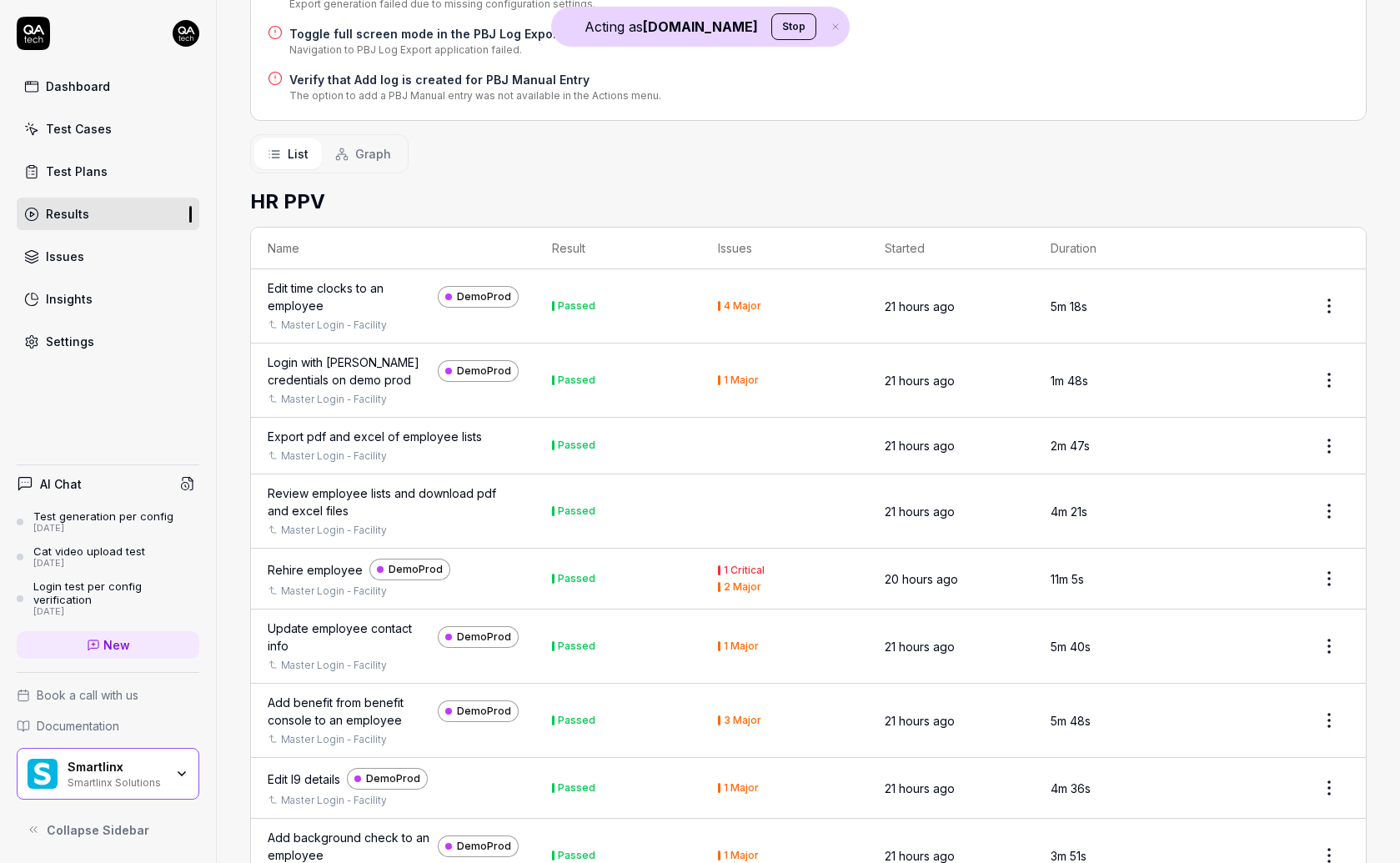
scroll to position [931, 0]
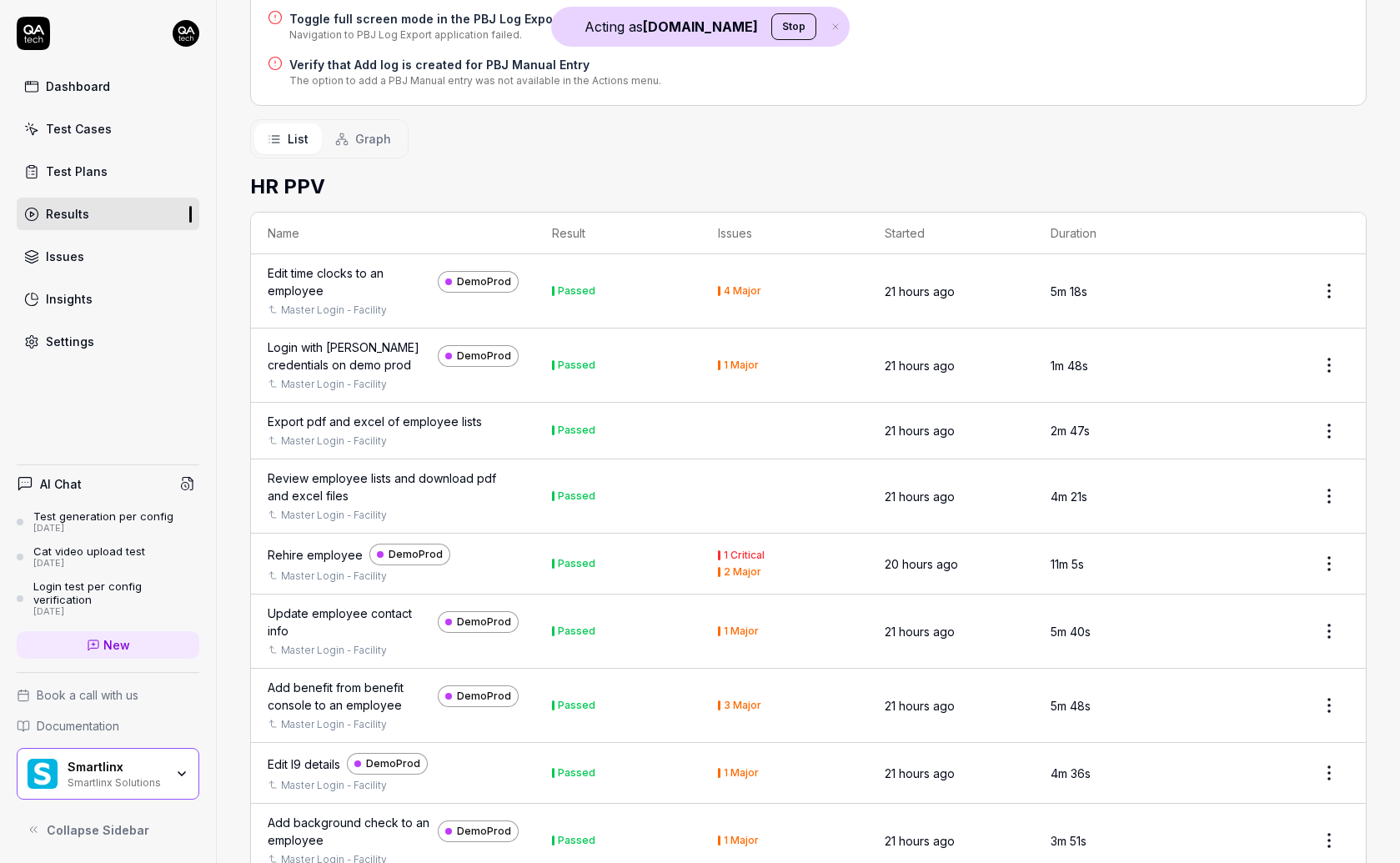
click at [300, 546] on div "Rehire employee" at bounding box center [315, 555] width 95 height 17
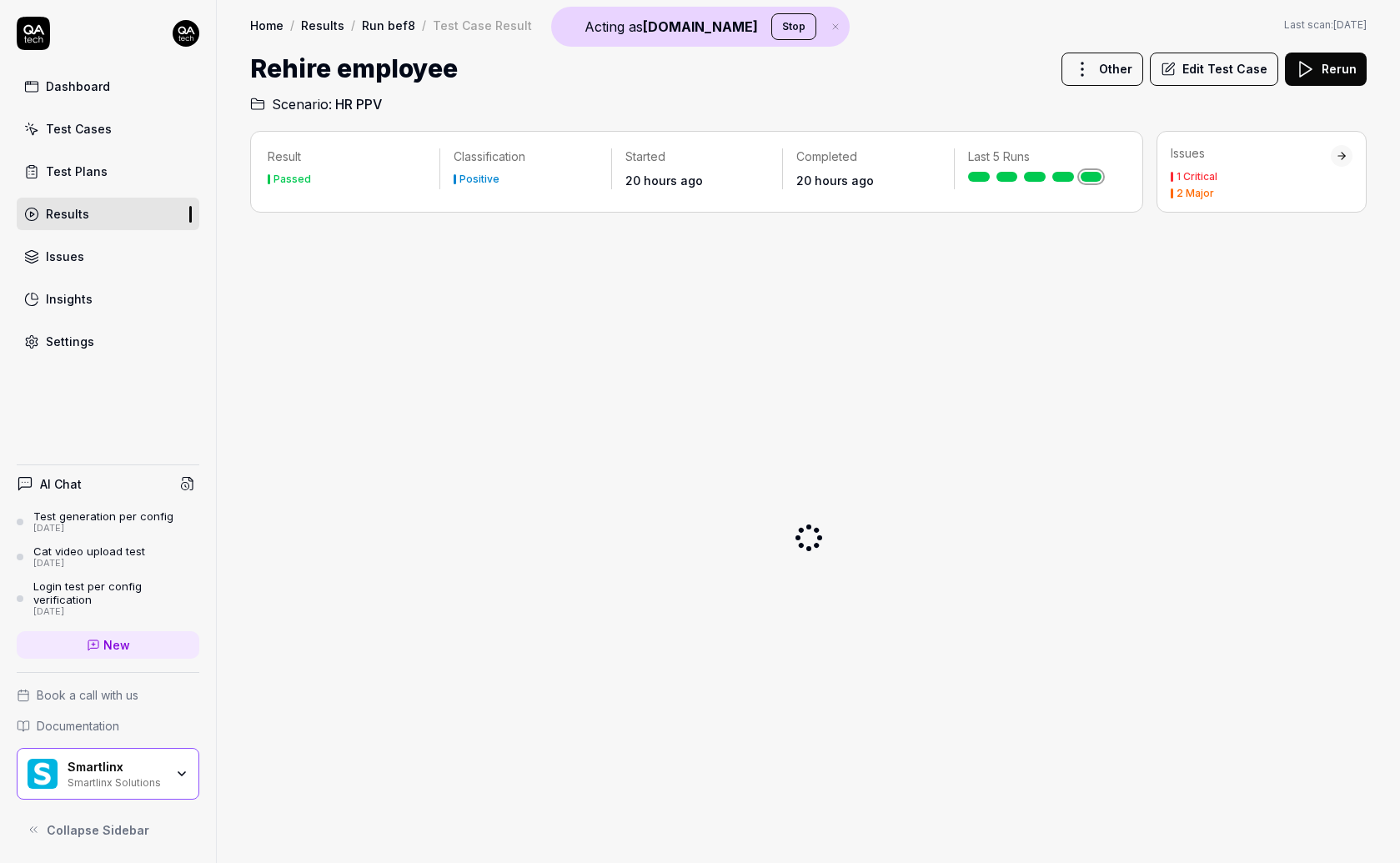
click at [1201, 176] on div "1 Critical" at bounding box center [1196, 177] width 41 height 10
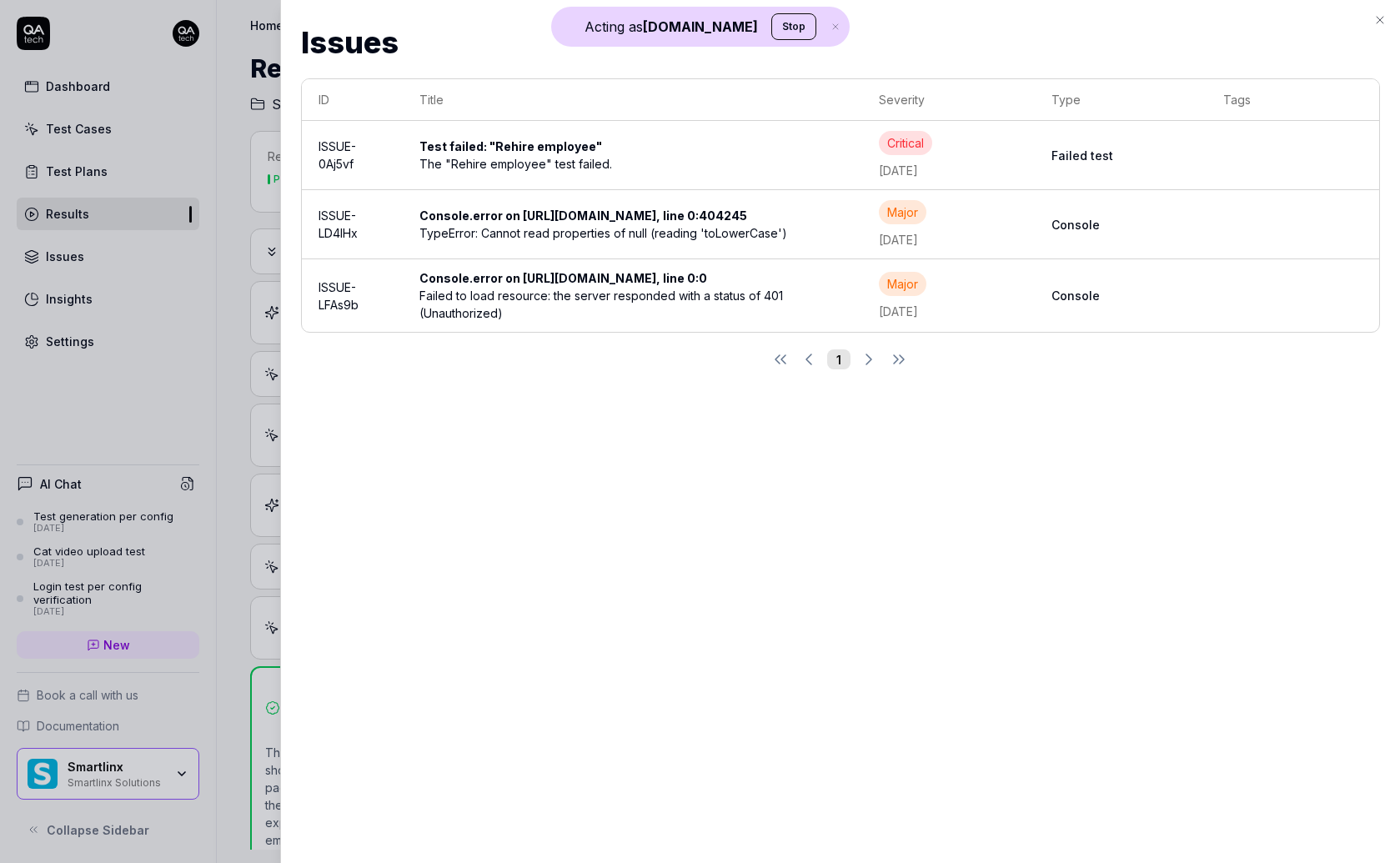
scroll to position [359, 0]
click at [745, 141] on div "Test failed: "Rehire employee"" at bounding box center [632, 146] width 426 height 17
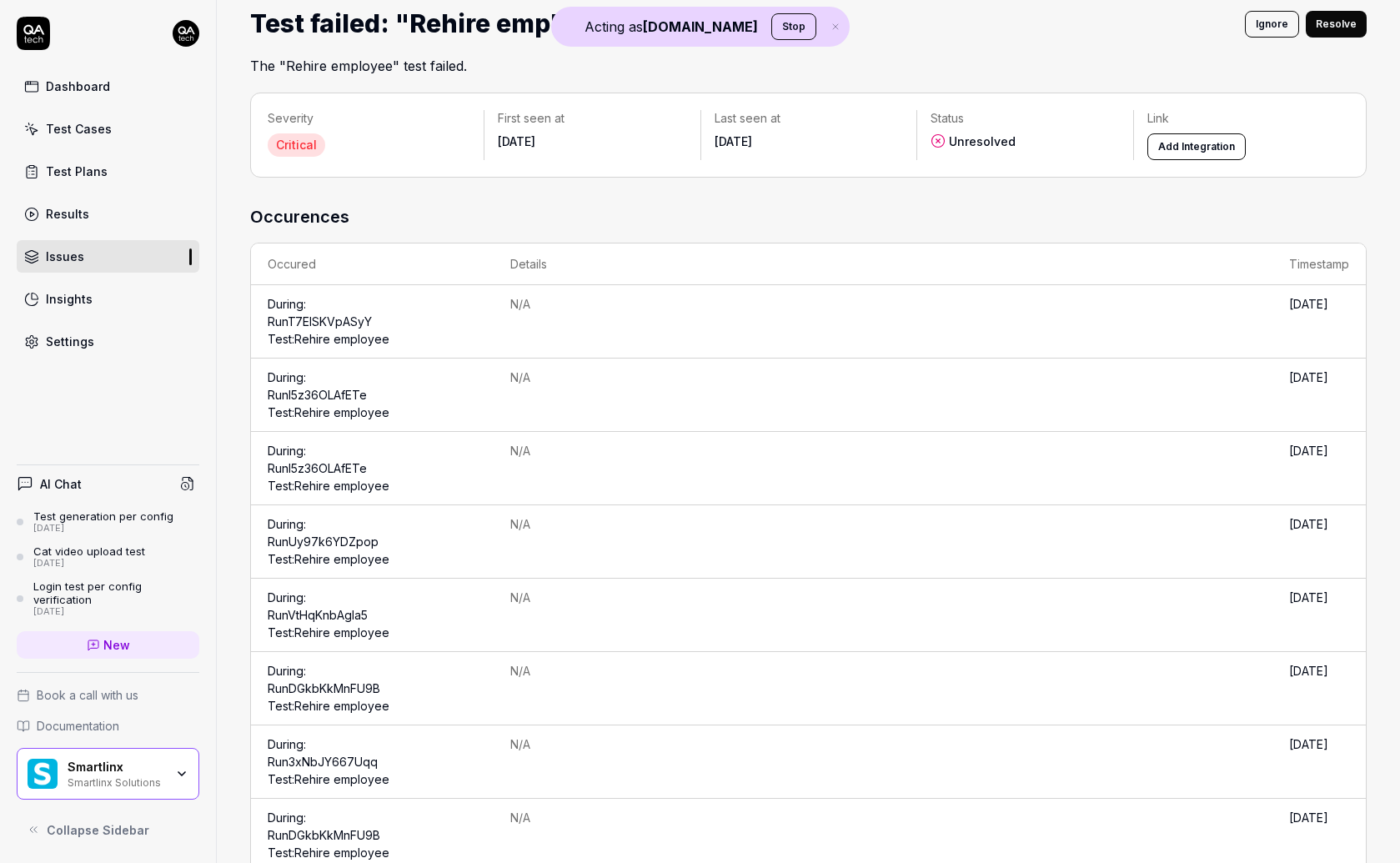
scroll to position [47, 0]
click at [177, 773] on icon "button" at bounding box center [182, 774] width 14 height 14
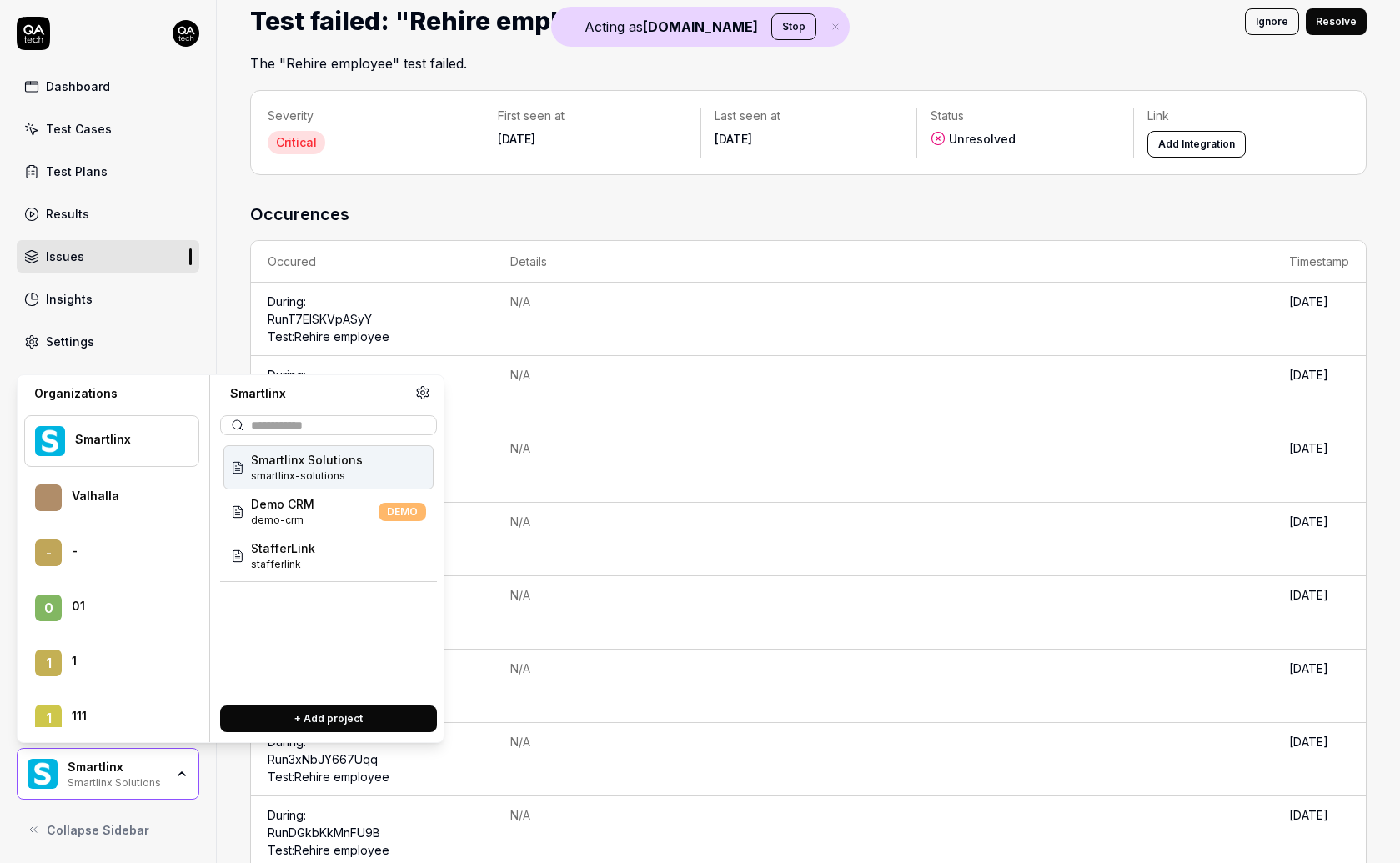
click at [349, 467] on span "Smartlinx Solutions" at bounding box center [307, 459] width 112 height 17
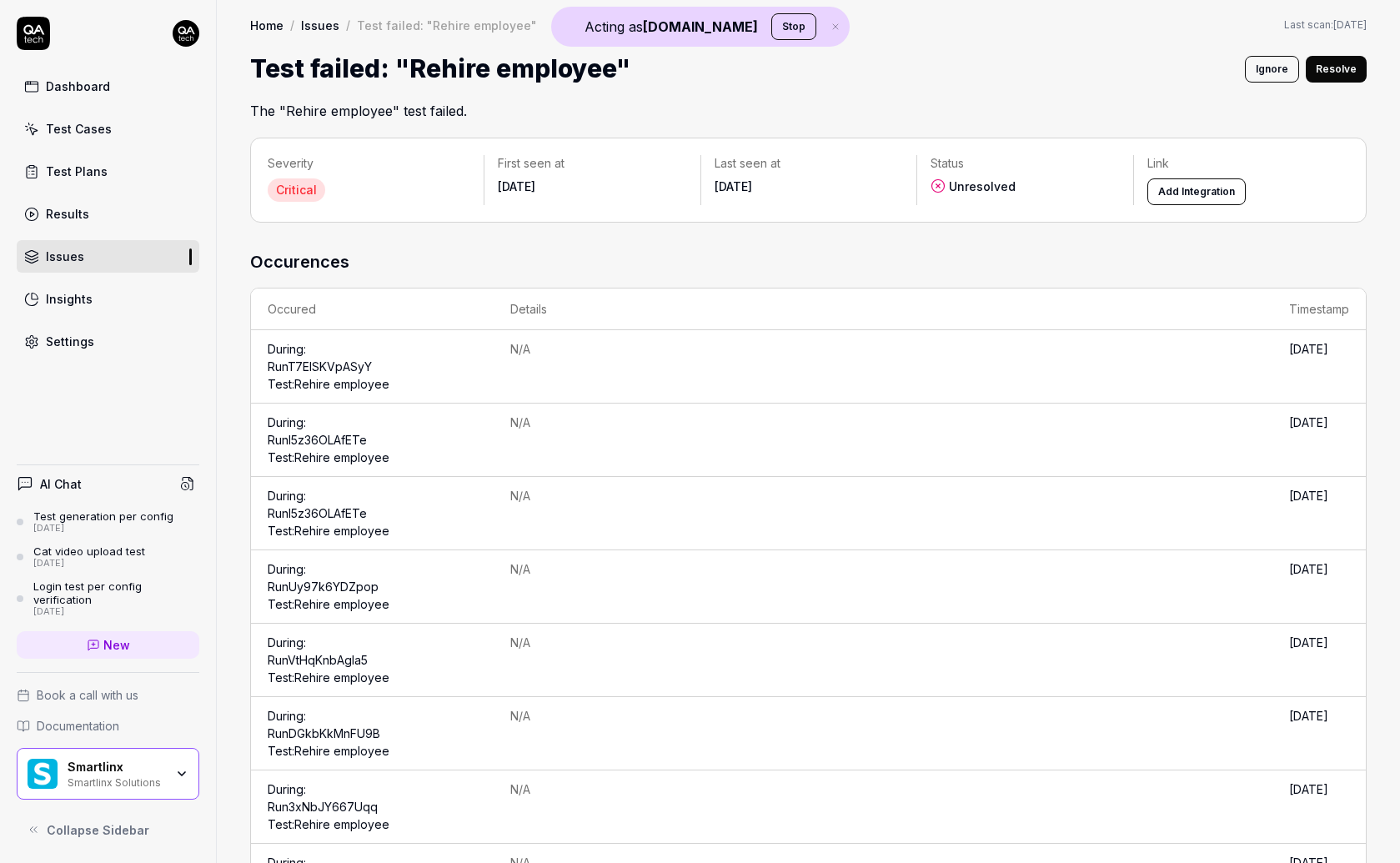
click at [125, 779] on div "Smartlinx Solutions" at bounding box center [116, 781] width 97 height 14
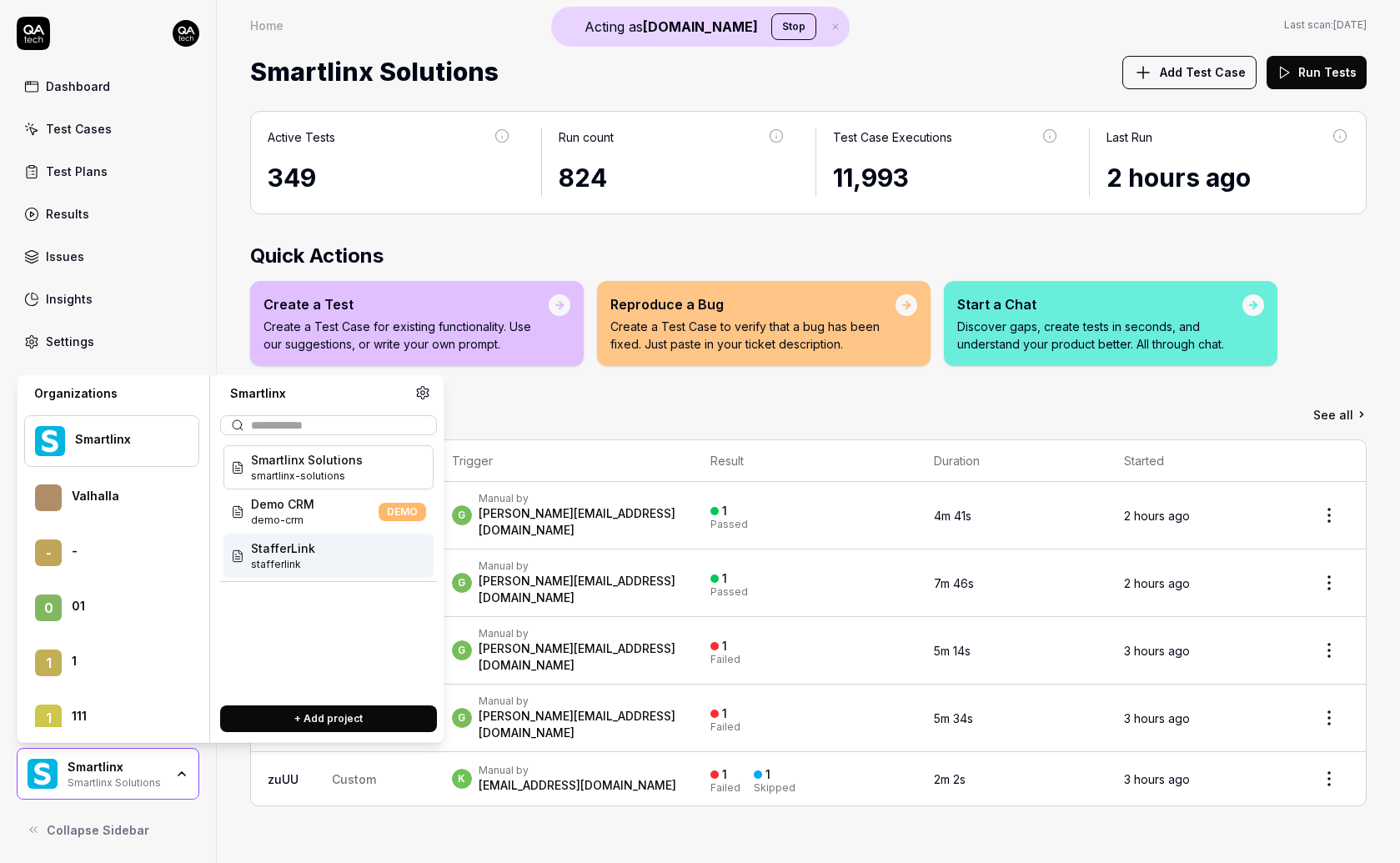
click at [313, 562] on div "StafferLink stafferlink" at bounding box center [328, 555] width 210 height 44
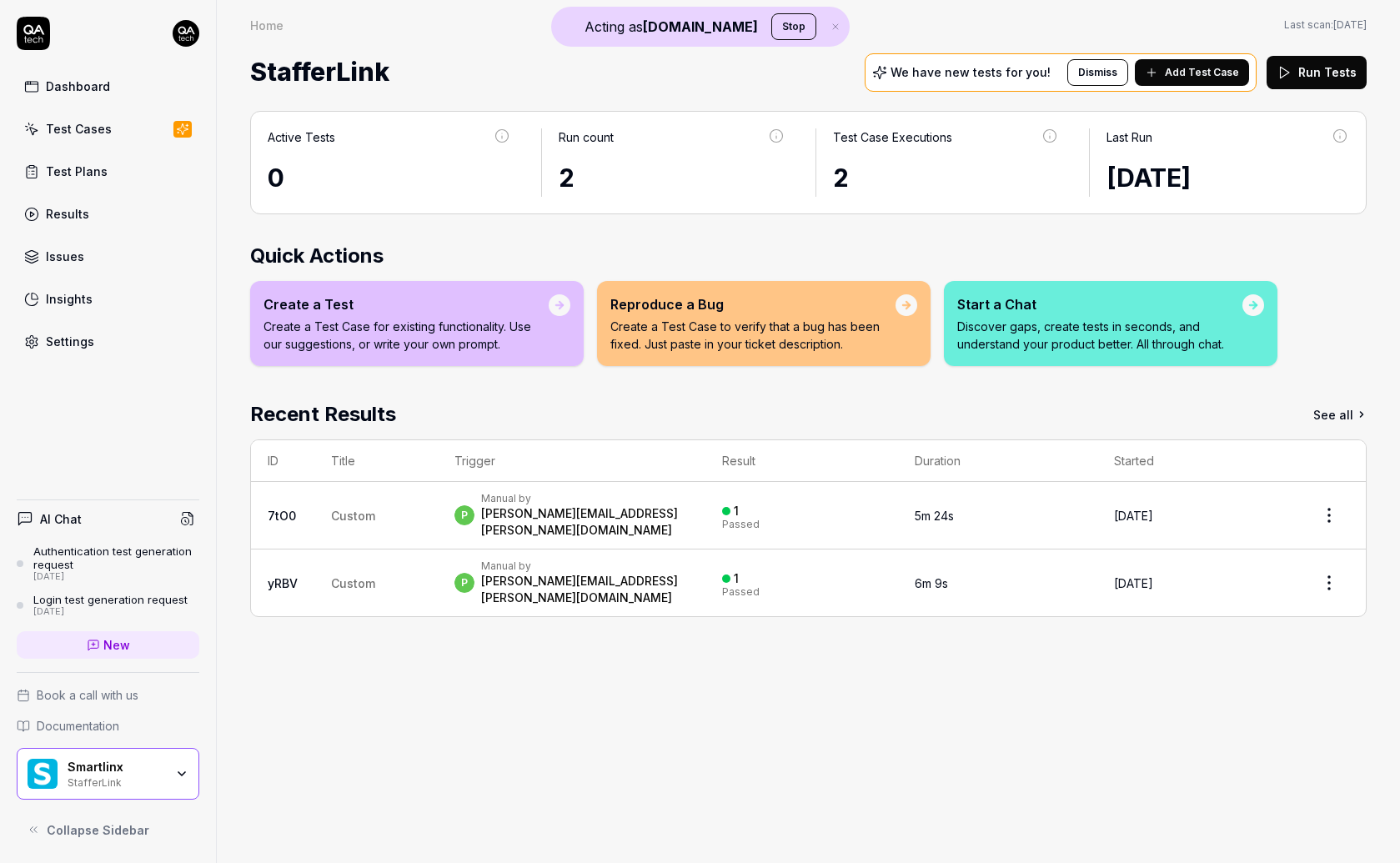
click at [177, 772] on icon "button" at bounding box center [182, 774] width 14 height 14
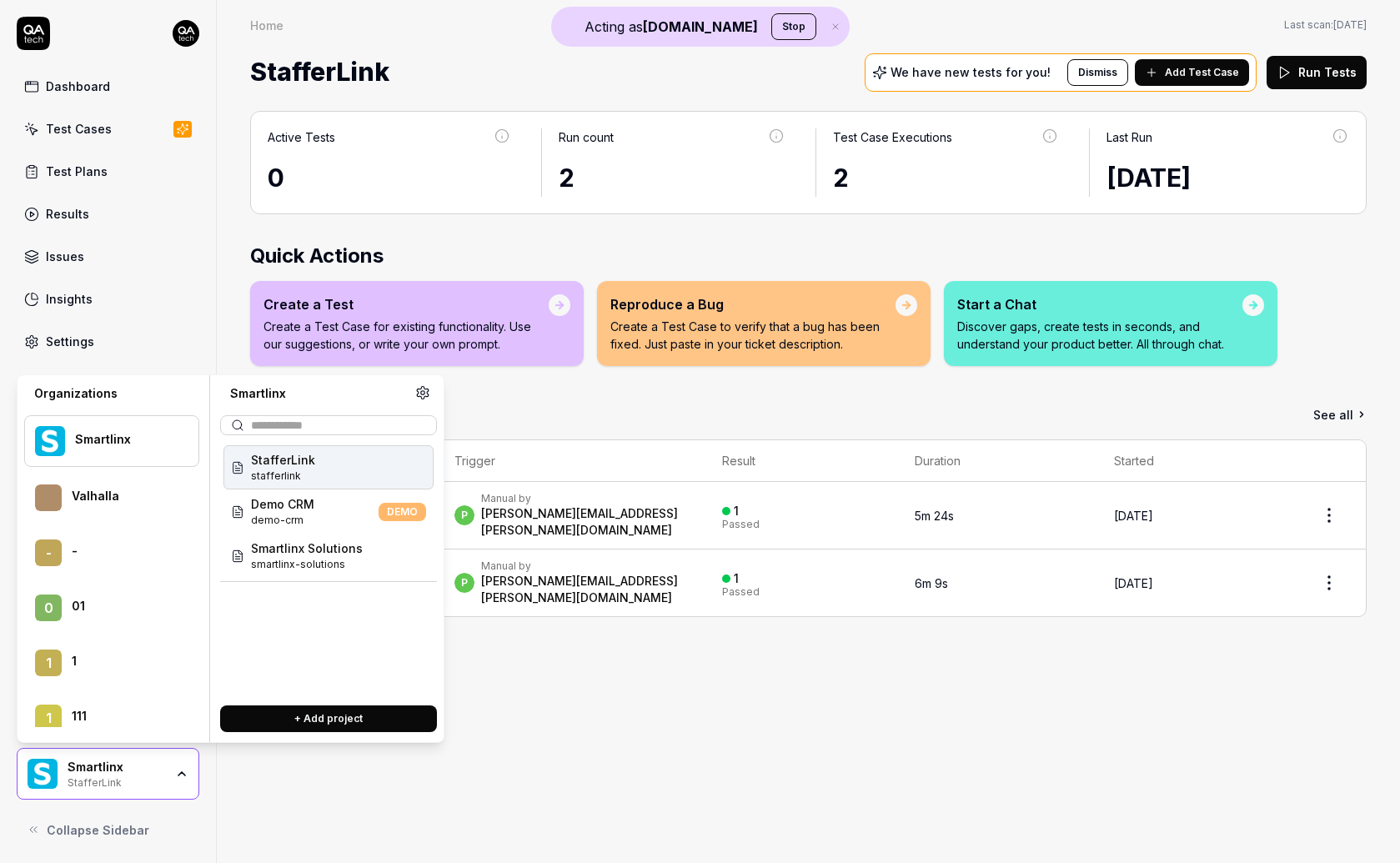
click at [508, 396] on div "Active Tests 0 Run count 2 Test Case Executions 2 Last Run Jul 16 2025 Quick Ac…" at bounding box center [807, 478] width 1183 height 769
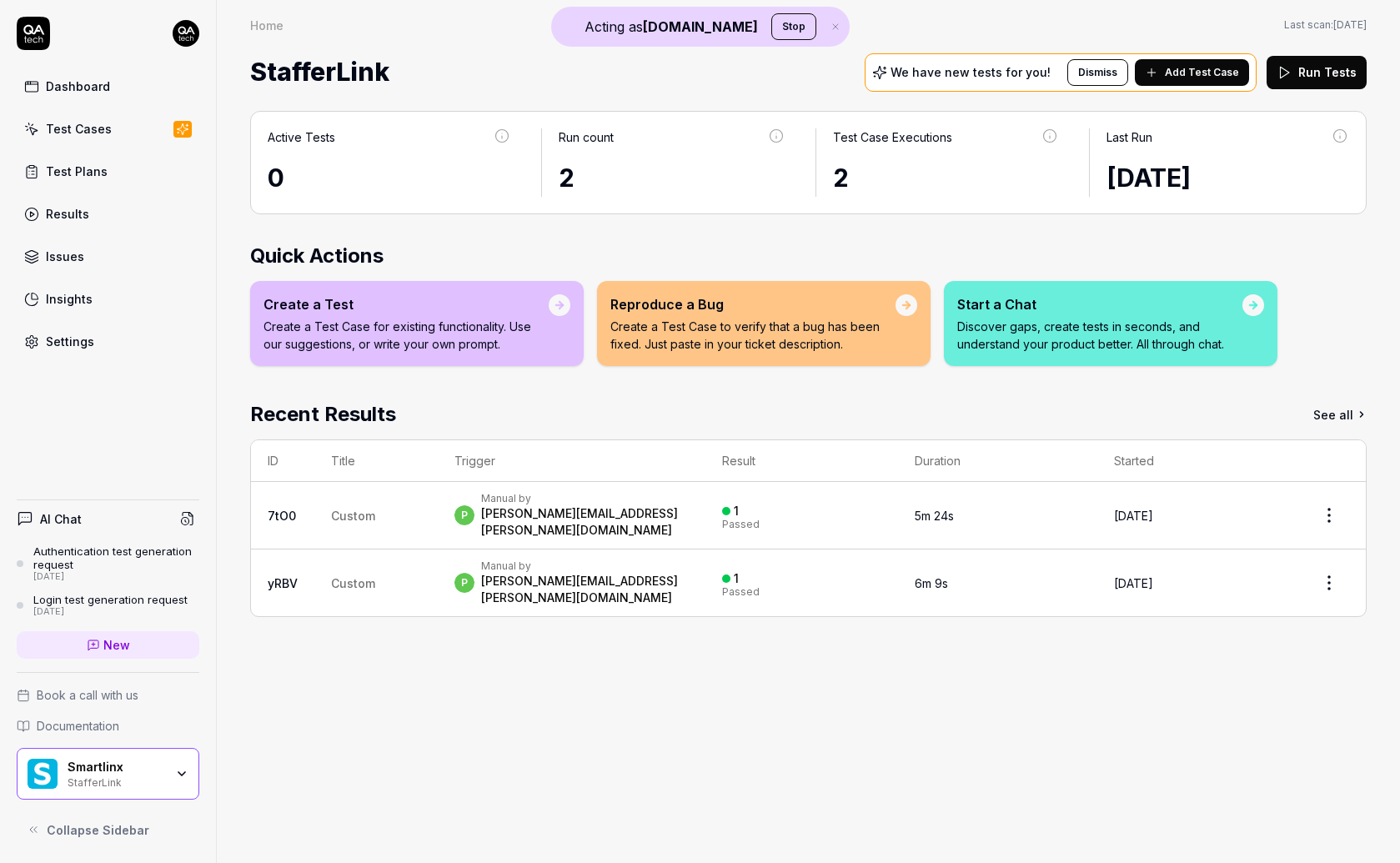
click at [82, 354] on link "Settings" at bounding box center [107, 342] width 183 height 33
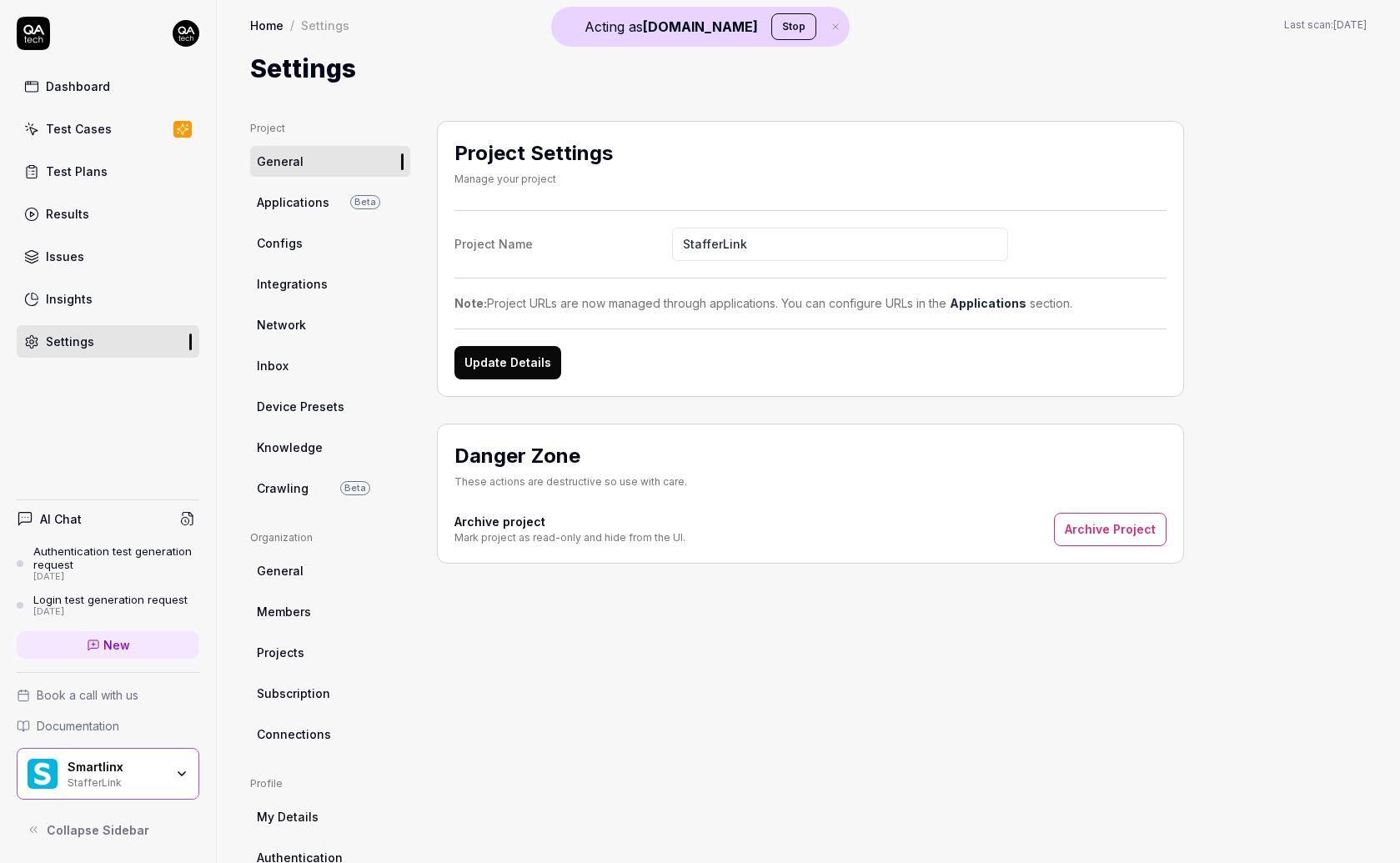
click at [308, 325] on link "Network" at bounding box center [330, 325] width 160 height 31
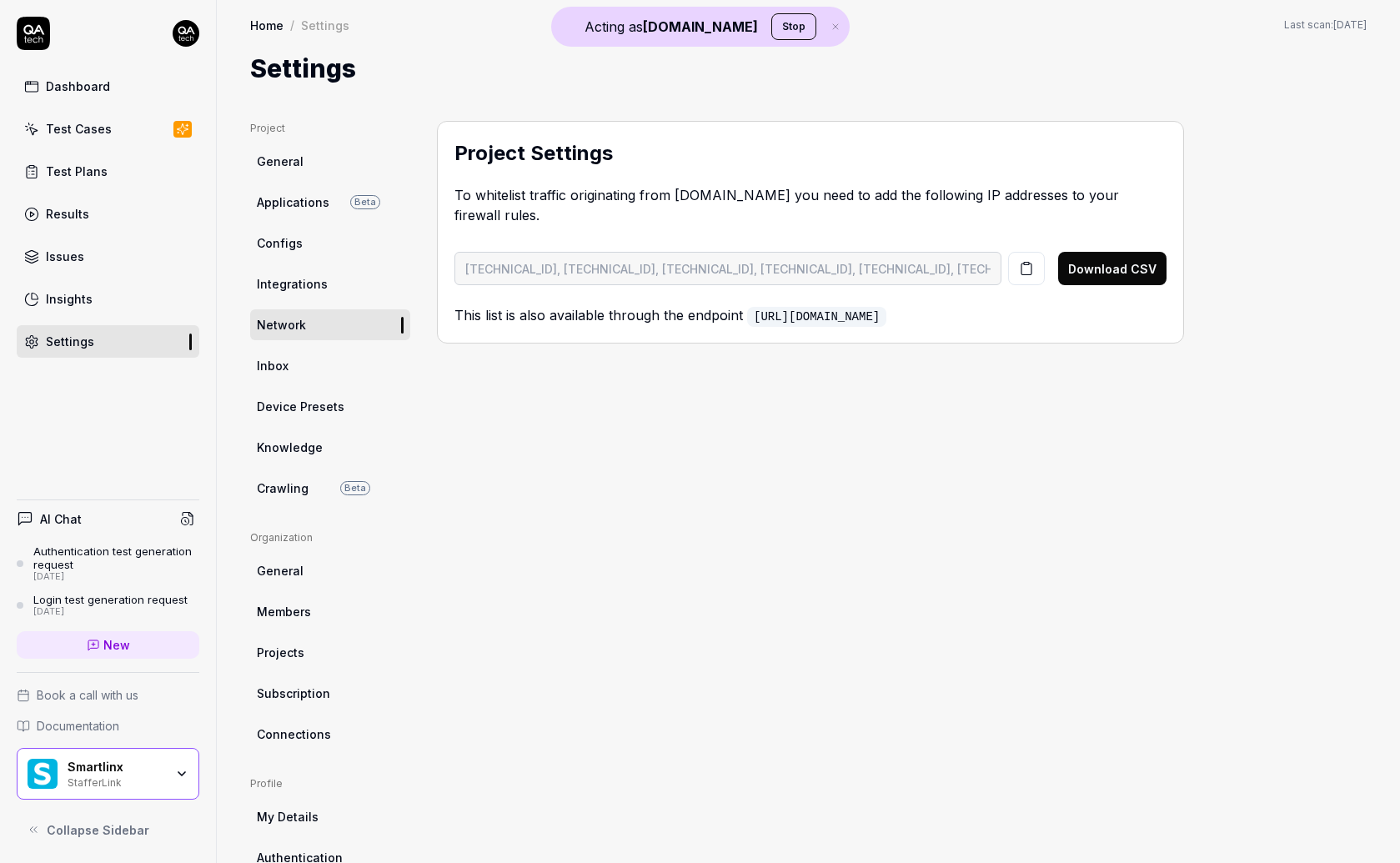
click at [303, 210] on span "Applications" at bounding box center [293, 202] width 72 height 17
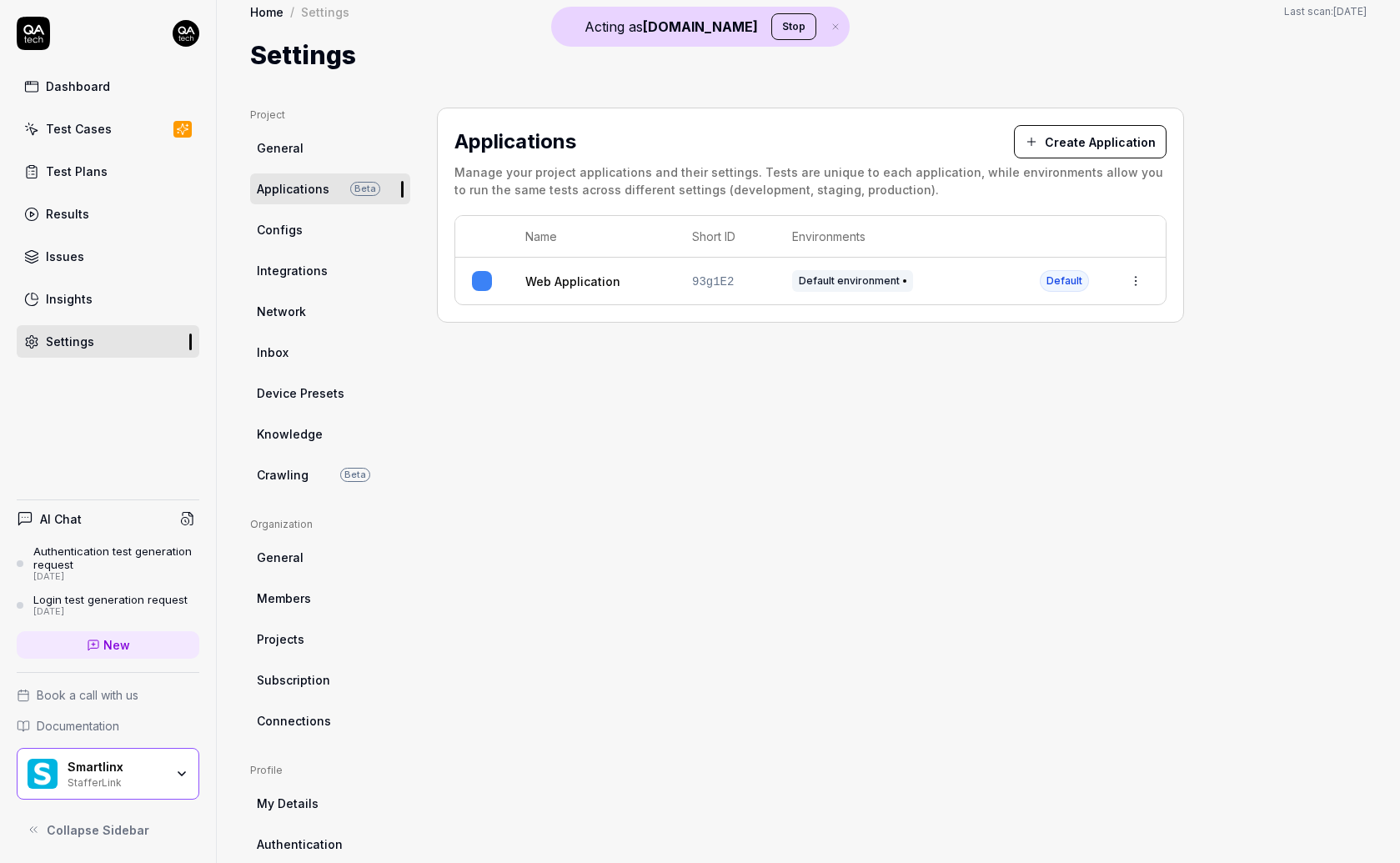
scroll to position [19, 0]
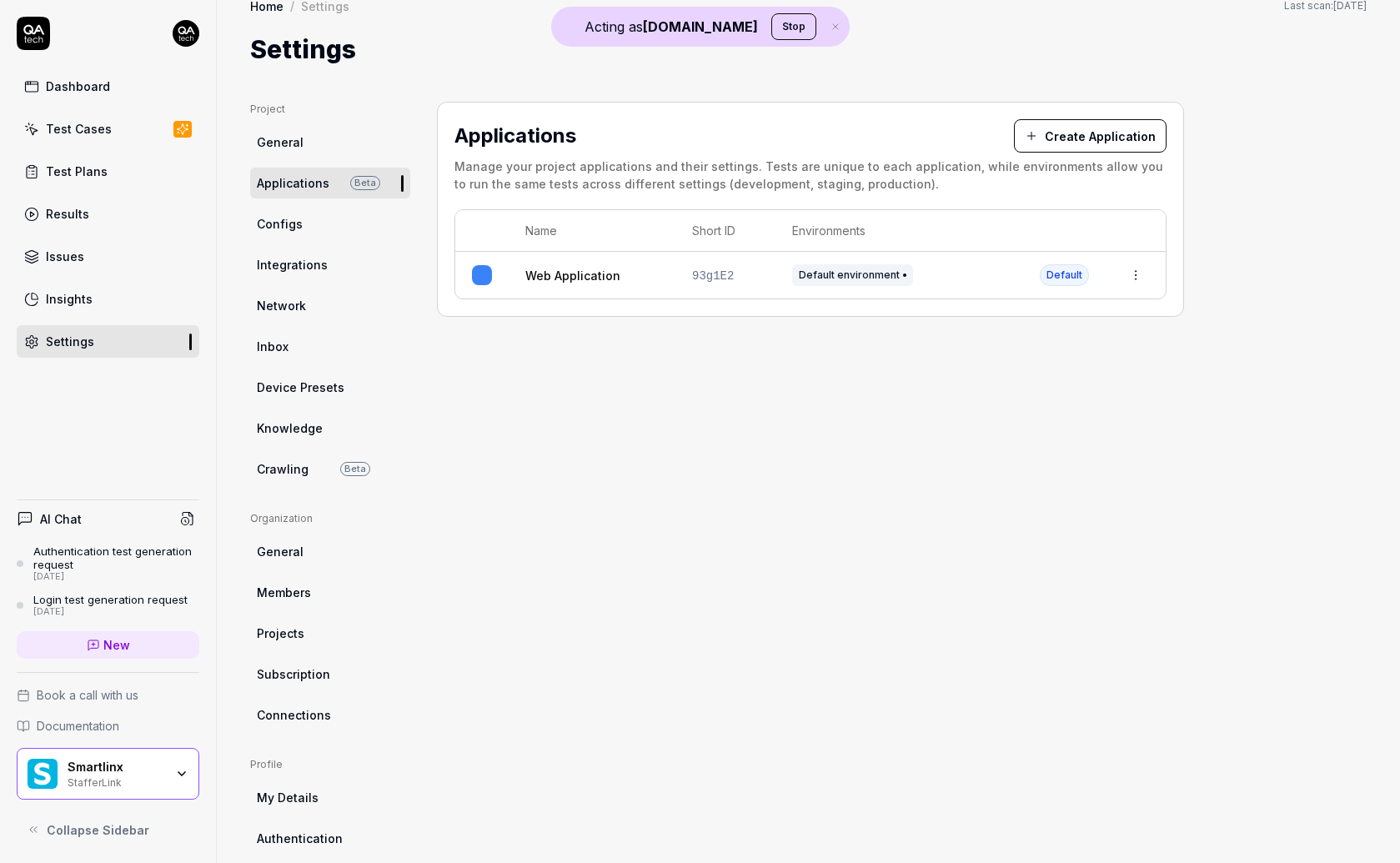
click at [73, 82] on div "Dashboard" at bounding box center [77, 86] width 64 height 17
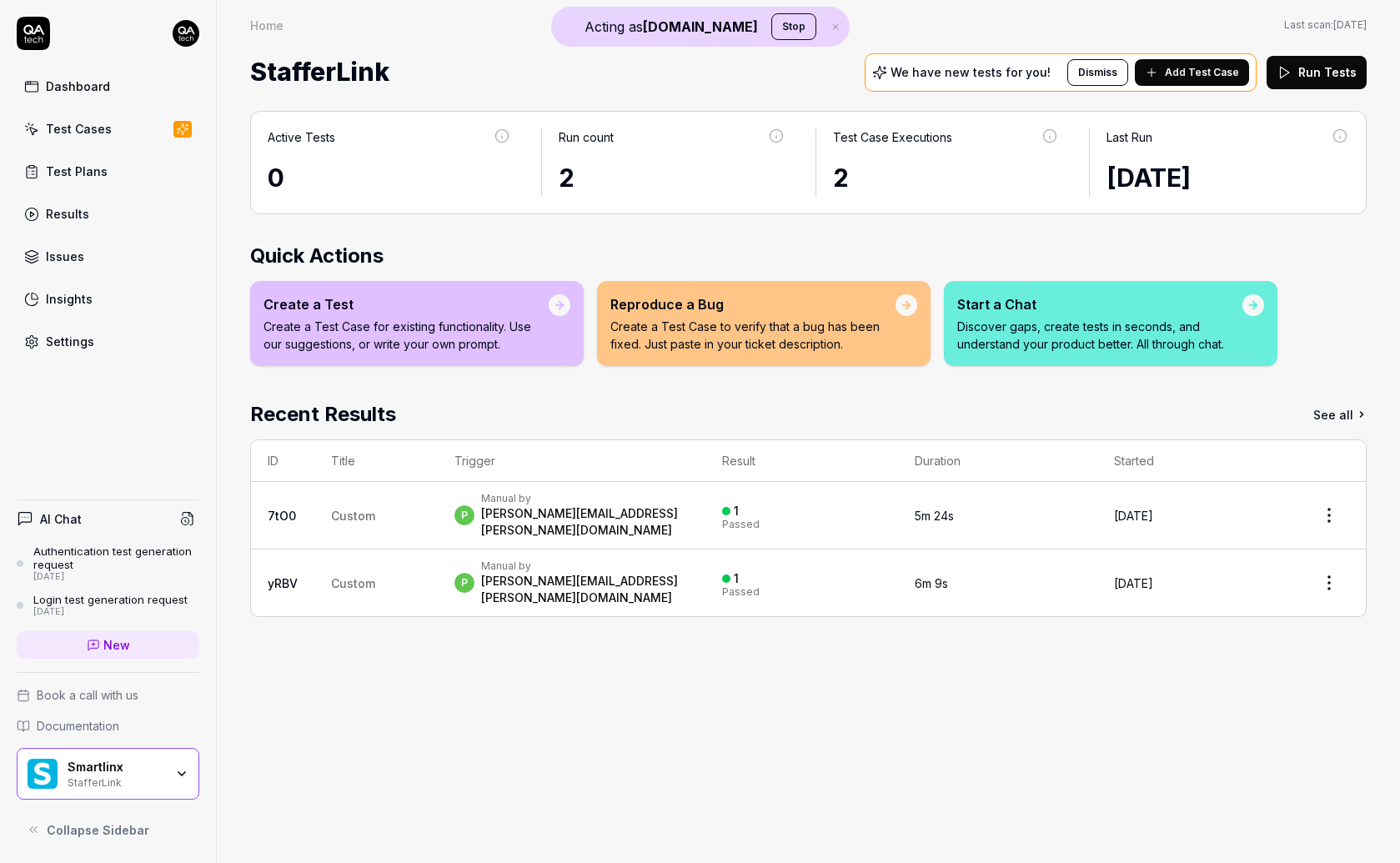
click at [1184, 76] on span "Add Test Case" at bounding box center [1202, 72] width 74 height 15
click at [1208, 64] on button "Add Test Case" at bounding box center [1191, 72] width 114 height 27
click at [1179, 323] on p "Discover gaps, create tests in seconds, and understand your product better. All…" at bounding box center [1099, 335] width 285 height 35
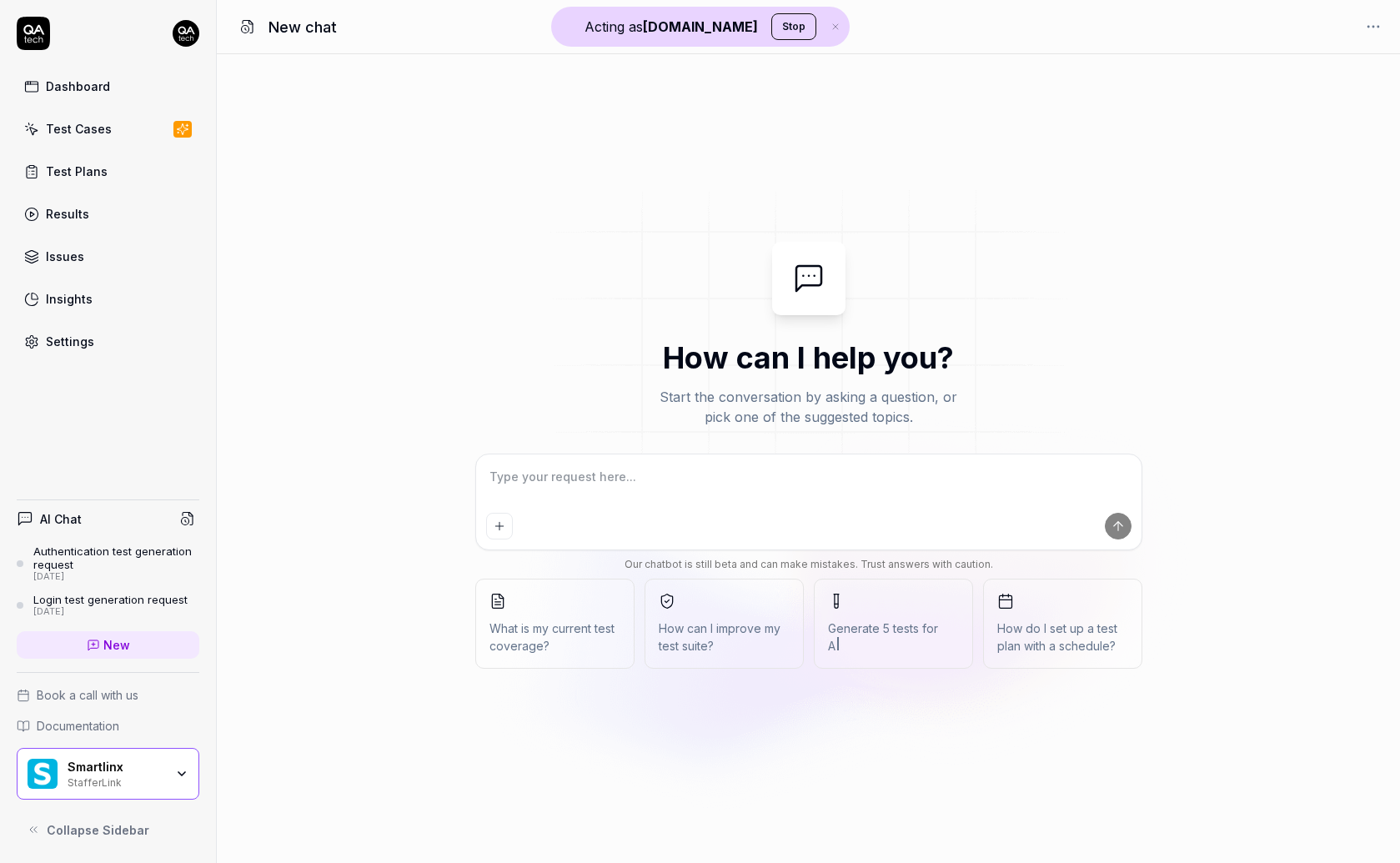
click at [612, 478] on textarea at bounding box center [808, 485] width 645 height 42
type textarea "*"
type textarea "g"
type textarea "*"
type textarea "ge"
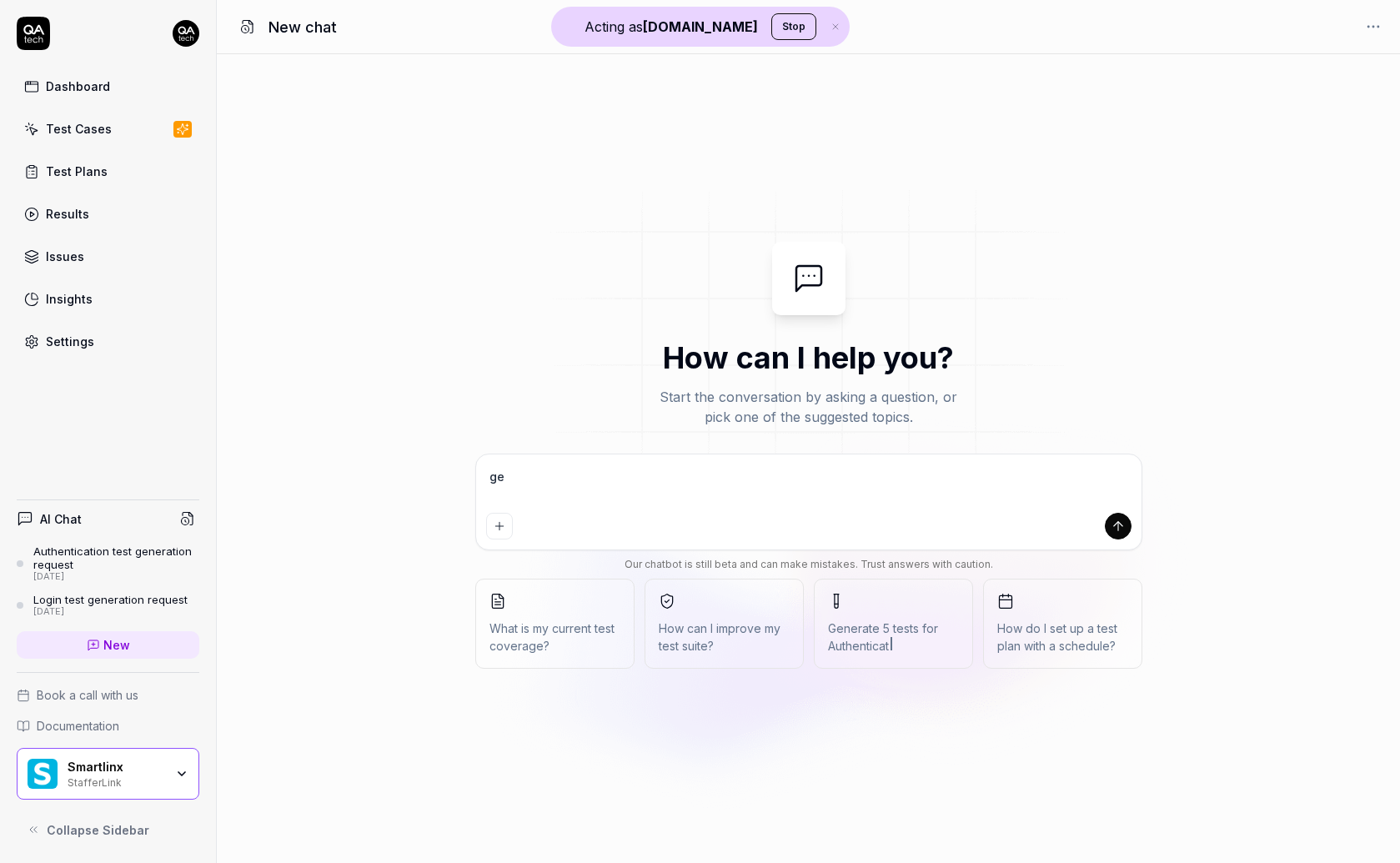
type textarea "*"
type textarea "gen"
type textarea "*"
type textarea "gene"
type textarea "*"
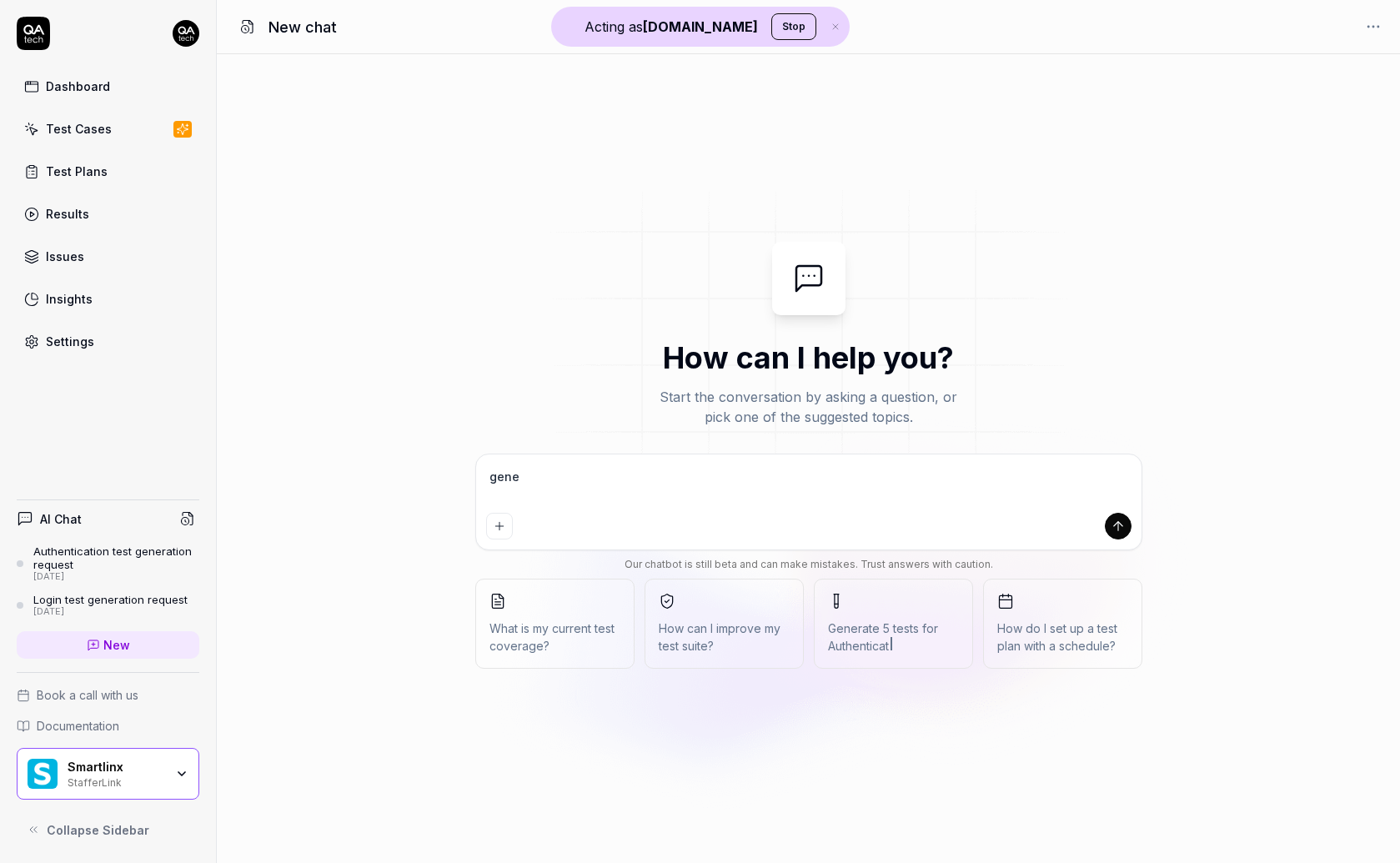
type textarea "gener"
type textarea "*"
type textarea "genera"
type textarea "*"
type textarea "generat"
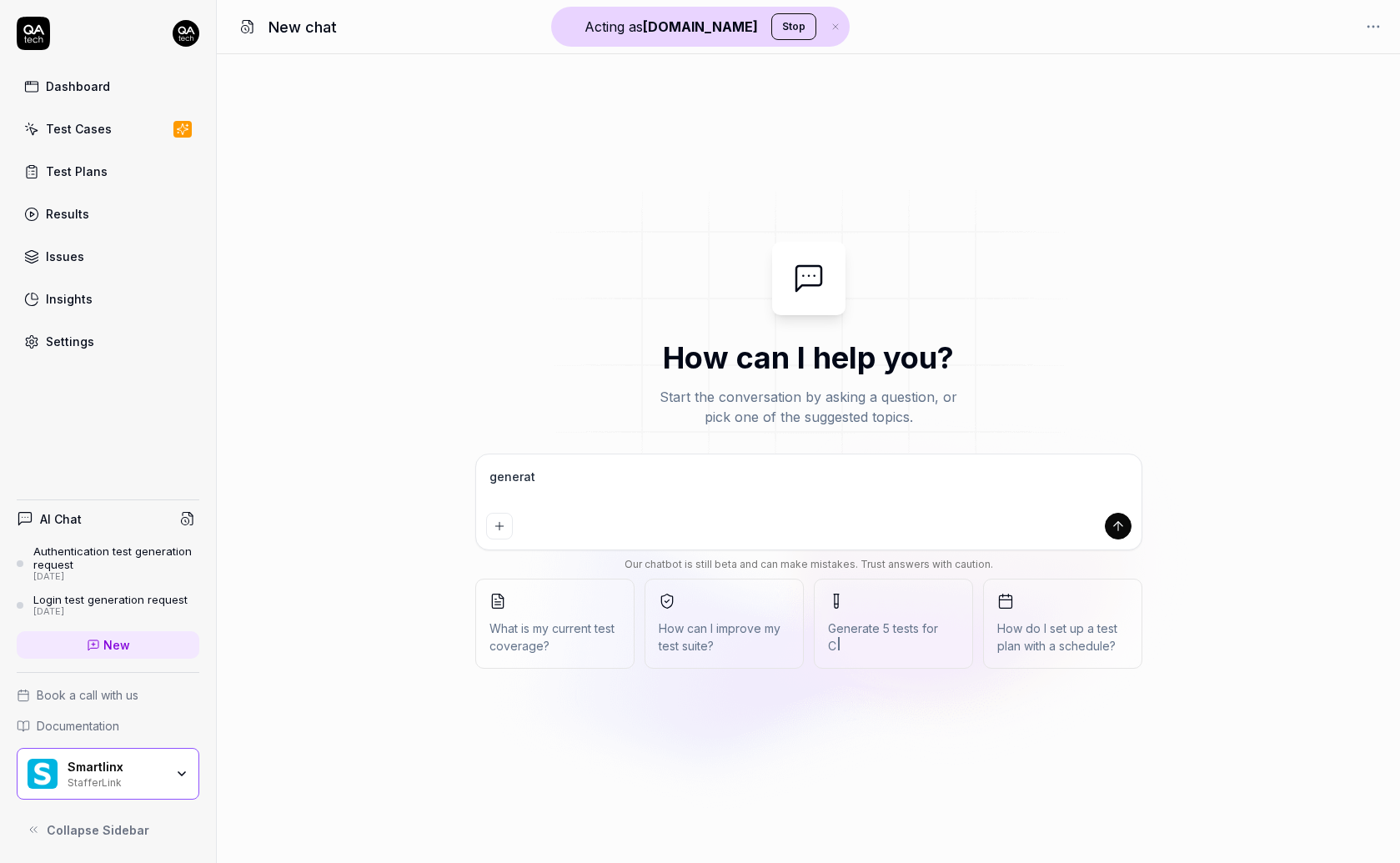
type textarea "*"
type textarea "generate"
type textarea "*"
type textarea "generate"
type textarea "*"
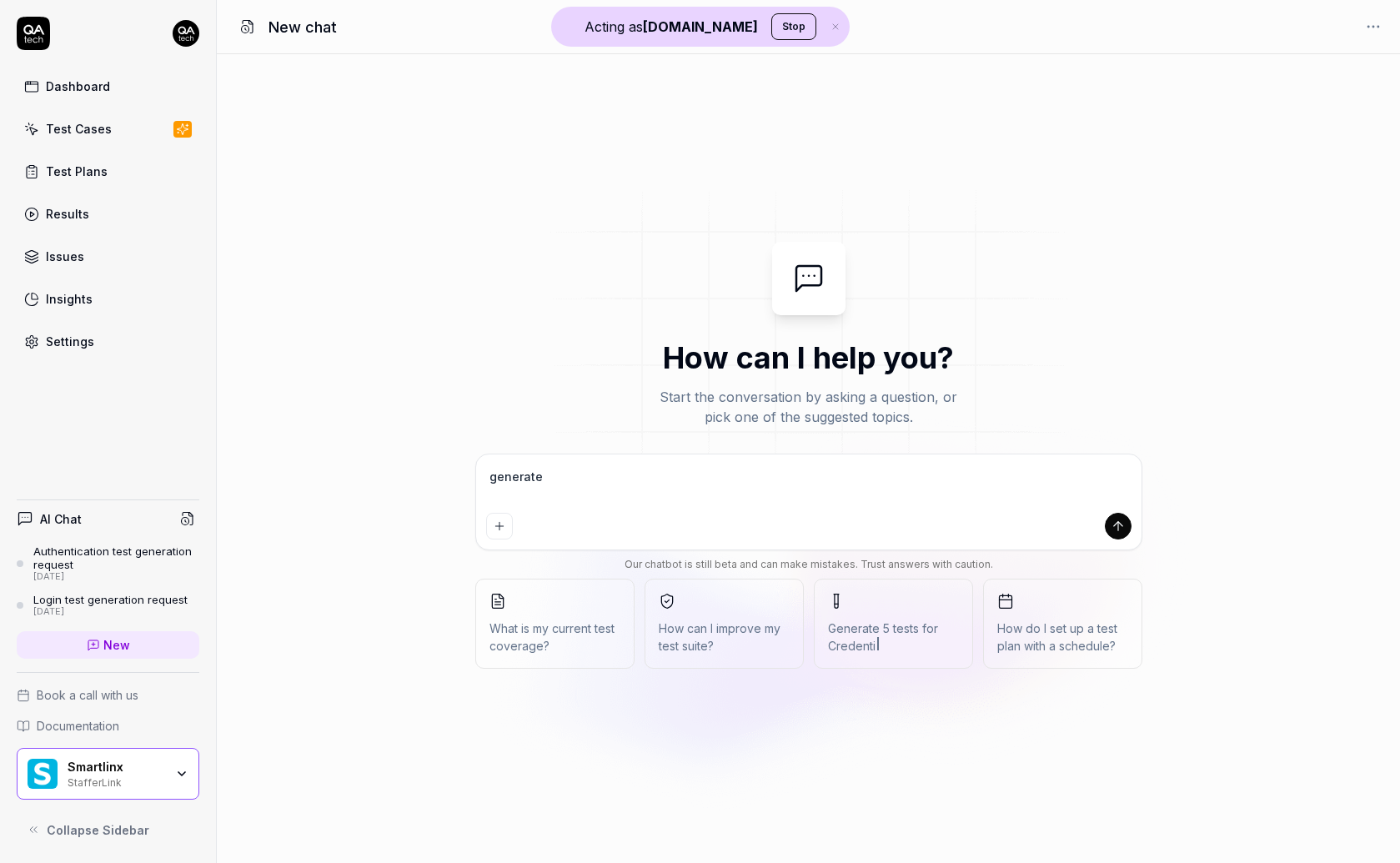
type textarea "generate t"
type textarea "*"
type textarea "generate te"
type textarea "*"
type textarea "generate test"
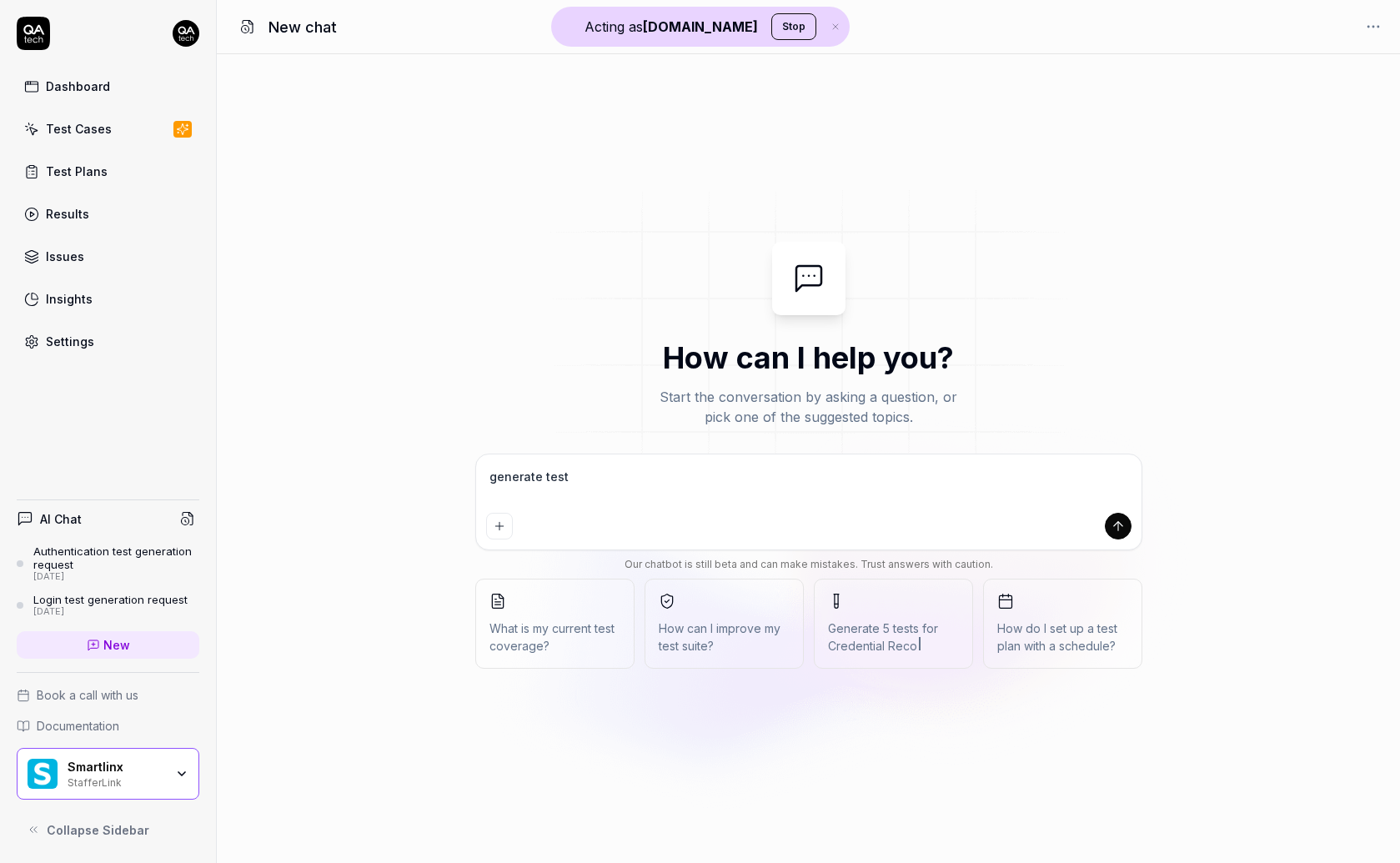
type textarea "*"
type textarea "generate tests"
type textarea "*"
type textarea "generate tests"
type textarea "*"
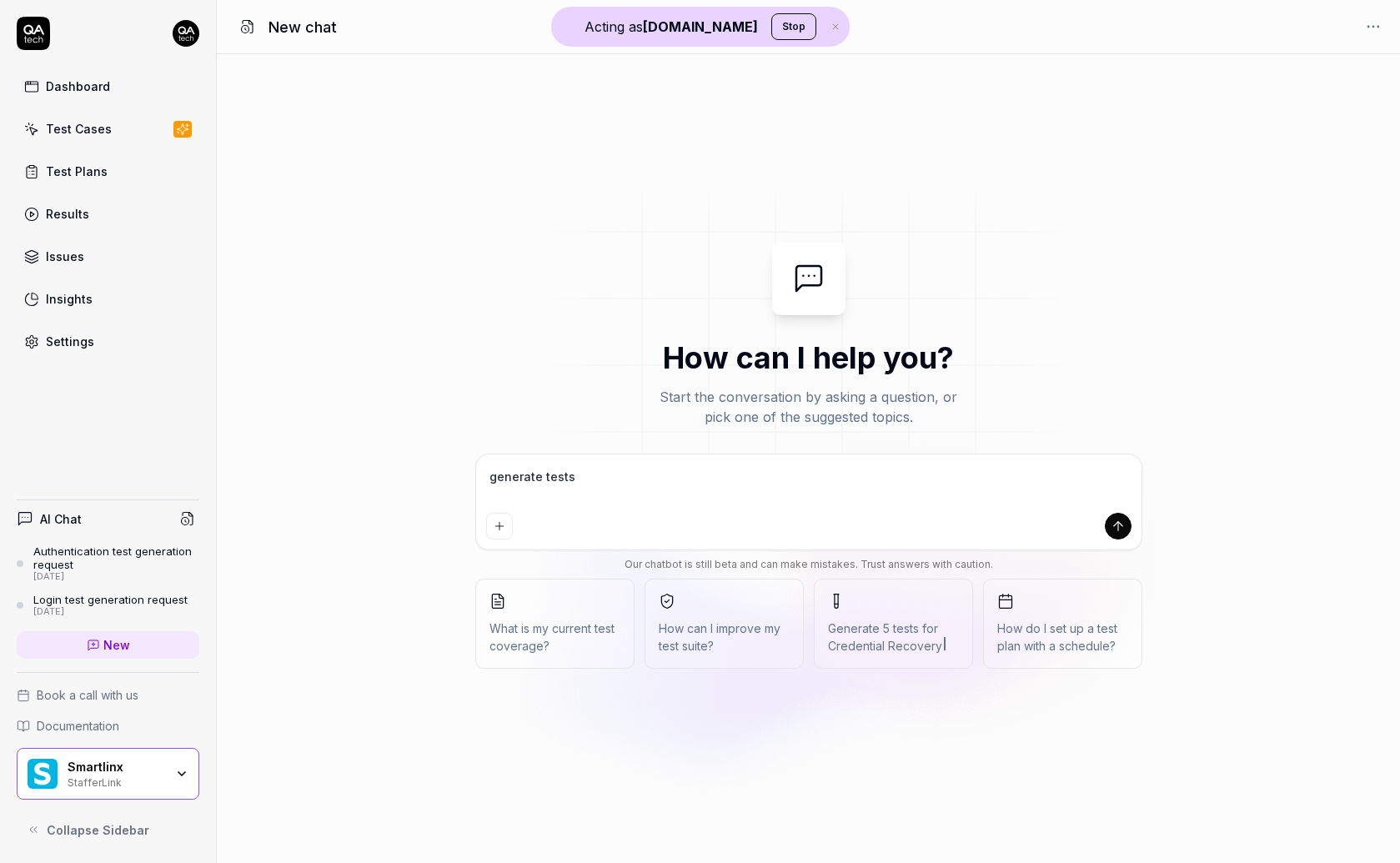
type textarea "generate tests"
type textarea "*"
type textarea "generate test"
type textarea "*"
type textarea "generate test"
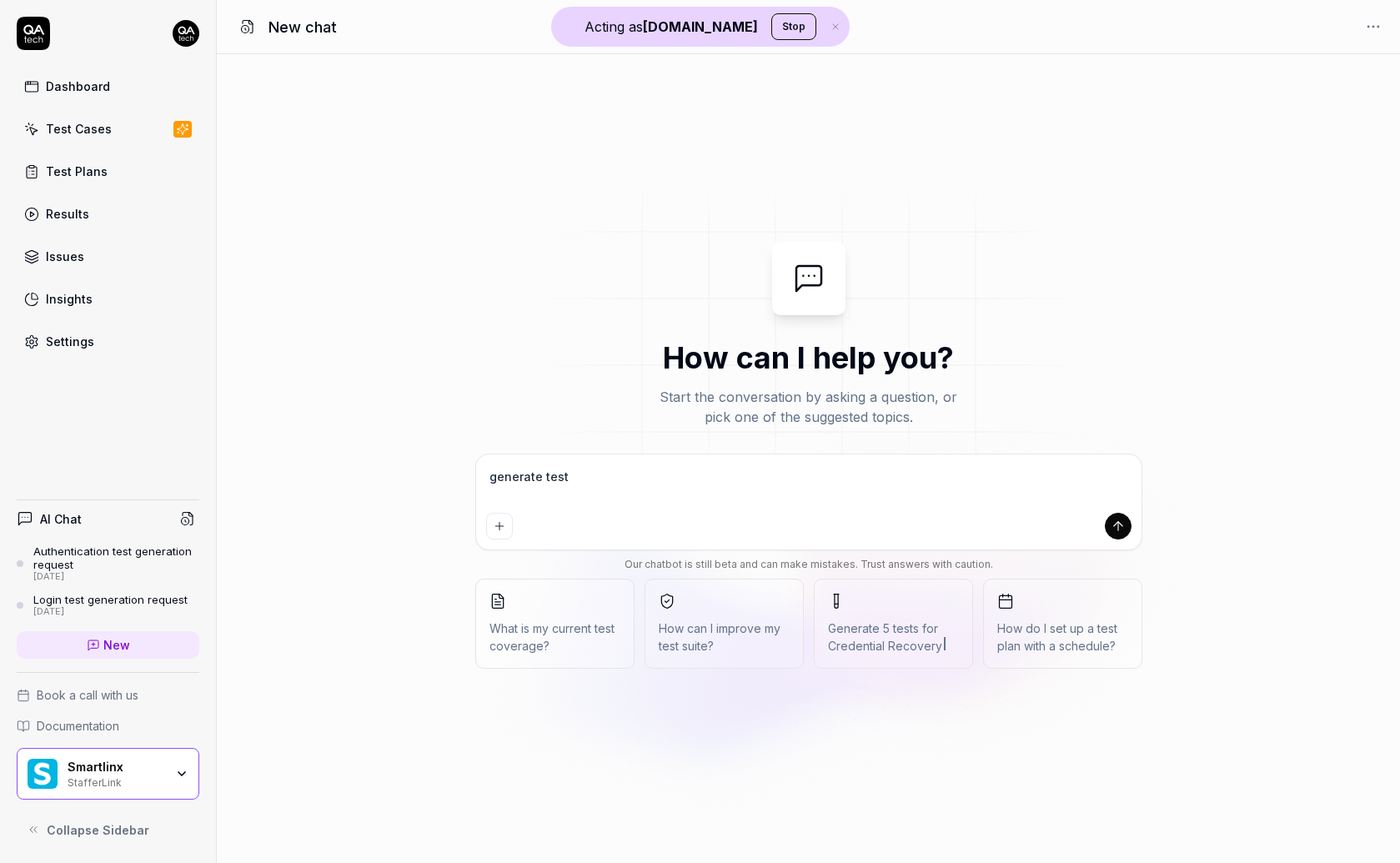
type textarea "*"
type textarea "generate test c"
type textarea "*"
type textarea "generate test ca"
type textarea "*"
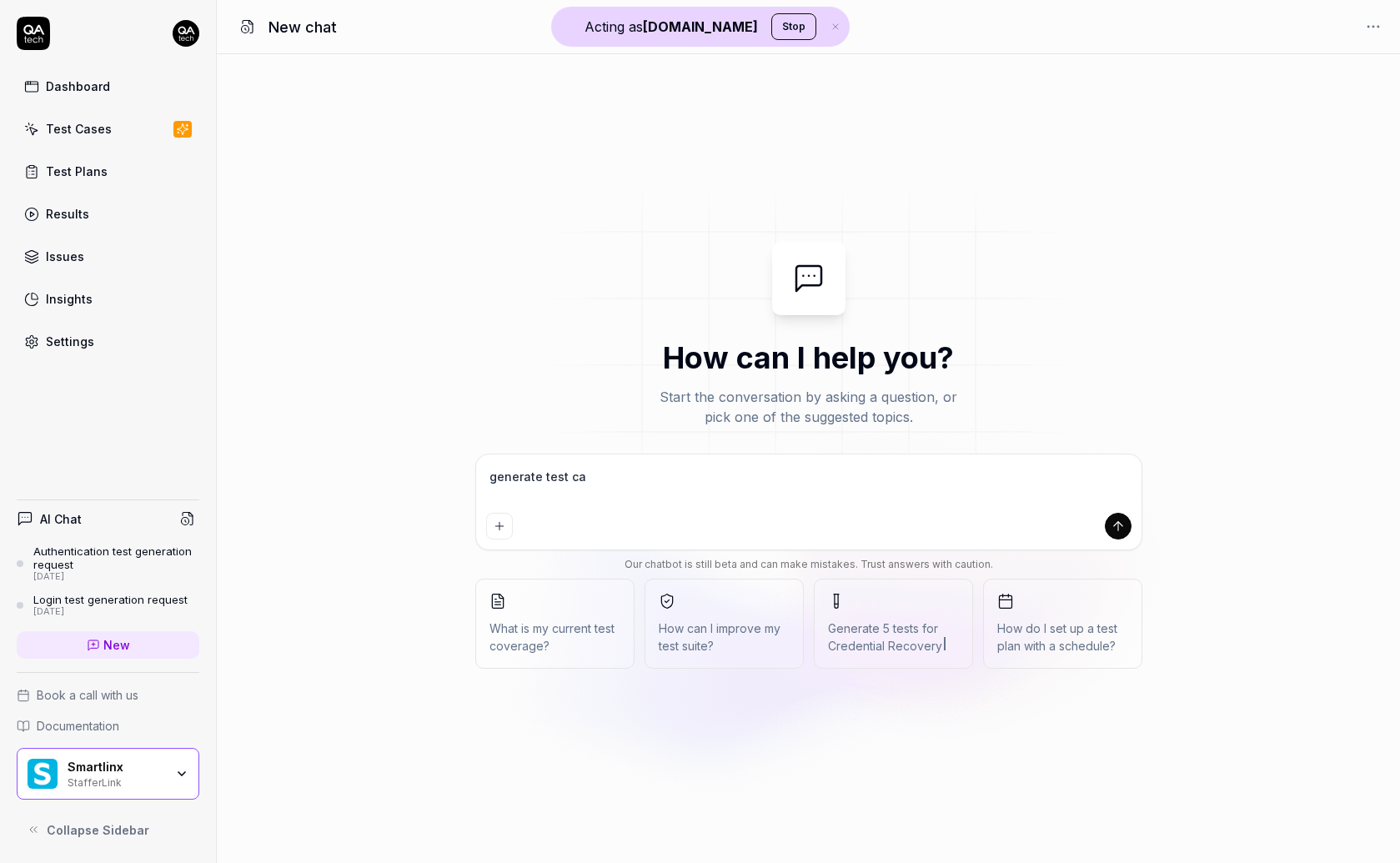
type textarea "generate test cas"
type textarea "*"
type textarea "generate test case"
type textarea "*"
type textarea "generate test cases"
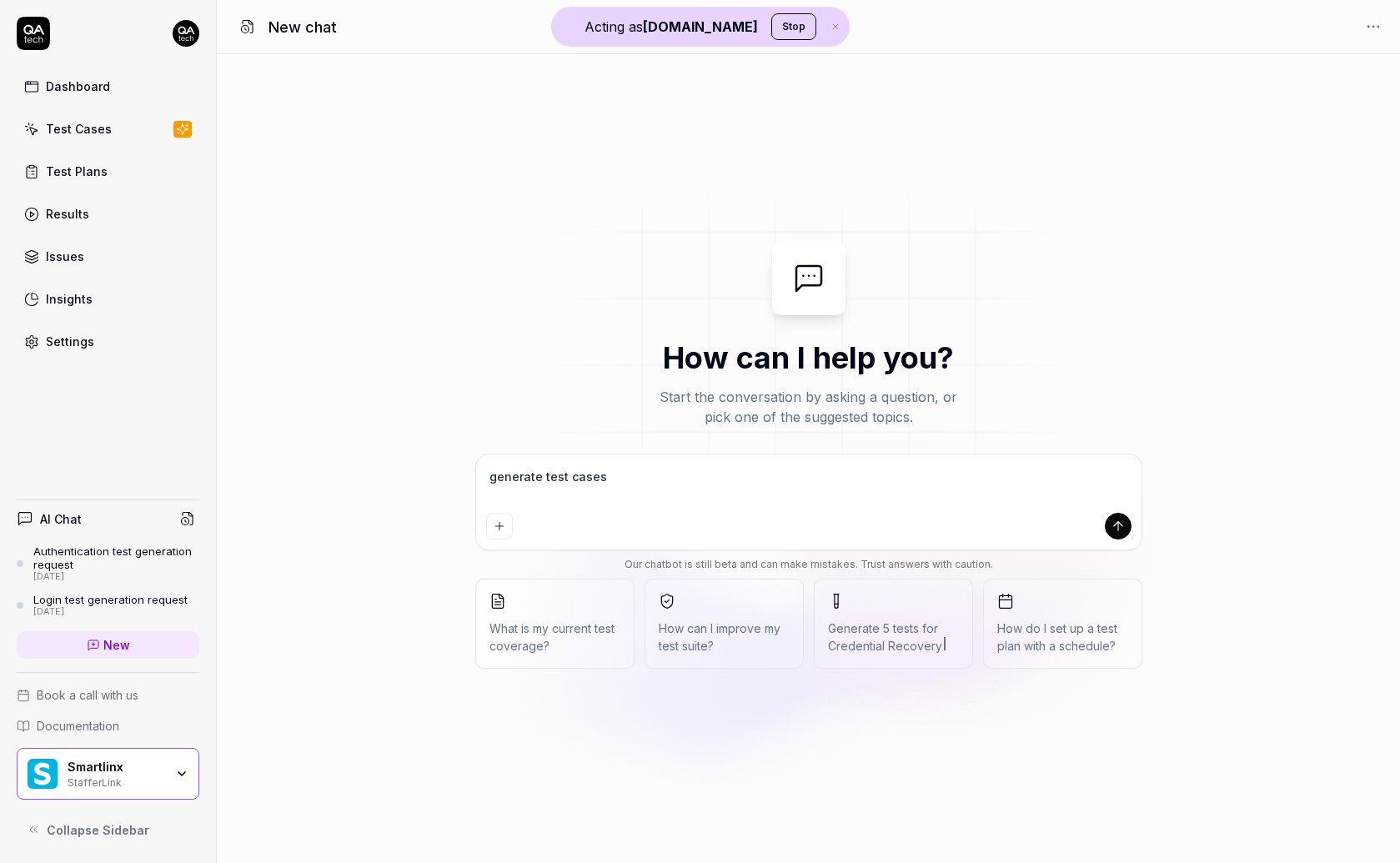
type textarea "*"
type textarea "generate test cases"
click at [564, 471] on textarea "generate test cases" at bounding box center [808, 485] width 645 height 42
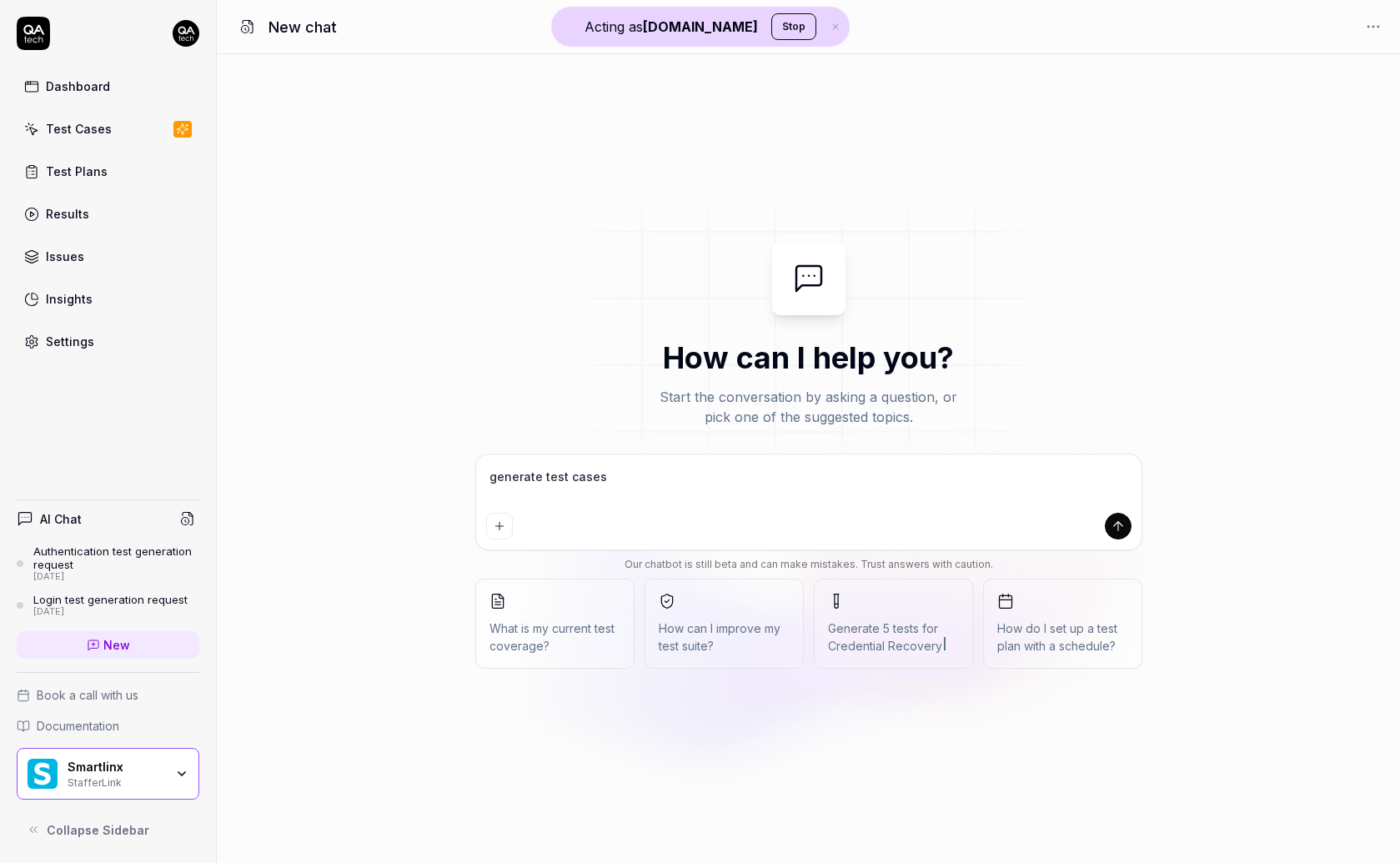
type textarea "*"
type textarea "g"
type textarea "*"
type textarea "gi"
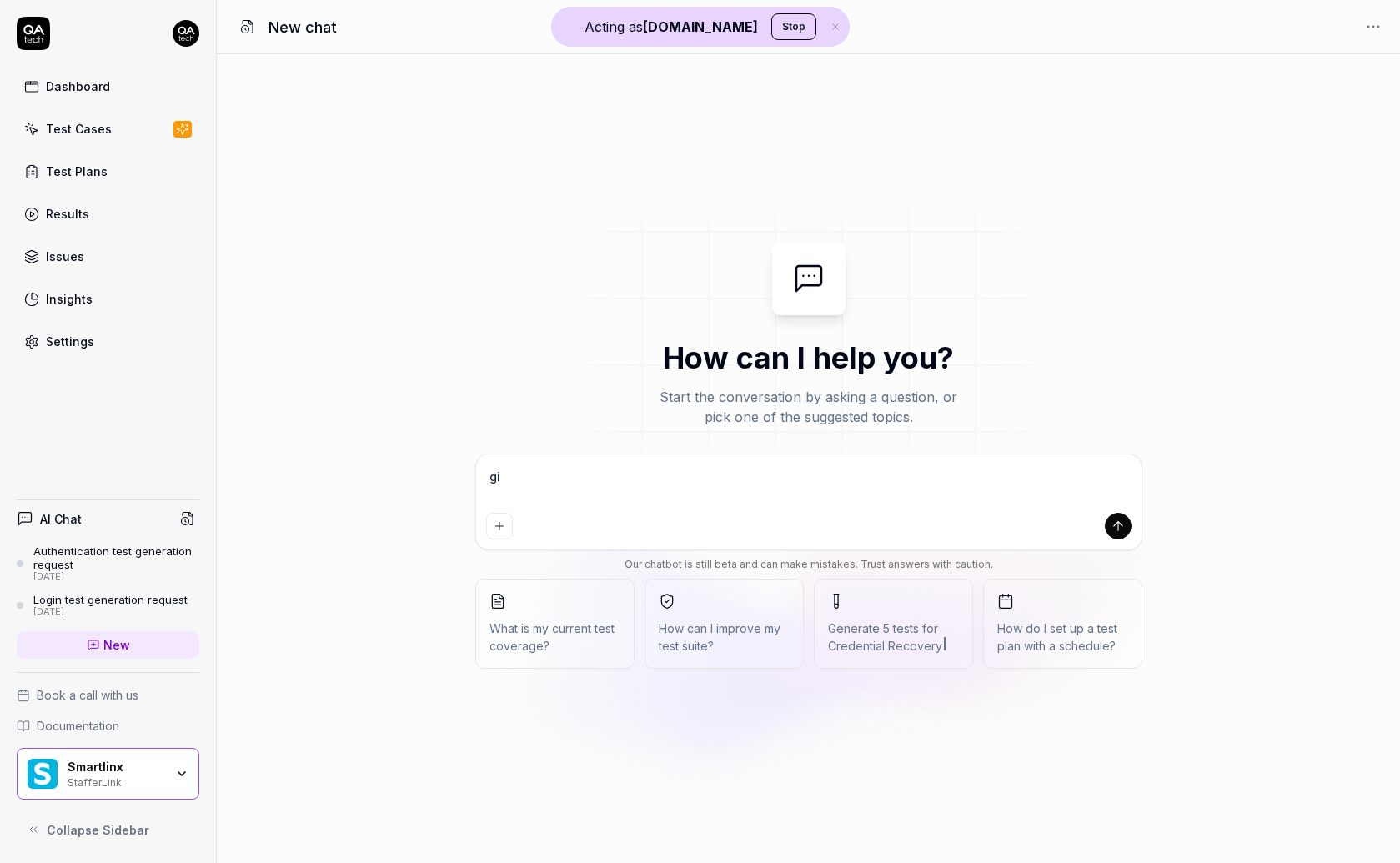
type textarea "*"
type textarea "giv"
type textarea "*"
type textarea "give"
type textarea "*"
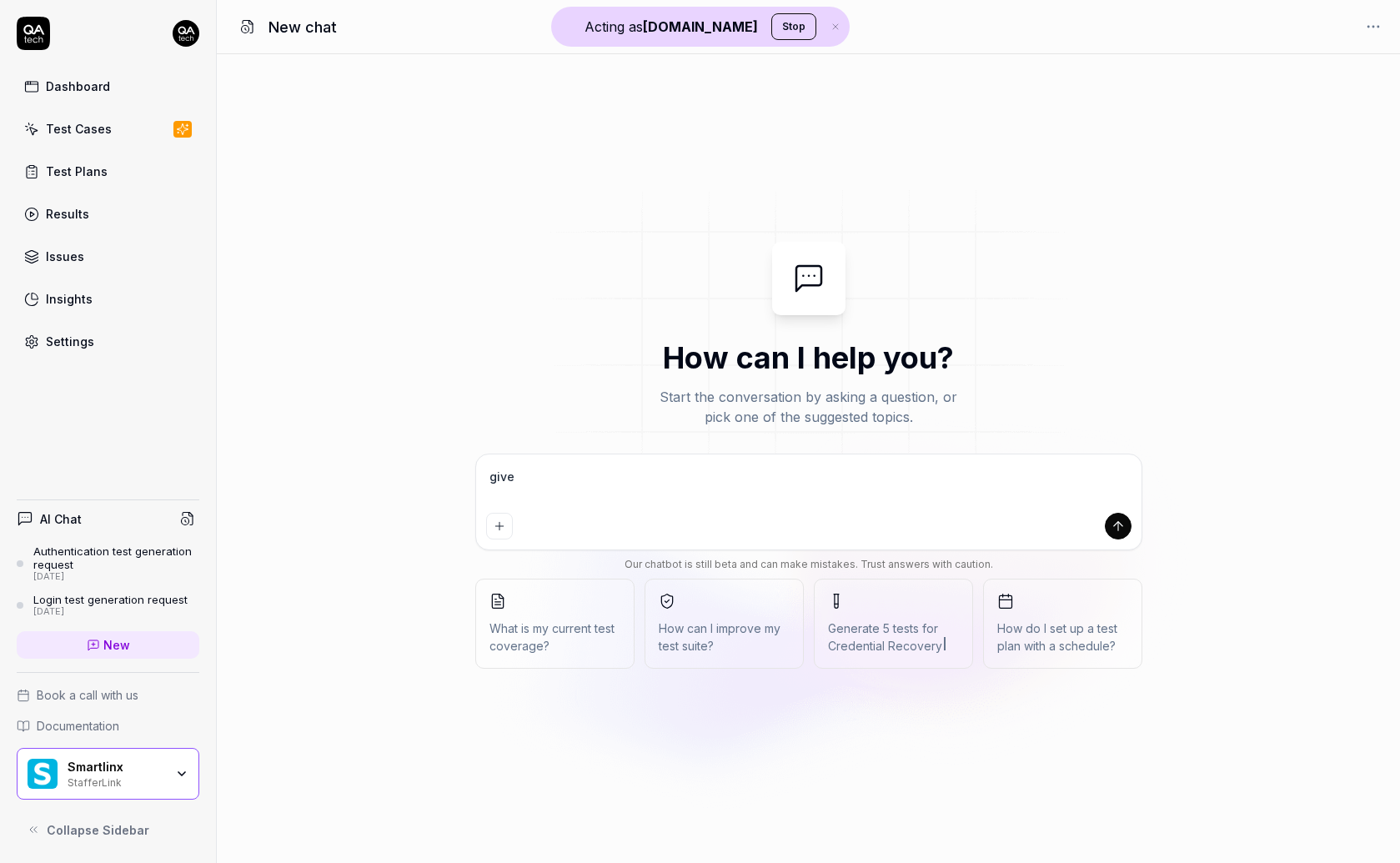
type textarea "give"
type textarea "*"
type textarea "give m"
type textarea "*"
type textarea "give me"
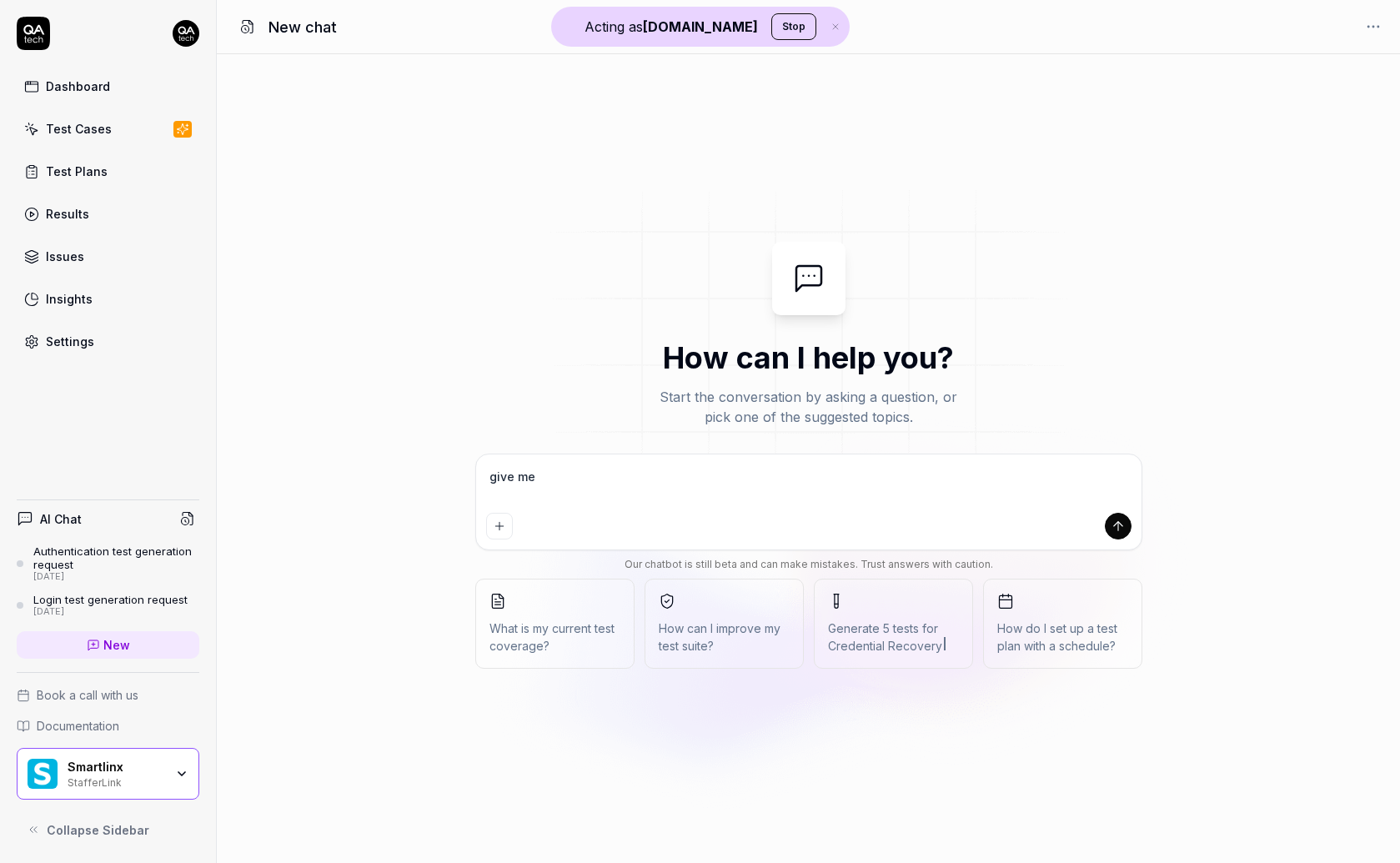
type textarea "*"
type textarea "give me"
type textarea "*"
type textarea "give me a"
type textarea "*"
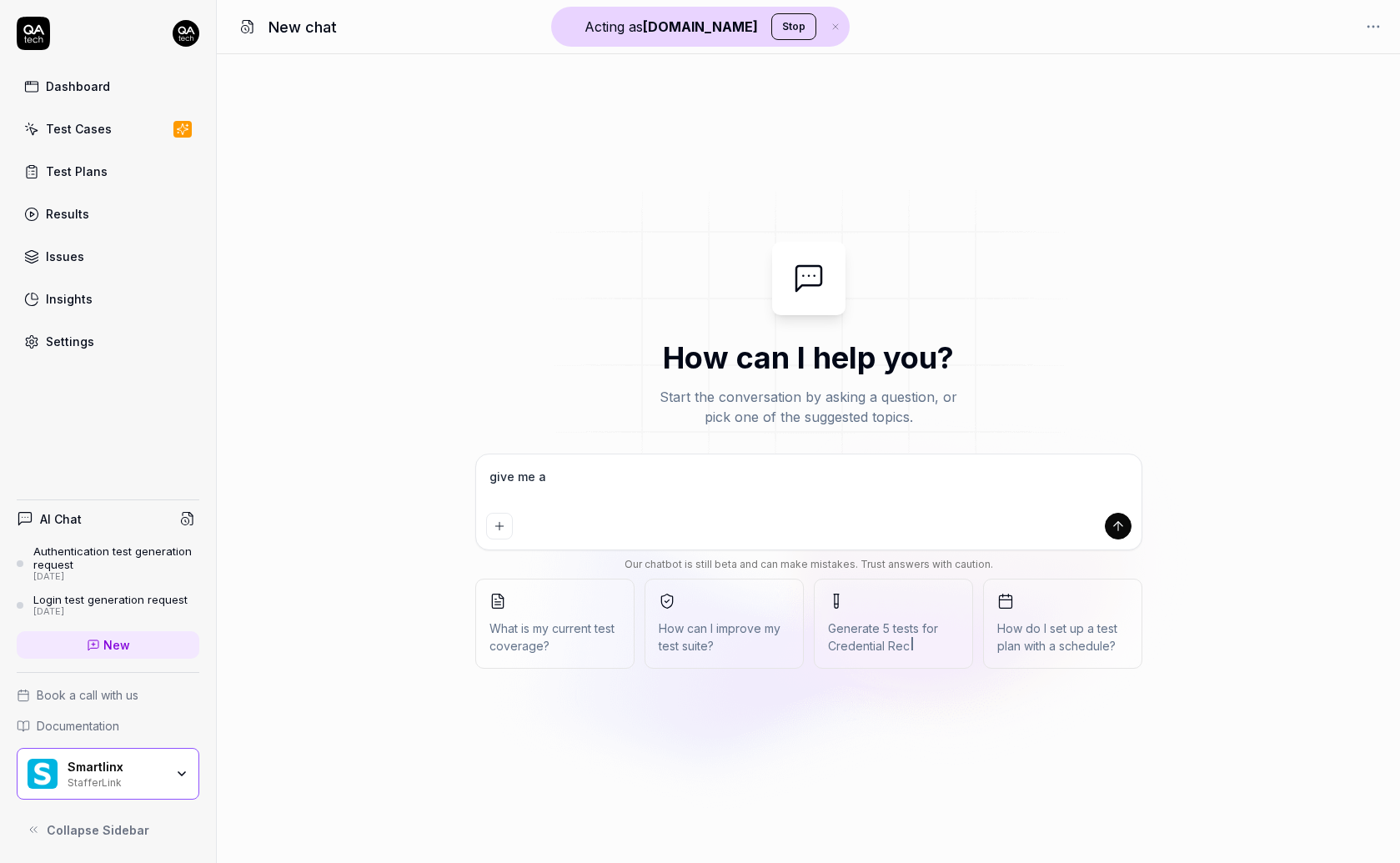
type textarea "give me al"
type textarea "*"
type textarea "give me all"
type textarea "*"
type textarea "give me all"
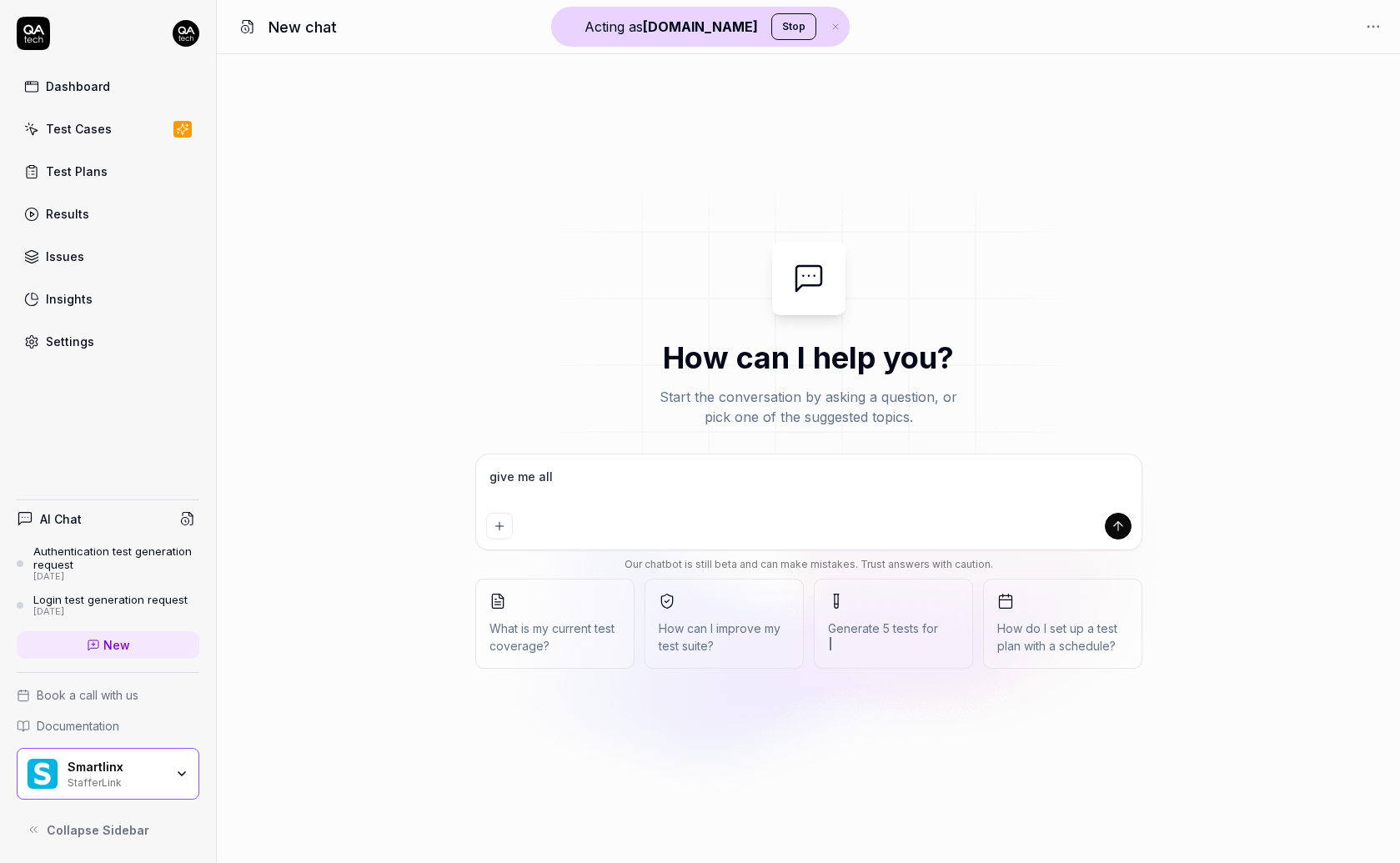
type textarea "*"
type textarea "give me all t"
type textarea "*"
type textarea "give me all te"
type textarea "*"
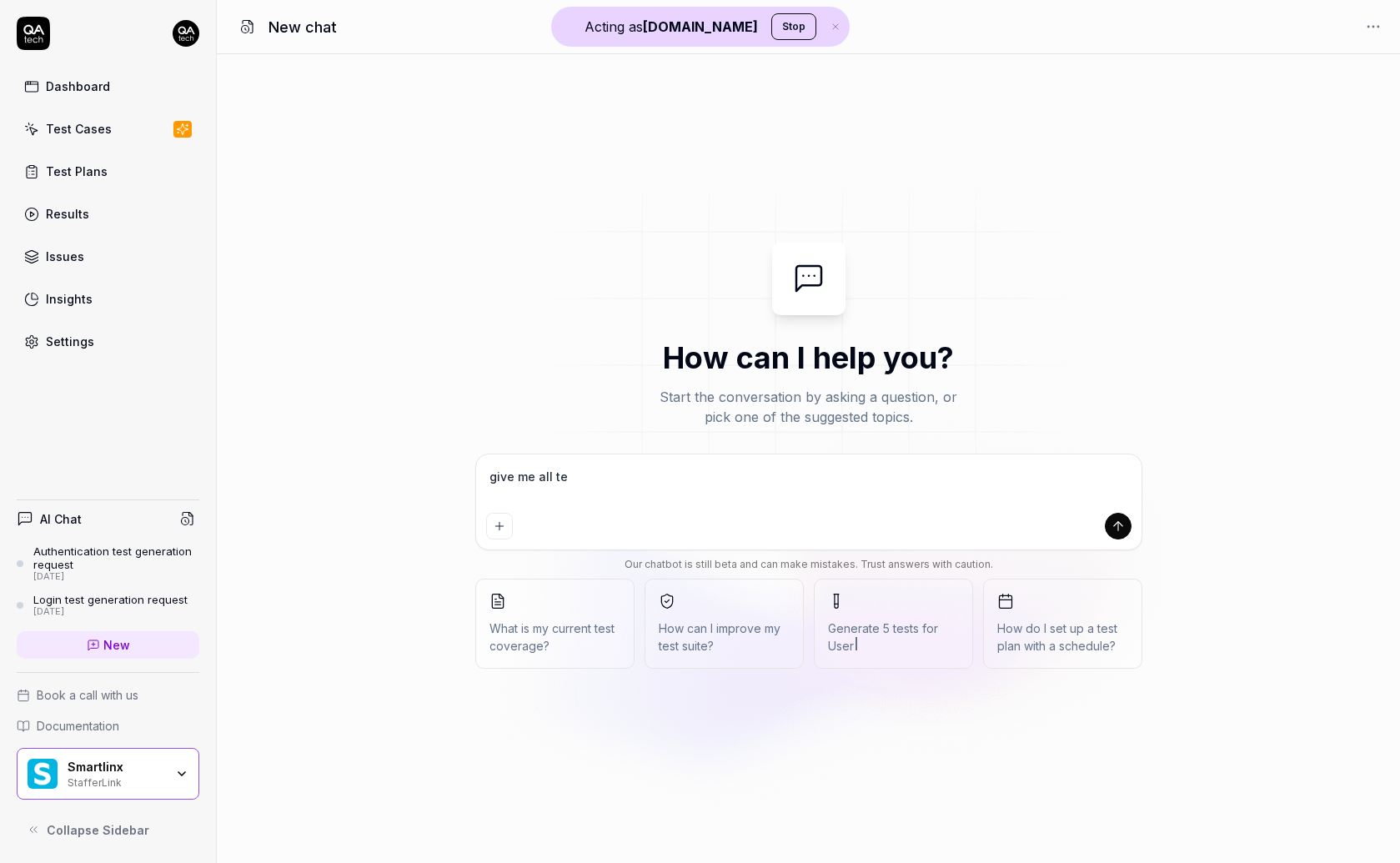
type textarea "give me all tes"
type textarea "*"
type textarea "give me all test"
type textarea "*"
type textarea "give me all test"
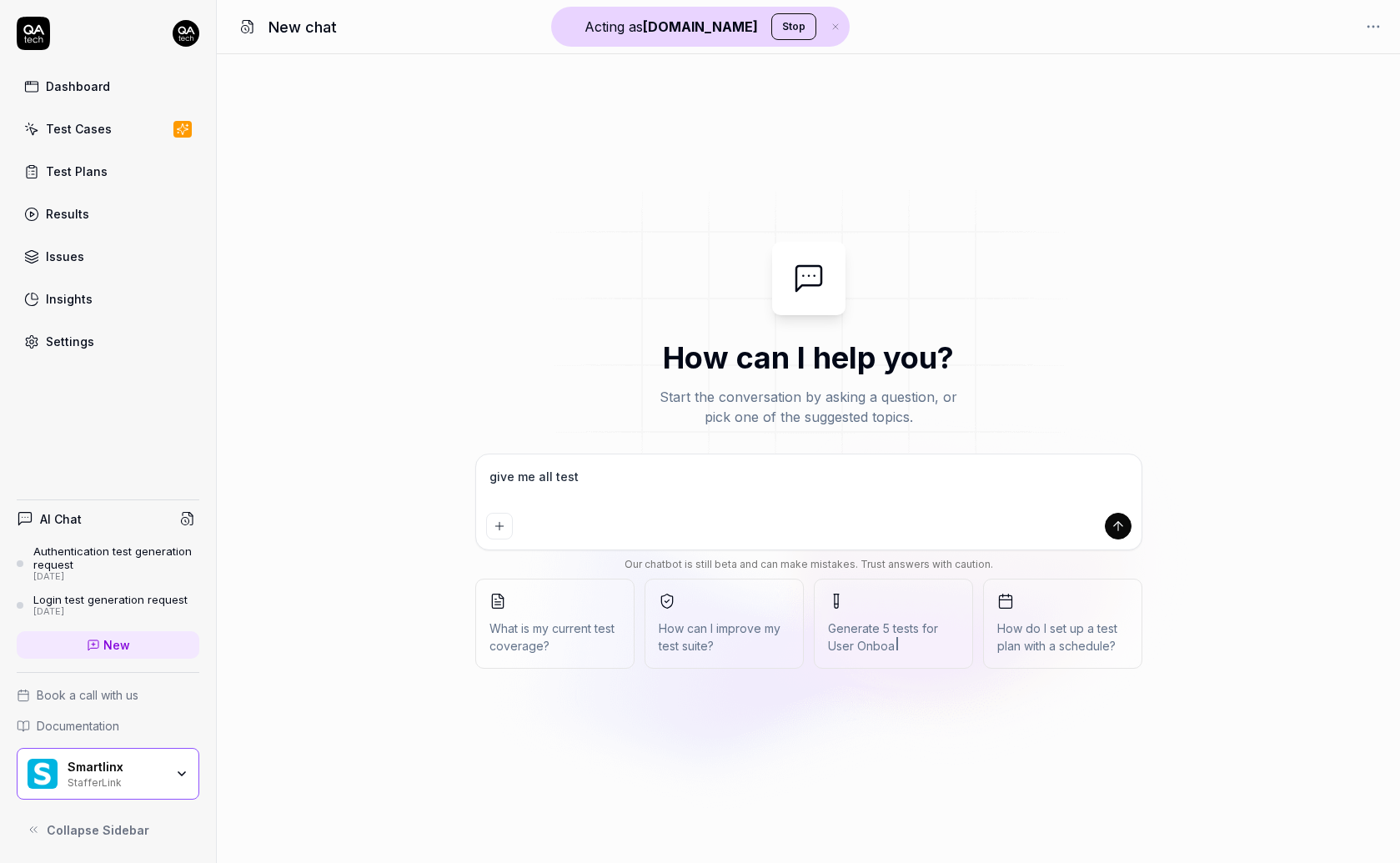
type textarea "*"
type textarea "give me all test s"
type textarea "*"
type textarea "give me all test sc"
type textarea "*"
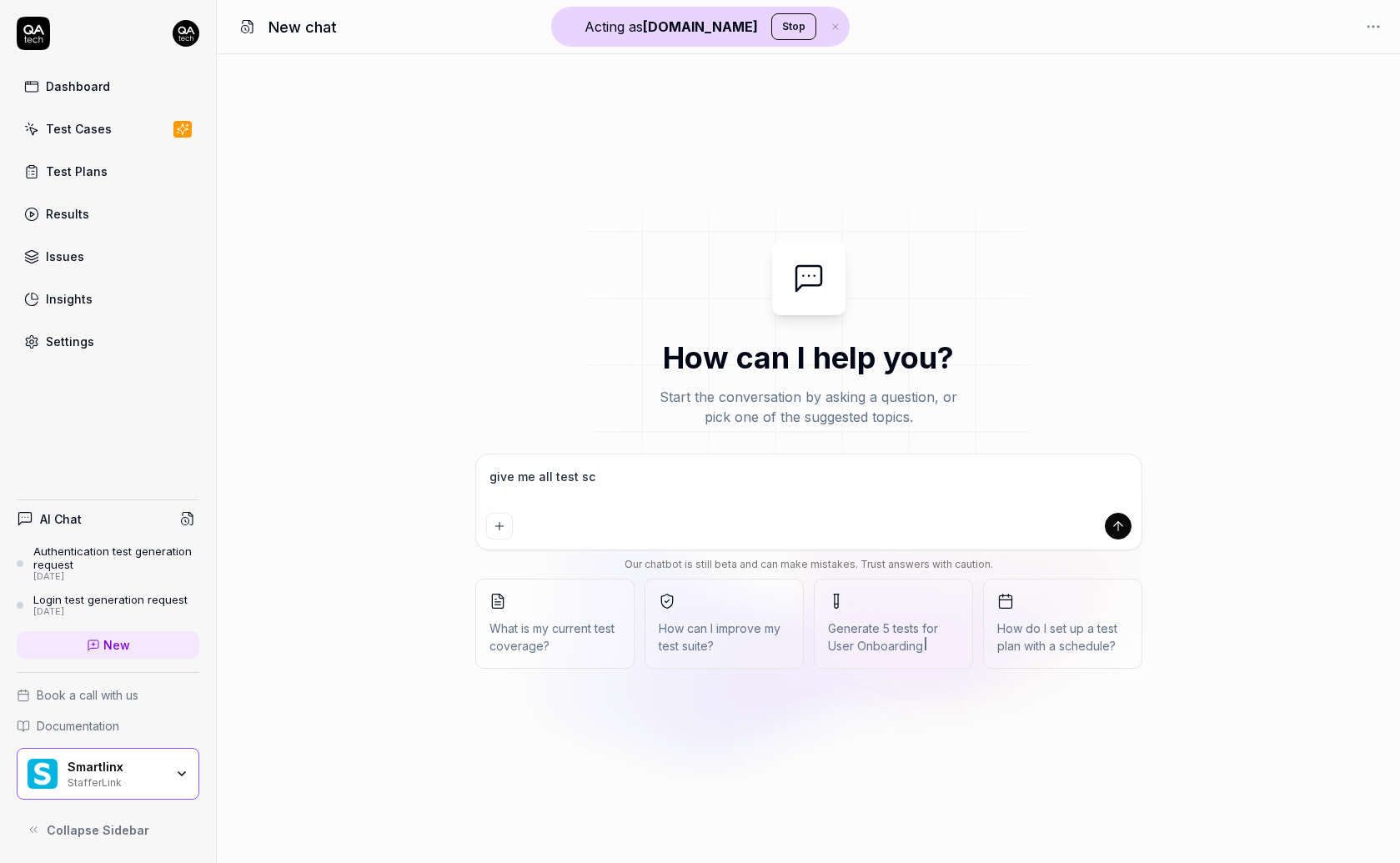
type textarea "give me all test sce"
type textarea "*"
type textarea "give me all test scen"
type textarea "*"
type textarea "give me all test scena"
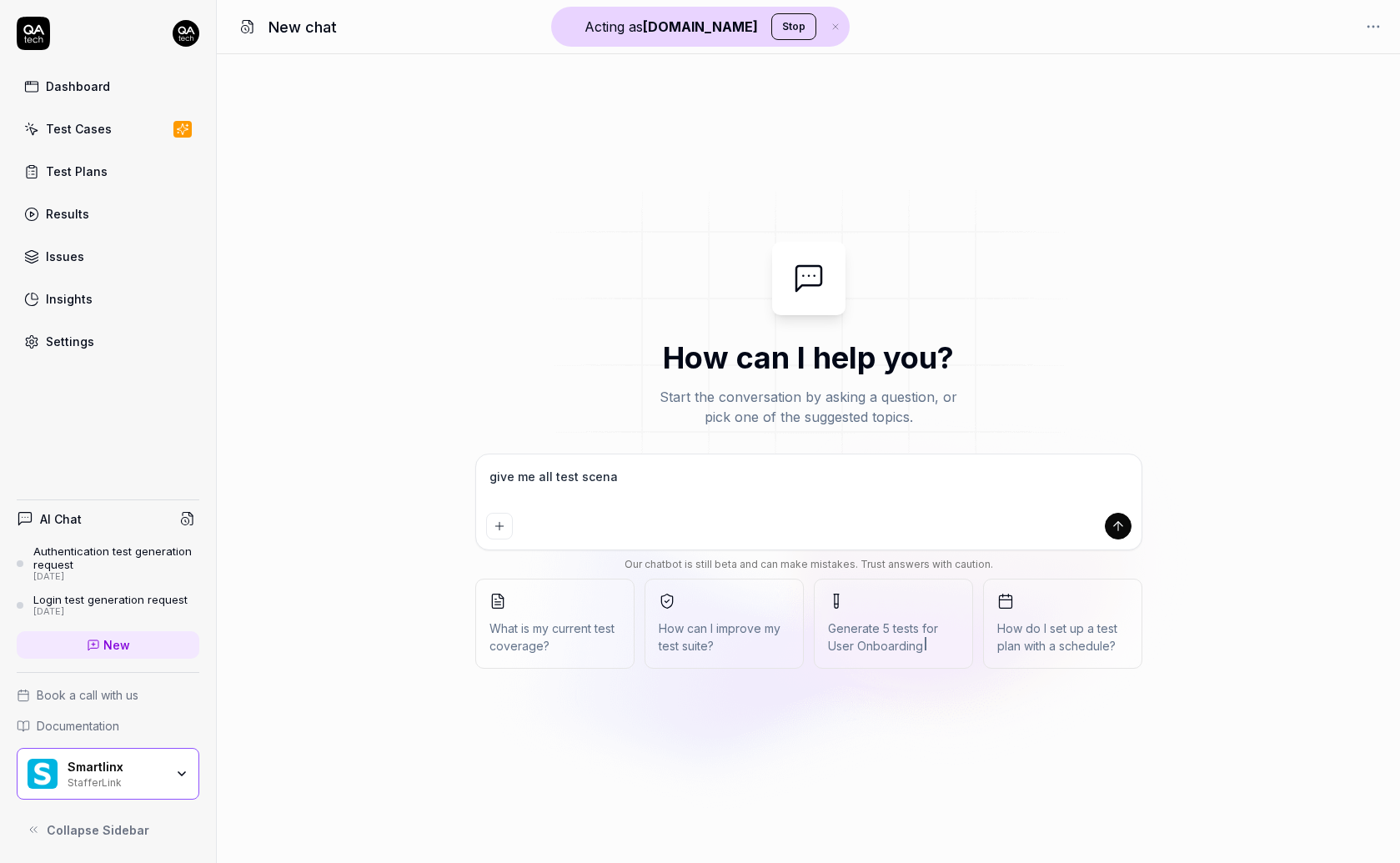
type textarea "*"
type textarea "give me all test scenar"
type textarea "*"
type textarea "give me all test scenari"
type textarea "*"
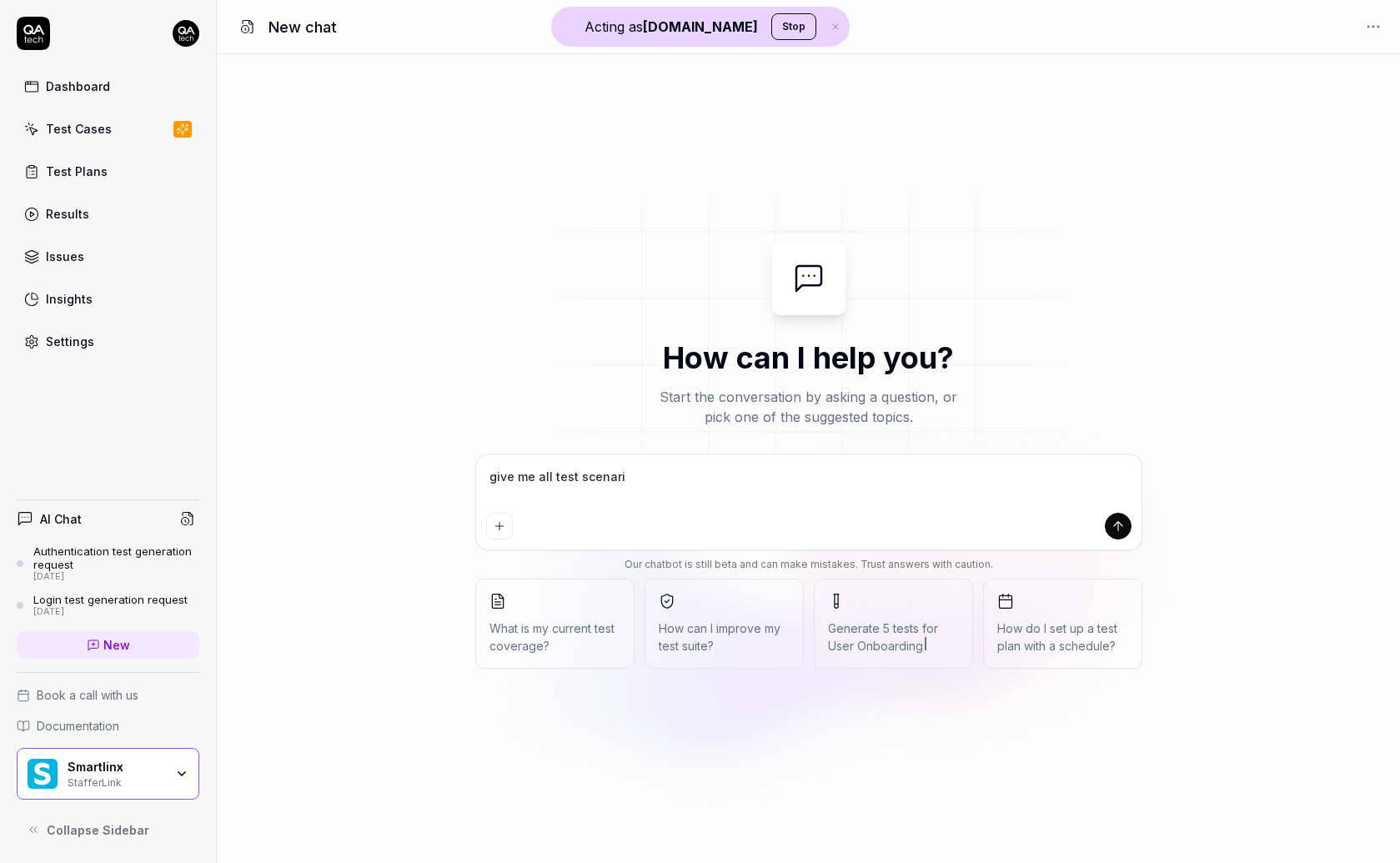
type textarea "give me all test scenario"
type textarea "*"
type textarea "give me all test scenarios"
type textarea "*"
type textarea "give me all test scenarios"
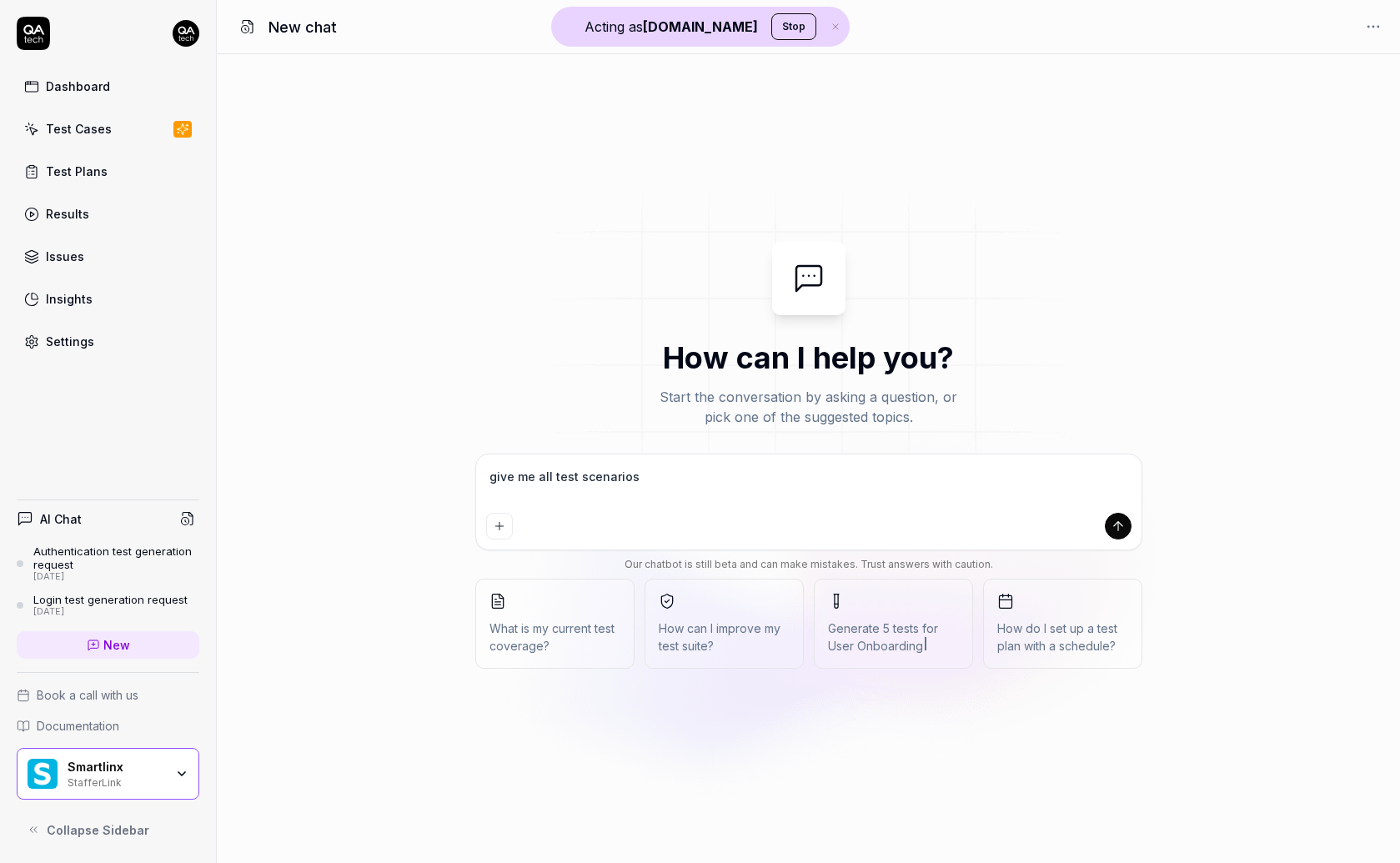
type textarea "*"
type textarea "give me all test scenarios f"
type textarea "*"
type textarea "give me all test scenarios fo"
type textarea "*"
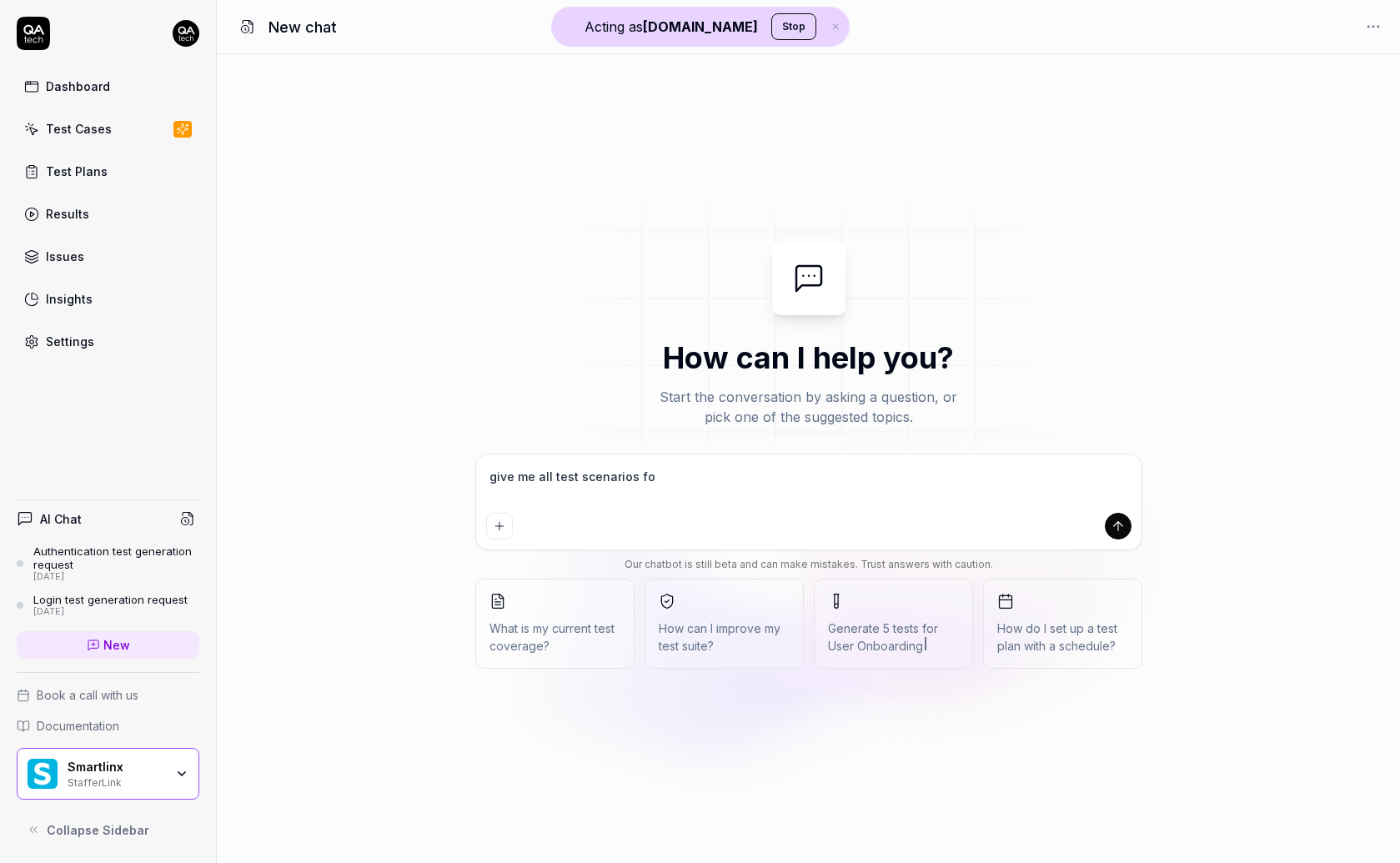
type textarea "give me all test scenarios for"
type textarea "*"
type textarea "give me all test scenarios for"
type textarea "*"
type textarea "give me all test scenarios for x"
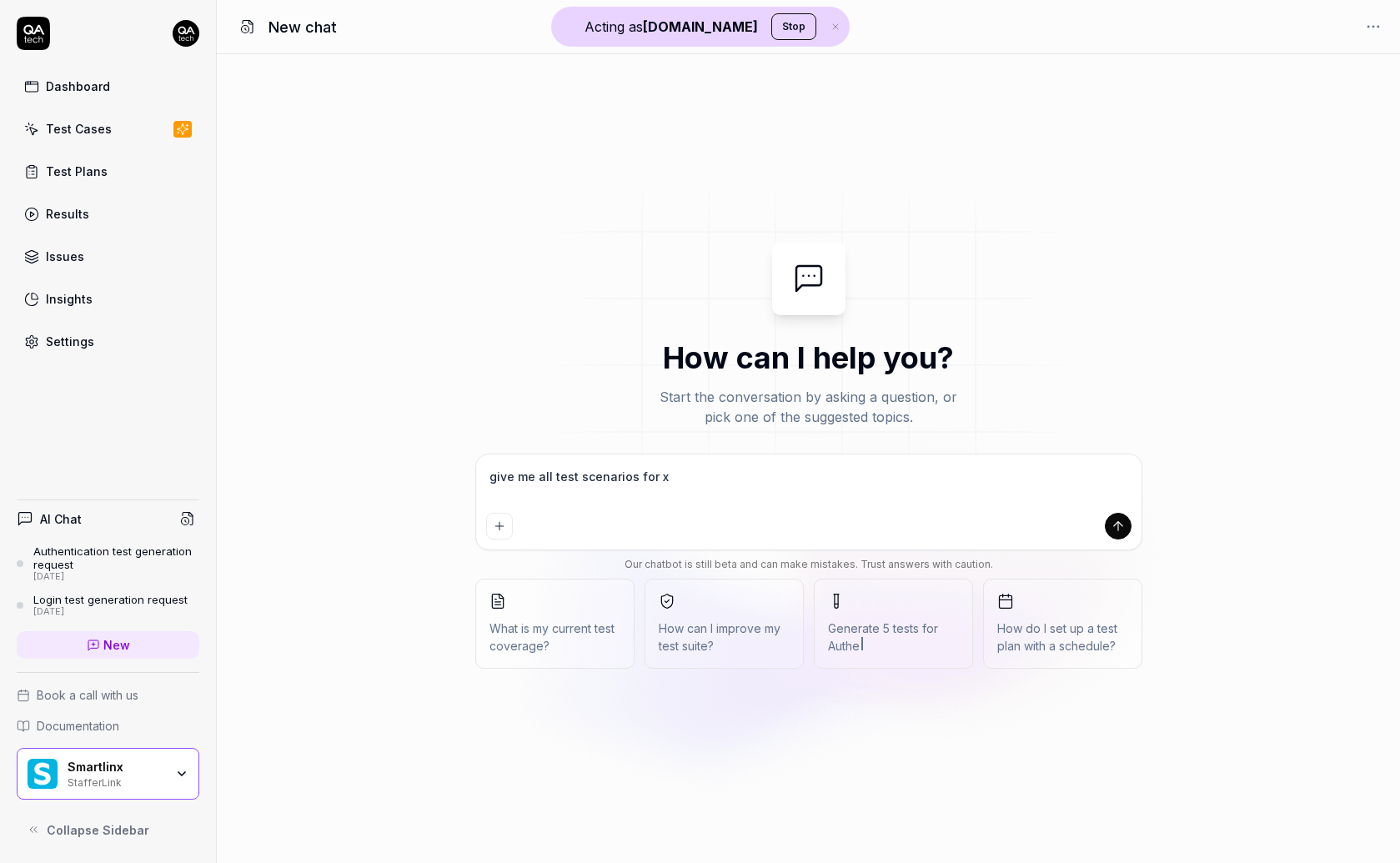
type textarea "*"
type textarea "give me all test scenarios for x"
type textarea "*"
type textarea "give me all test scenarios for x f"
type textarea "*"
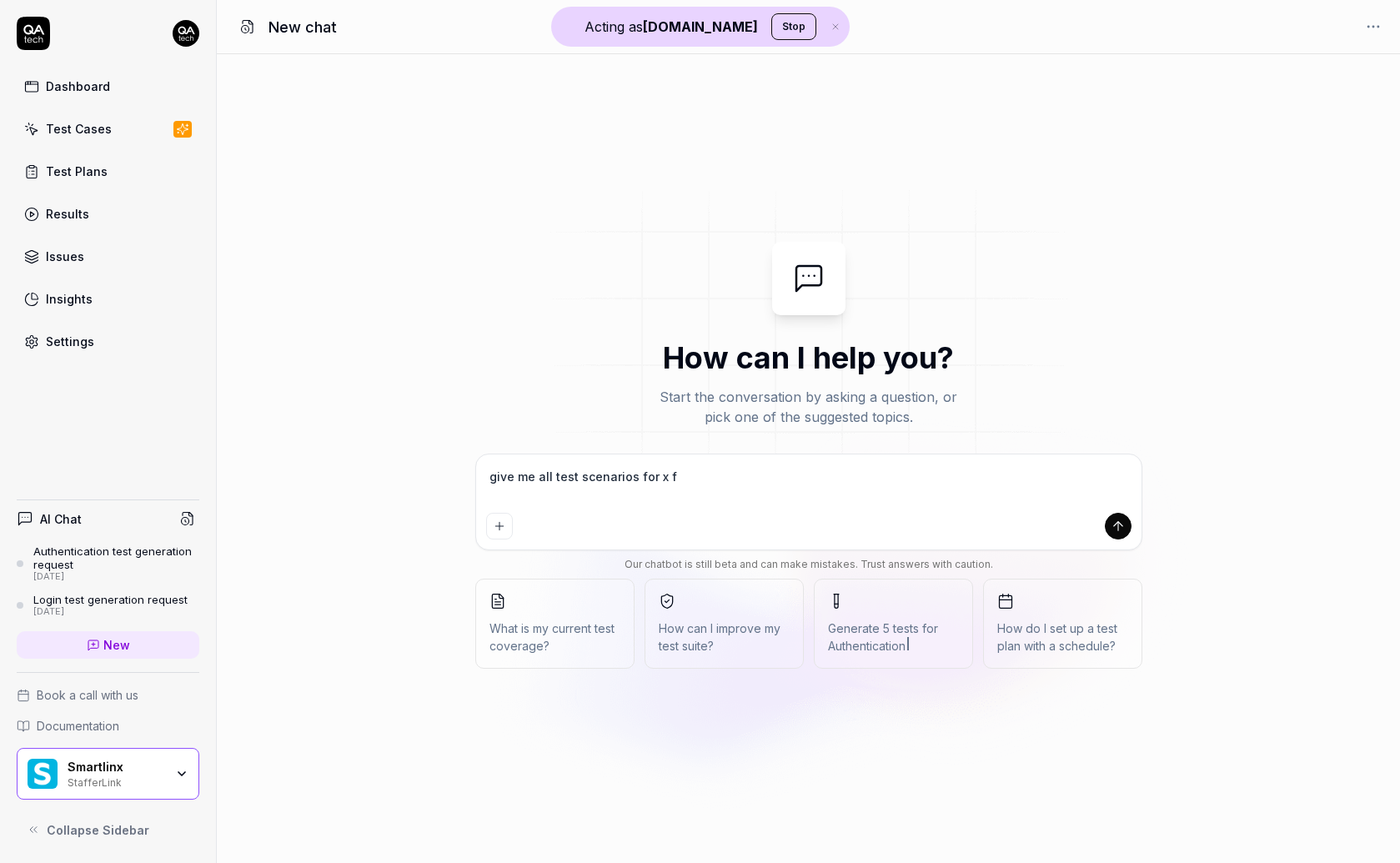
type textarea "give me all test scenarios for x fe"
type textarea "*"
type textarea "give me all test scenarios for x fea"
type textarea "*"
type textarea "give me all test scenarios for x feat"
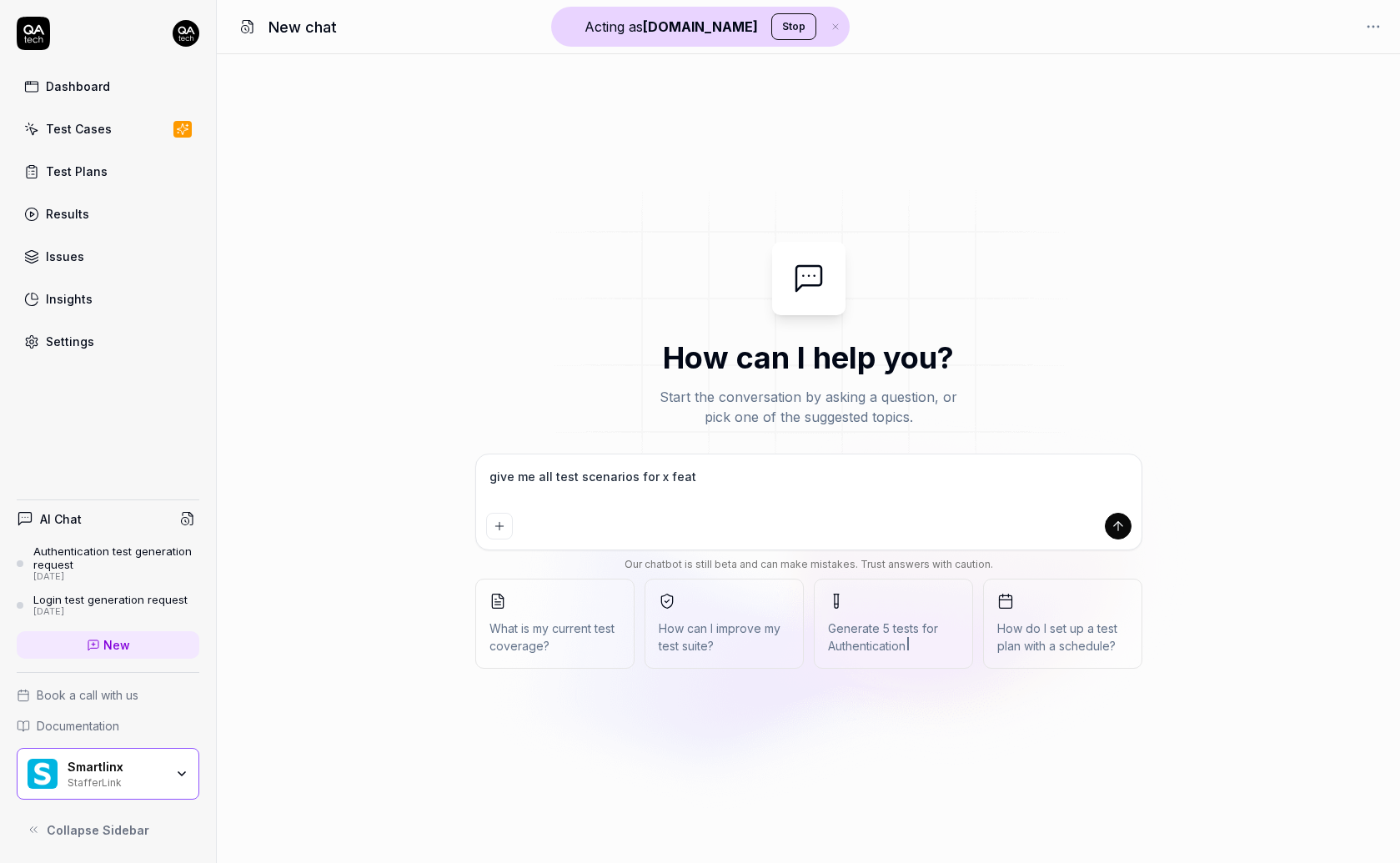
type textarea "*"
type textarea "give me all test scenarios for x featu"
type textarea "*"
type textarea "give me all test scenarios for x featur"
type textarea "*"
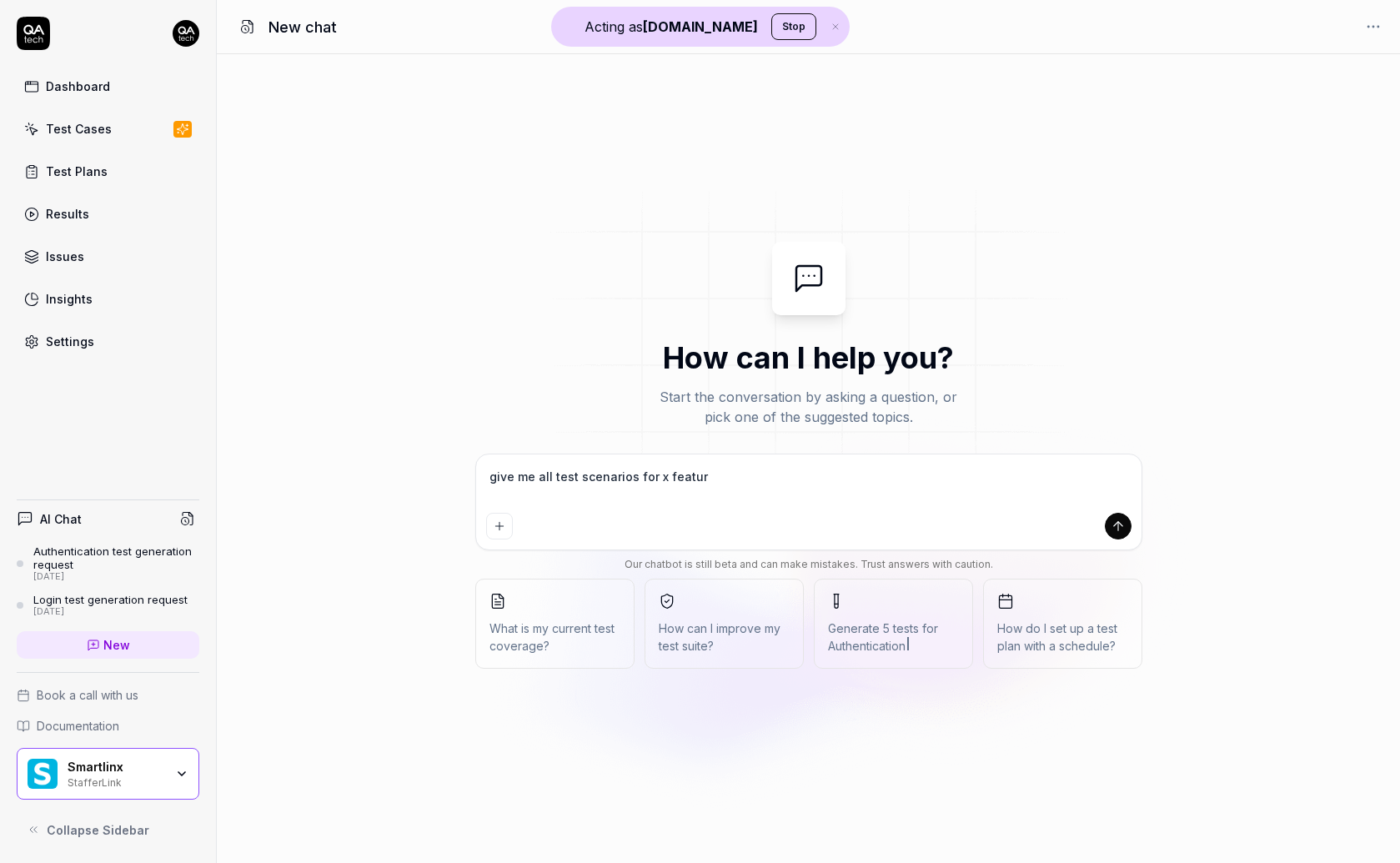
type textarea "give me all test scenarios for x feature"
click at [580, 472] on textarea "give me all test scenarios for x feature" at bounding box center [808, 485] width 645 height 42
type textarea "*"
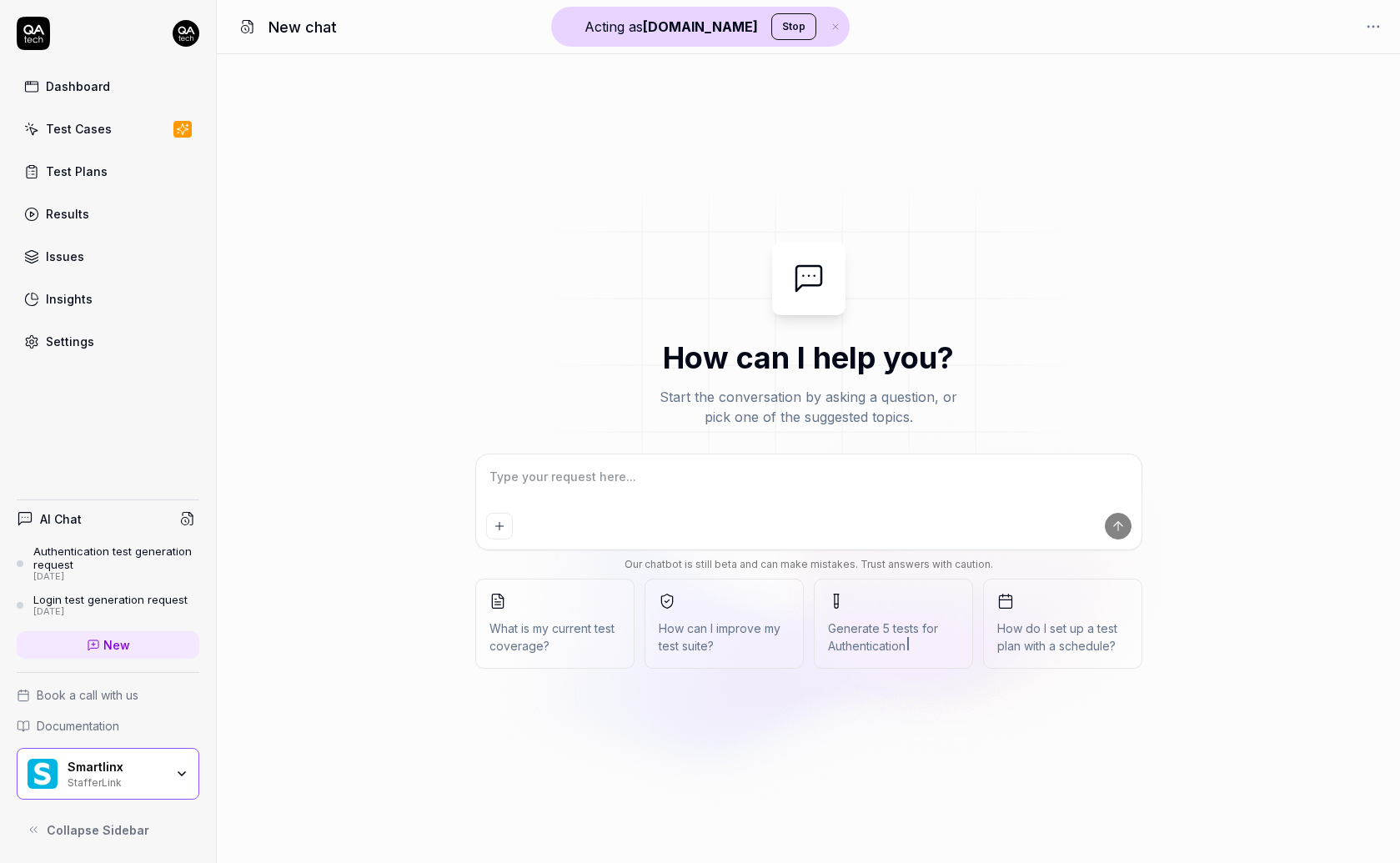
type textarea "*"
click at [65, 74] on link "Dashboard" at bounding box center [107, 87] width 183 height 33
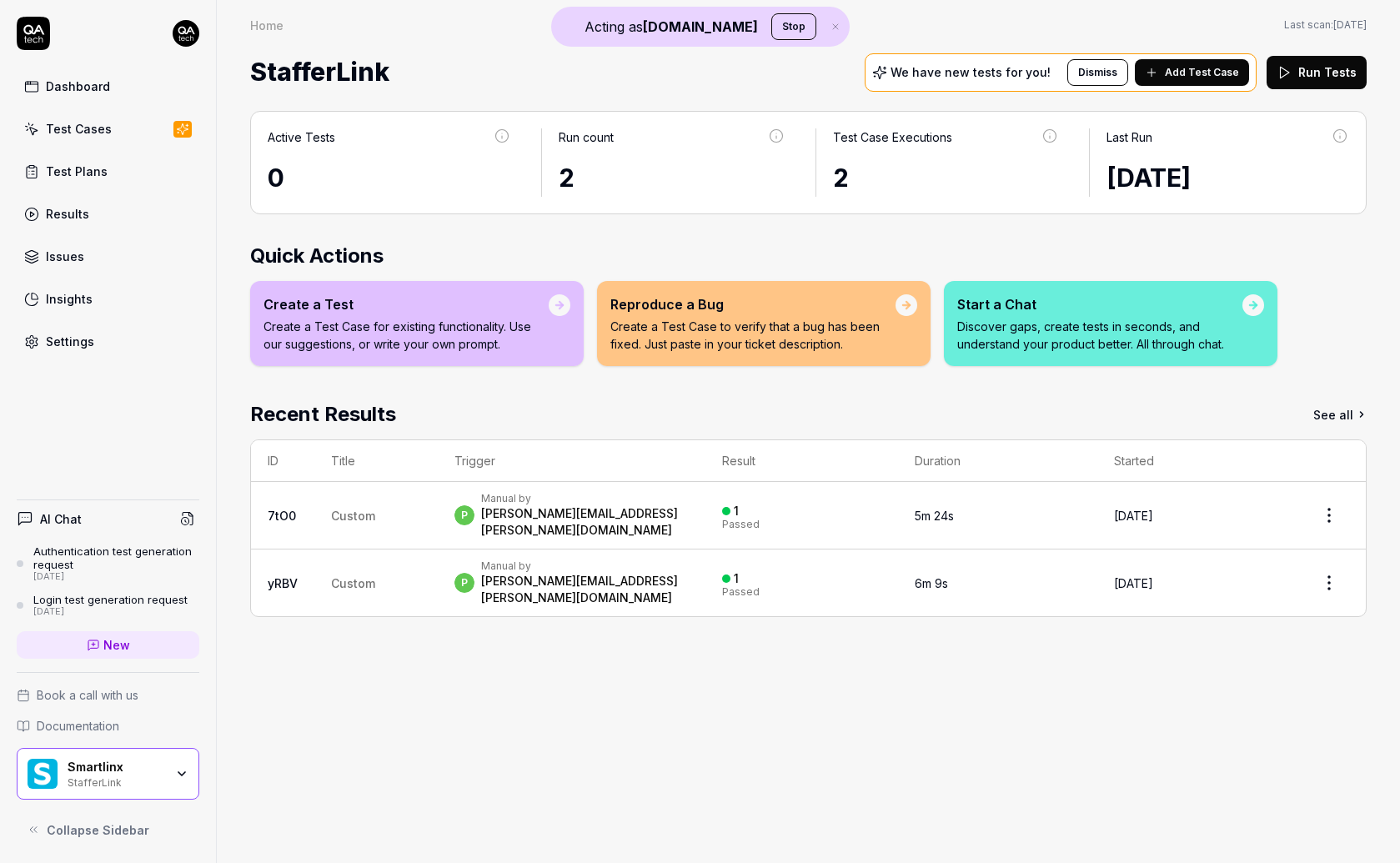
click at [1196, 66] on span "Add Test Case" at bounding box center [1202, 72] width 74 height 15
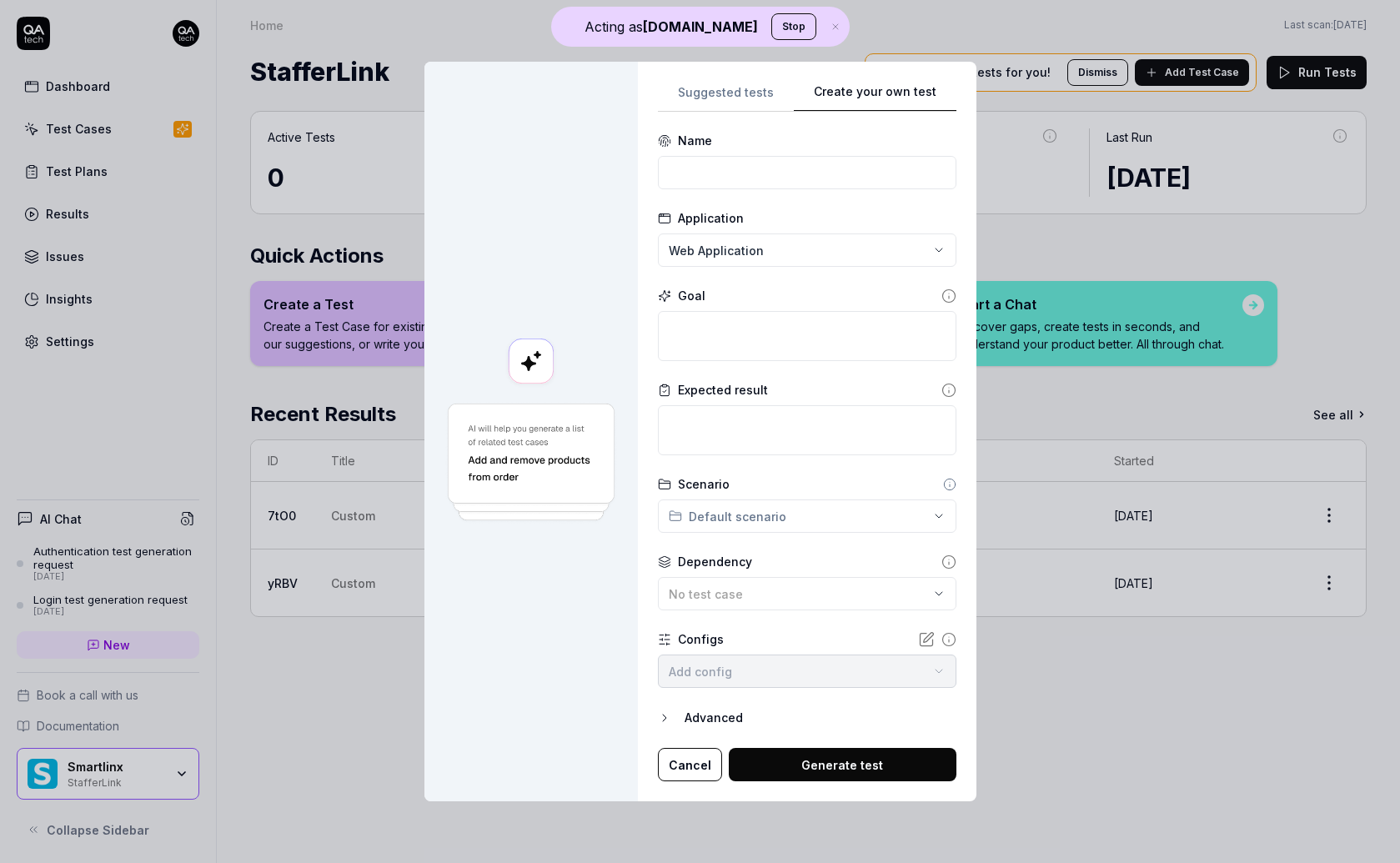
click at [927, 49] on div "Create your own test Suggested tests Create your own test Name Application Web …" at bounding box center [700, 431] width 1400 height 863
click at [737, 356] on textarea at bounding box center [807, 336] width 298 height 50
click at [732, 422] on textarea at bounding box center [807, 430] width 298 height 50
click at [720, 335] on textarea at bounding box center [807, 336] width 298 height 50
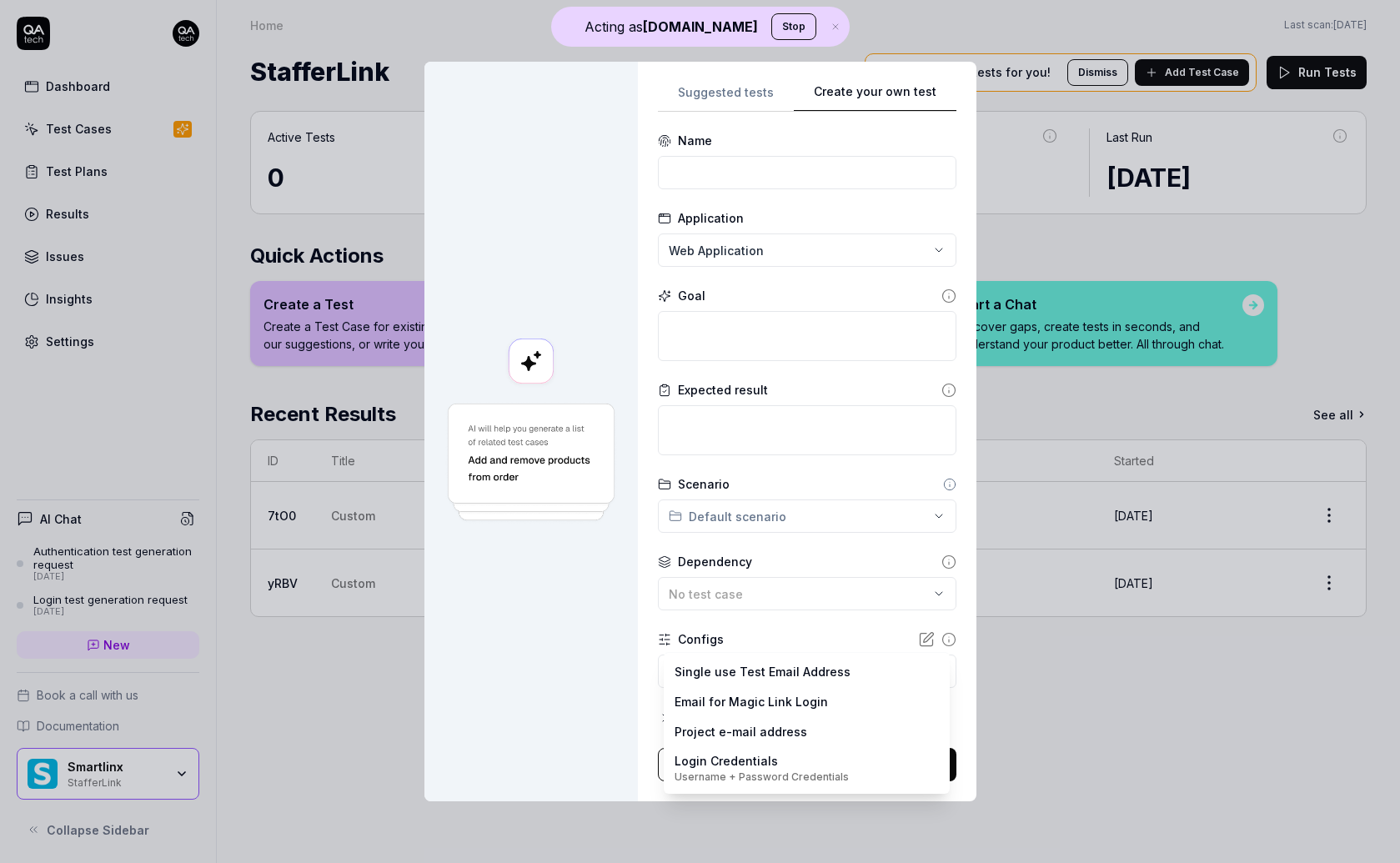
click at [804, 681] on body "Acting as QA.tech Stop Dashboard Test Cases Test Plans Results Issues Insights …" at bounding box center [700, 431] width 1400 height 863
click at [606, 692] on div "**********" at bounding box center [700, 431] width 1400 height 863
